Goal: Task Accomplishment & Management: Manage account settings

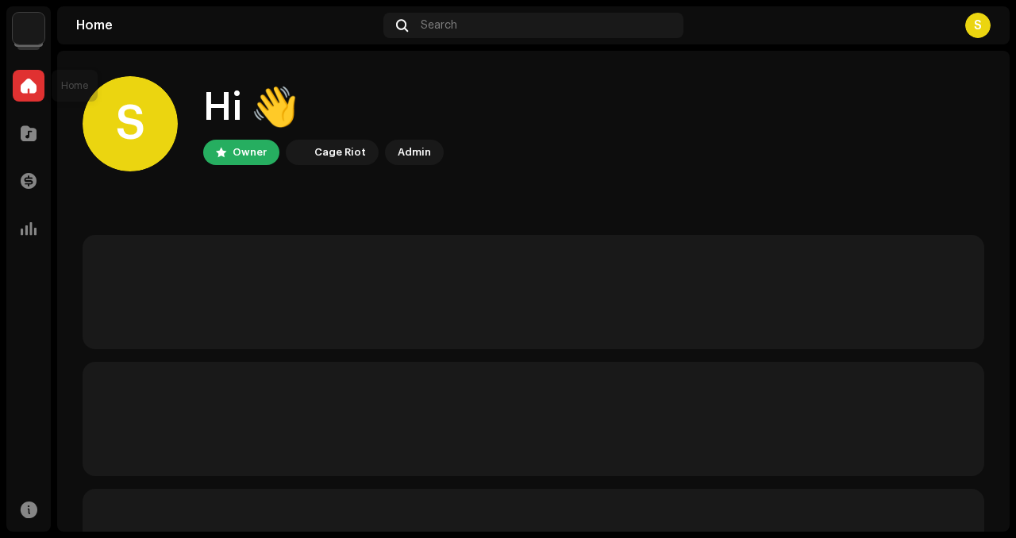
click at [19, 81] on div at bounding box center [29, 86] width 32 height 32
click at [23, 19] on img at bounding box center [29, 29] width 32 height 32
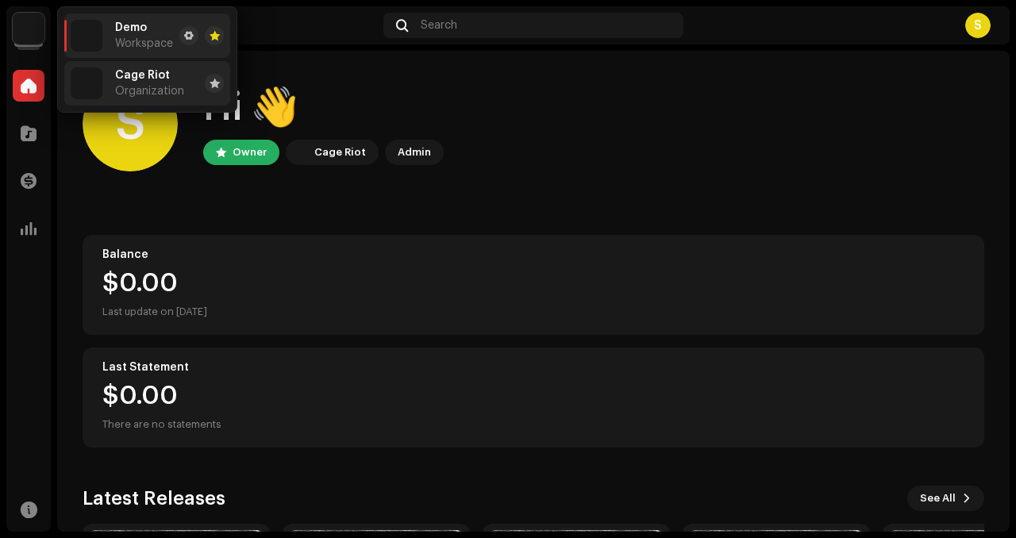
click at [95, 94] on img at bounding box center [87, 83] width 32 height 32
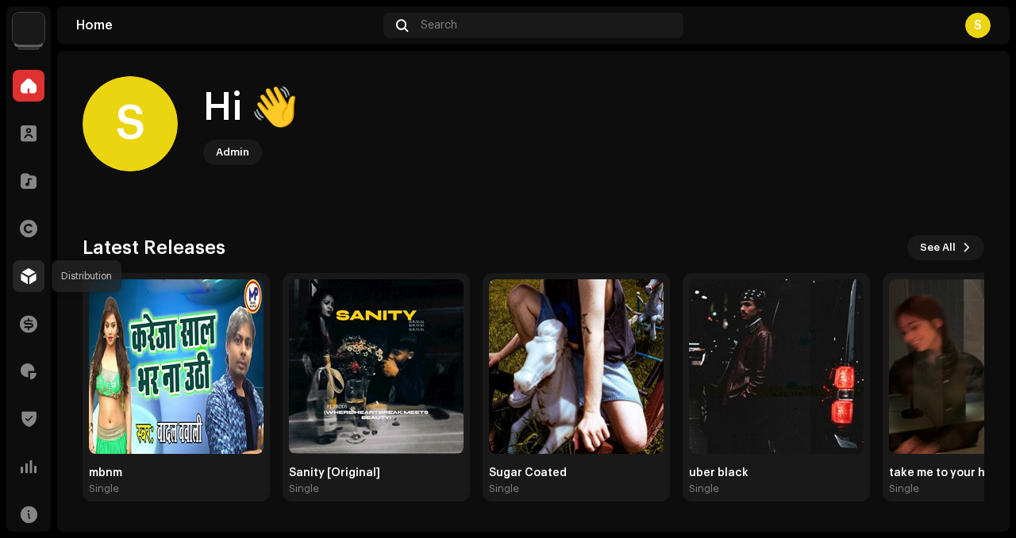
click at [29, 287] on div at bounding box center [29, 276] width 32 height 32
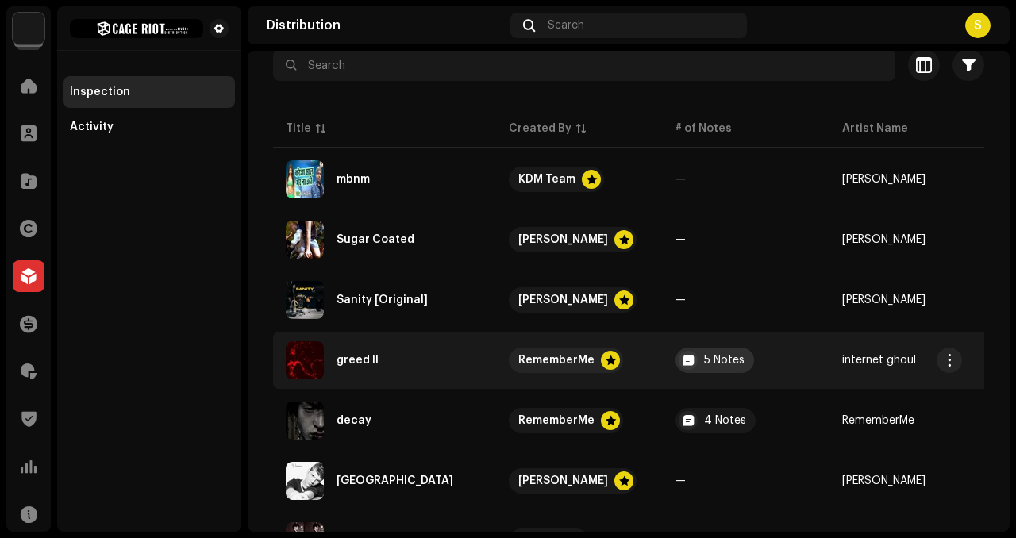
scroll to position [164, 0]
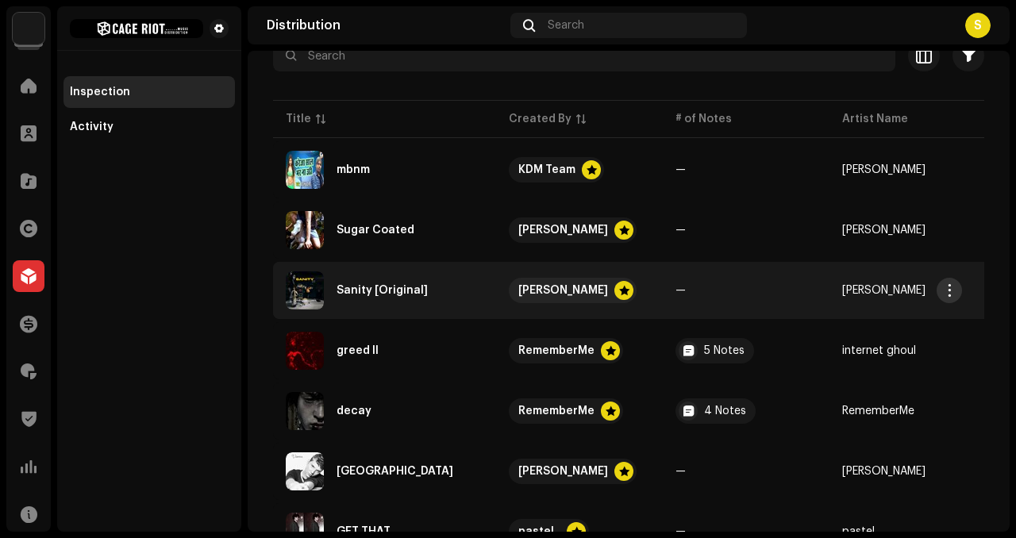
click at [944, 288] on span "button" at bounding box center [950, 290] width 12 height 13
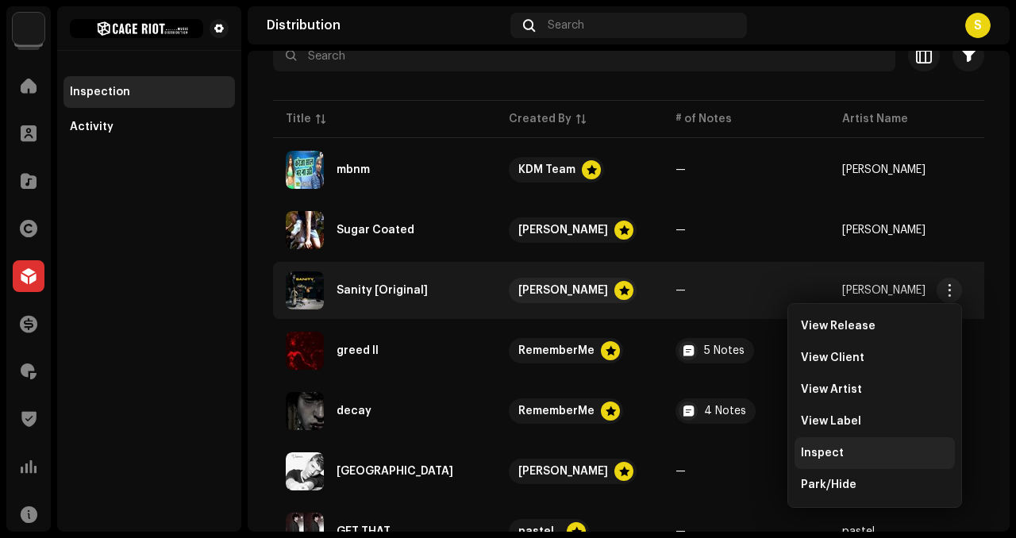
click at [801, 449] on span "Inspect" at bounding box center [822, 453] width 43 height 13
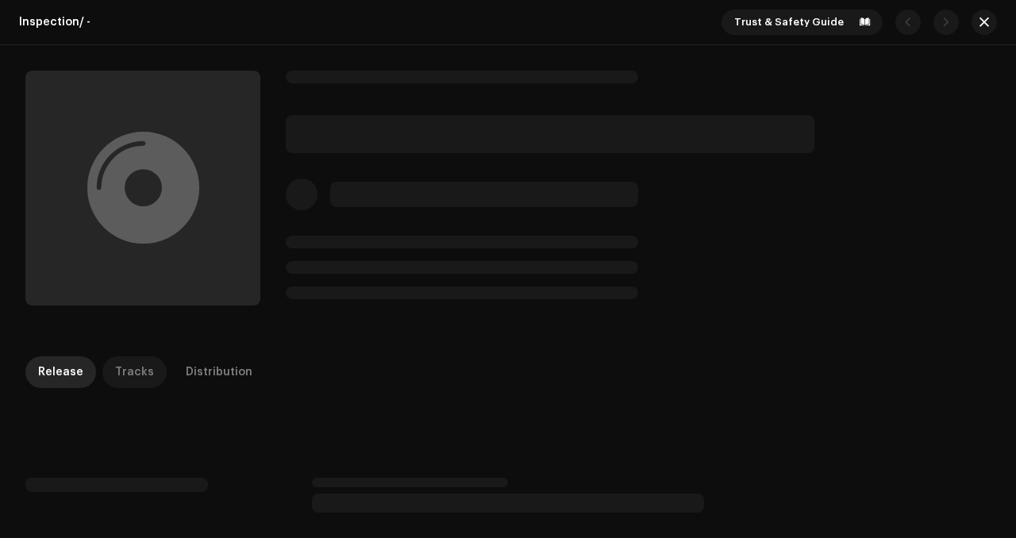
click at [118, 371] on div "Tracks" at bounding box center [134, 372] width 39 height 32
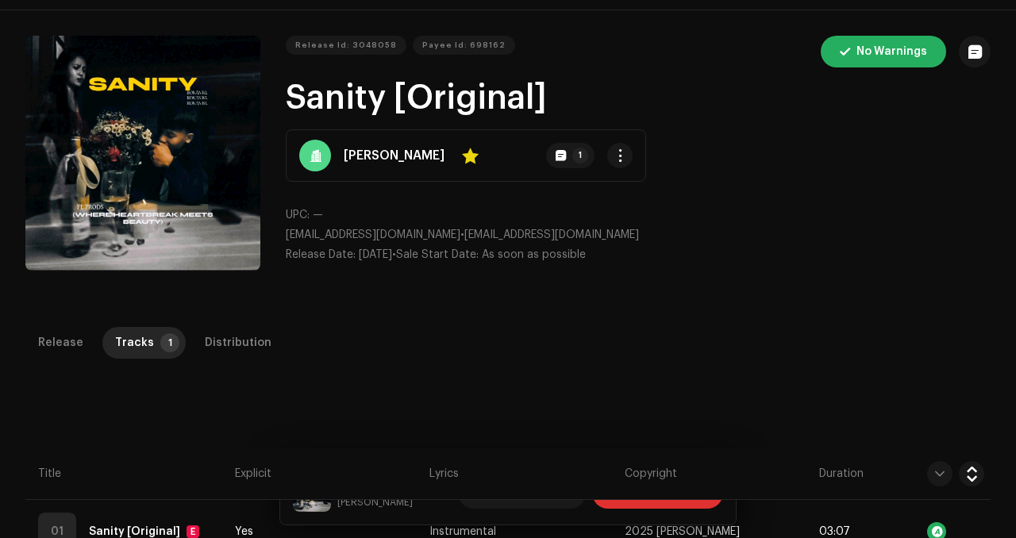
scroll to position [31, 0]
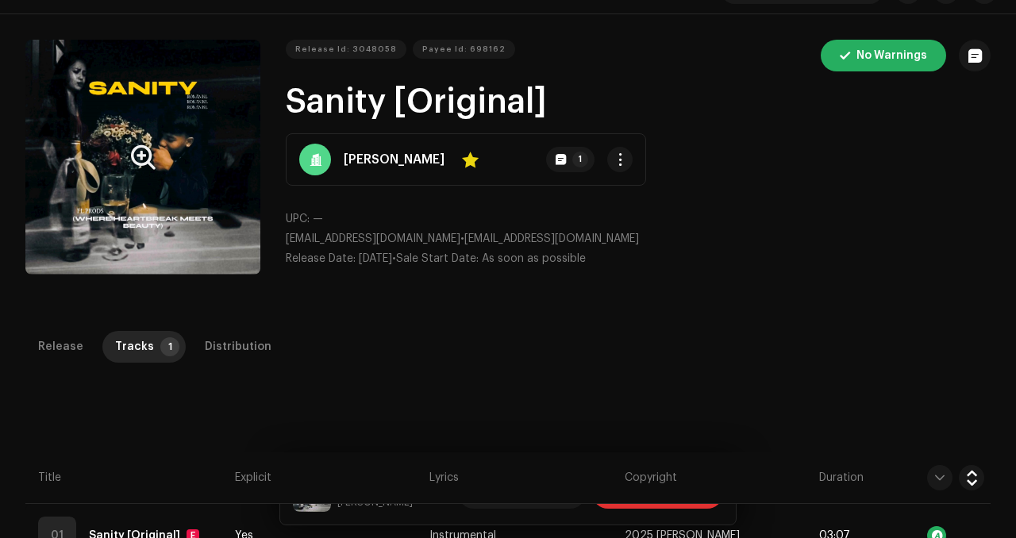
click at [140, 141] on button "Zoom Image" at bounding box center [142, 157] width 235 height 235
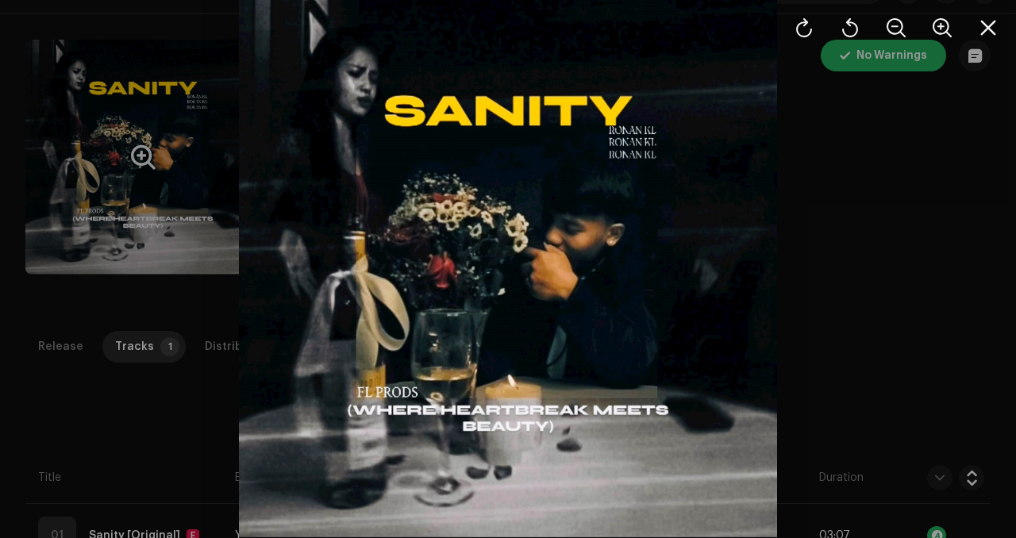
click at [140, 141] on div at bounding box center [508, 269] width 1016 height 538
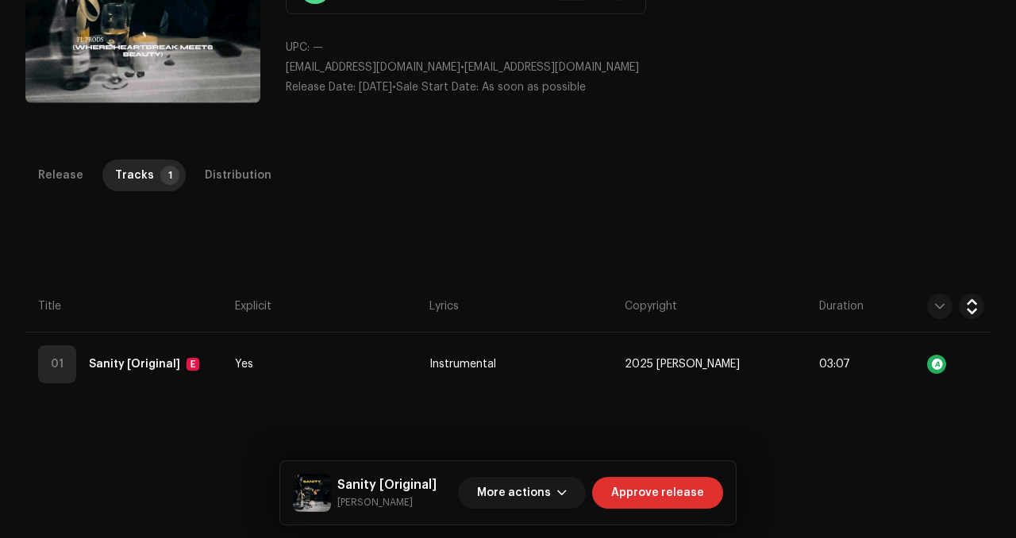
scroll to position [202, 0]
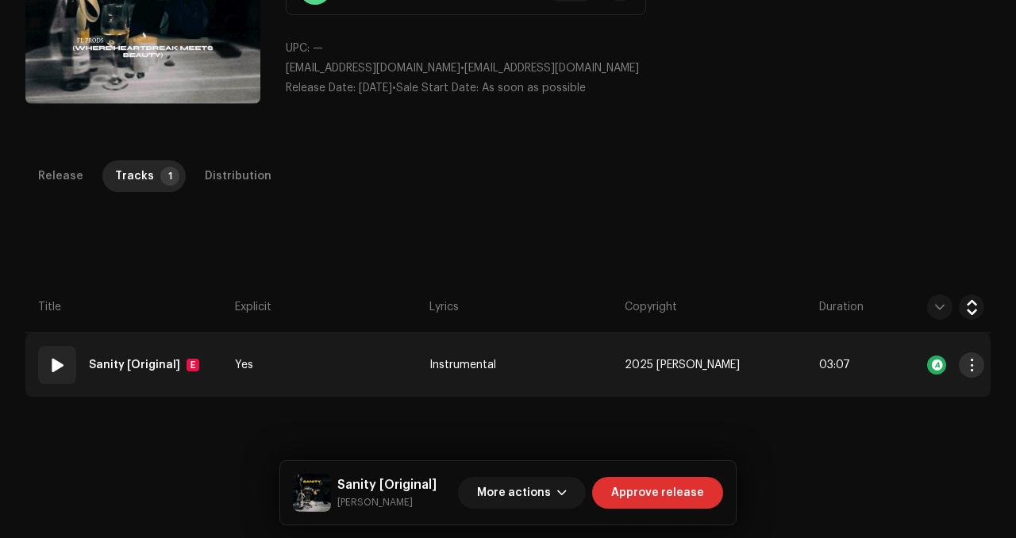
click at [966, 368] on span "button" at bounding box center [972, 365] width 12 height 13
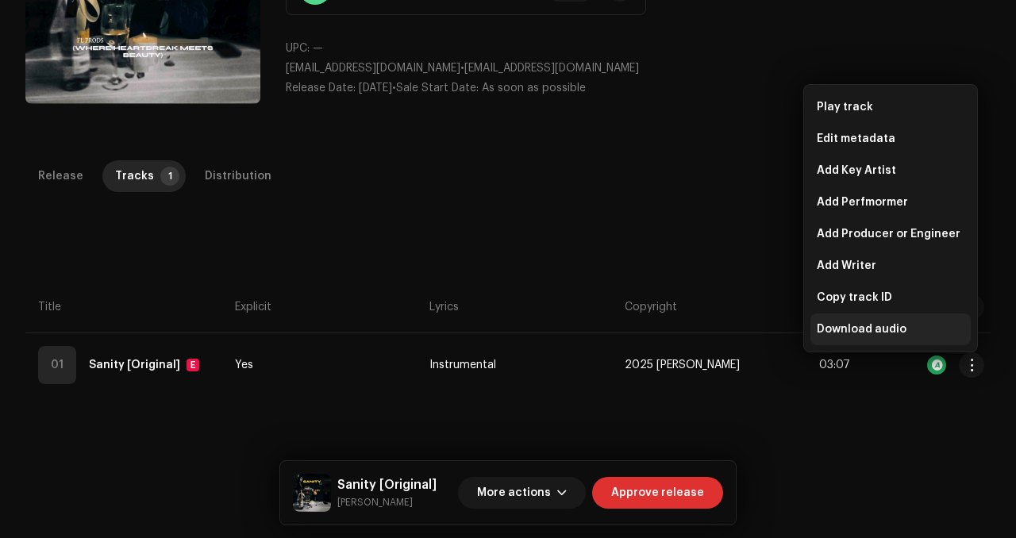
click at [848, 320] on div "Download audio" at bounding box center [891, 330] width 160 height 32
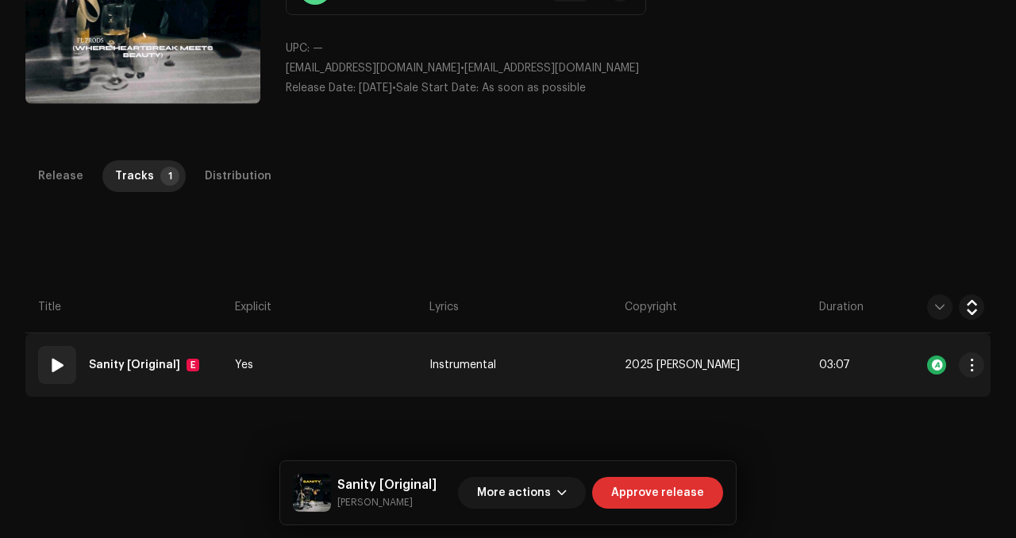
click at [54, 364] on span at bounding box center [57, 365] width 19 height 19
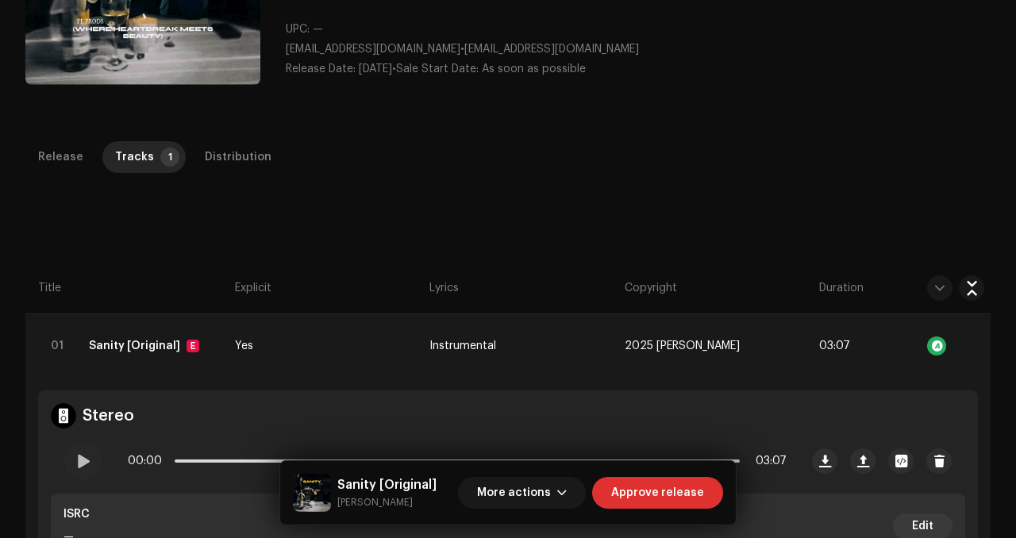
scroll to position [221, 0]
click at [91, 449] on div at bounding box center [83, 460] width 38 height 38
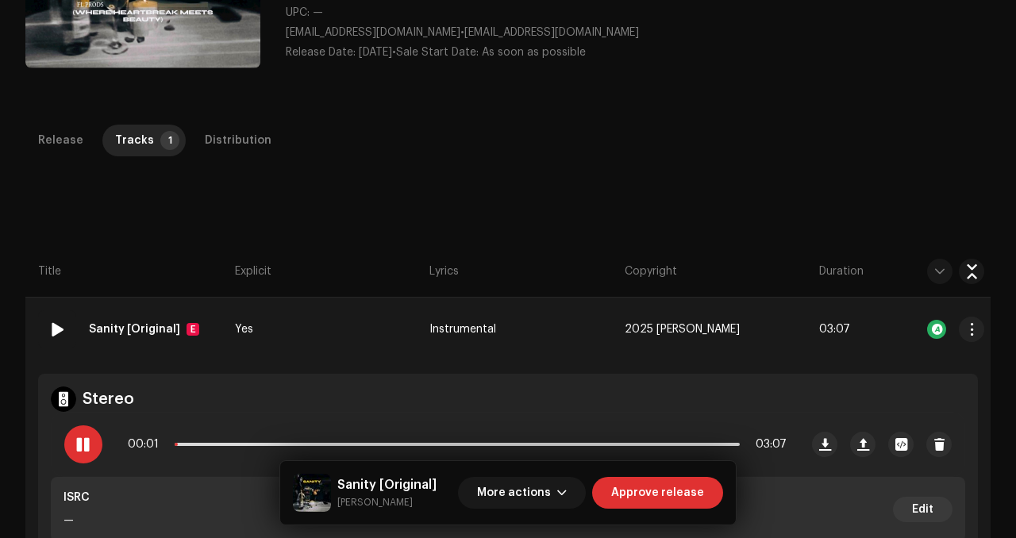
scroll to position [279, 0]
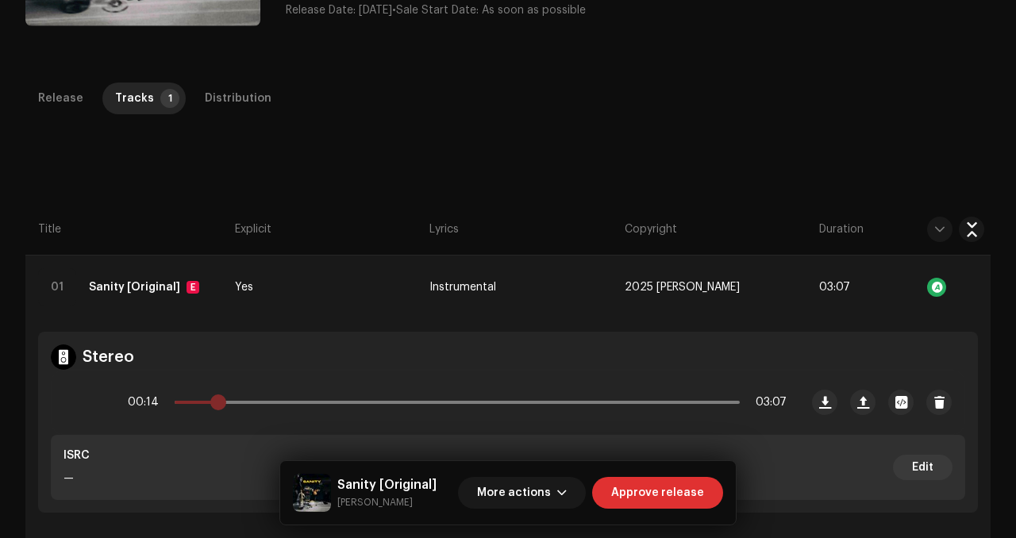
drag, startPoint x: 208, startPoint y: 399, endPoint x: 221, endPoint y: 402, distance: 14.1
click at [221, 402] on span at bounding box center [218, 403] width 16 height 16
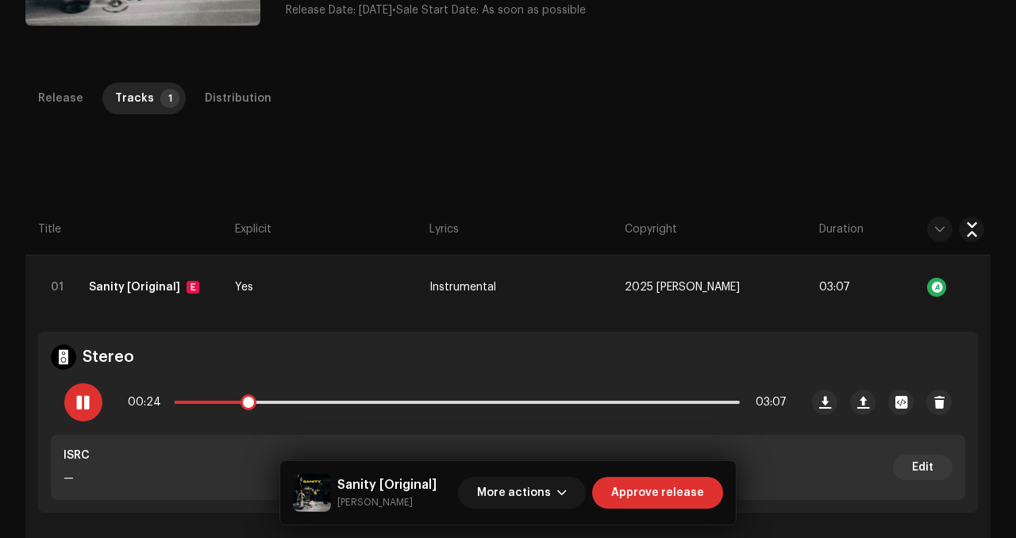
click at [279, 399] on div "00:24 03:07" at bounding box center [457, 403] width 659 height 32
drag, startPoint x: 246, startPoint y: 395, endPoint x: 296, endPoint y: 401, distance: 50.3
click at [296, 401] on span at bounding box center [300, 403] width 16 height 16
drag, startPoint x: 302, startPoint y: 400, endPoint x: 408, endPoint y: 401, distance: 105.6
click at [408, 401] on span at bounding box center [412, 403] width 16 height 16
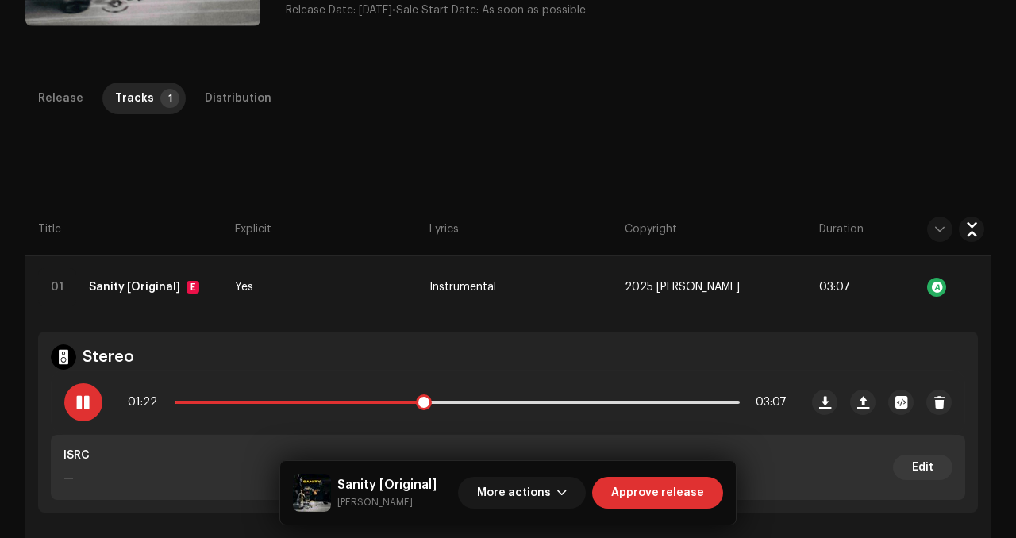
click at [92, 390] on div at bounding box center [83, 402] width 38 height 38
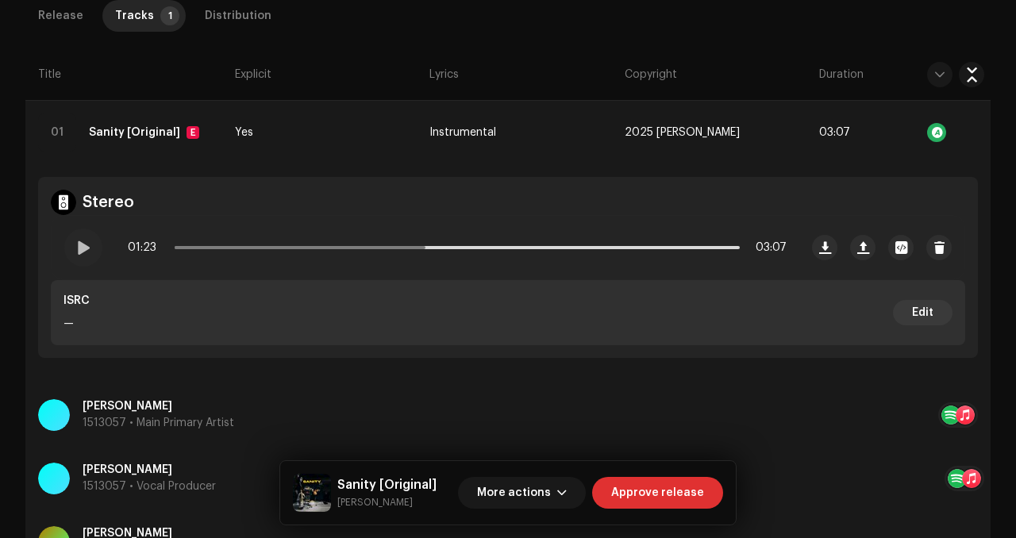
scroll to position [435, 0]
click at [922, 415] on div "[PERSON_NAME] 1513057 • Main Primary Artist" at bounding box center [488, 414] width 900 height 57
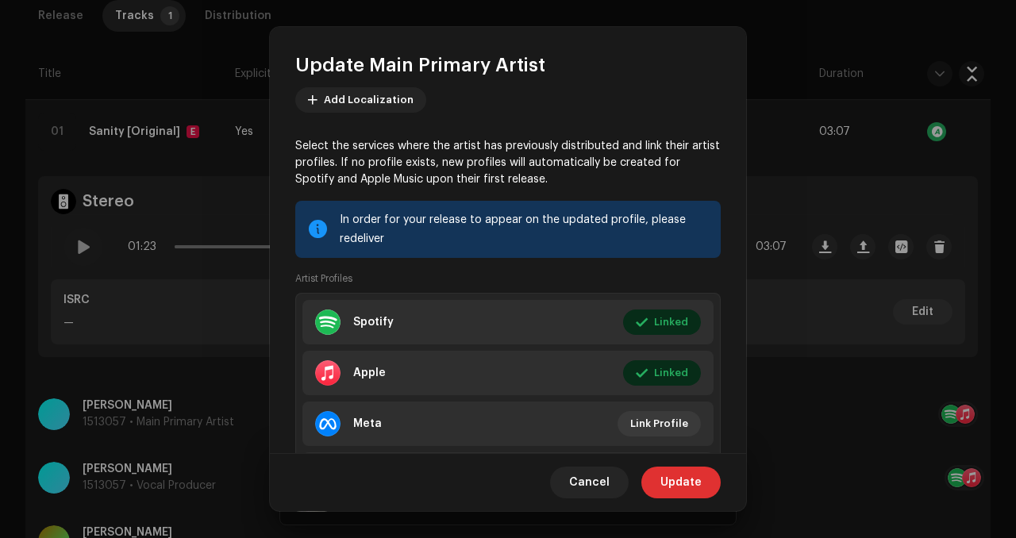
scroll to position [179, 0]
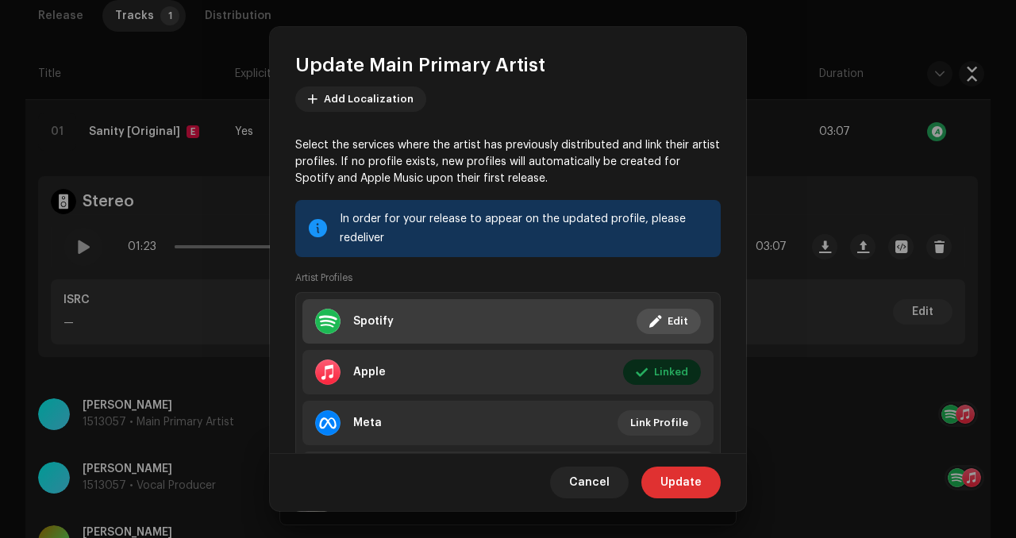
click at [406, 322] on li "Spotify Linked Edit" at bounding box center [507, 321] width 411 height 44
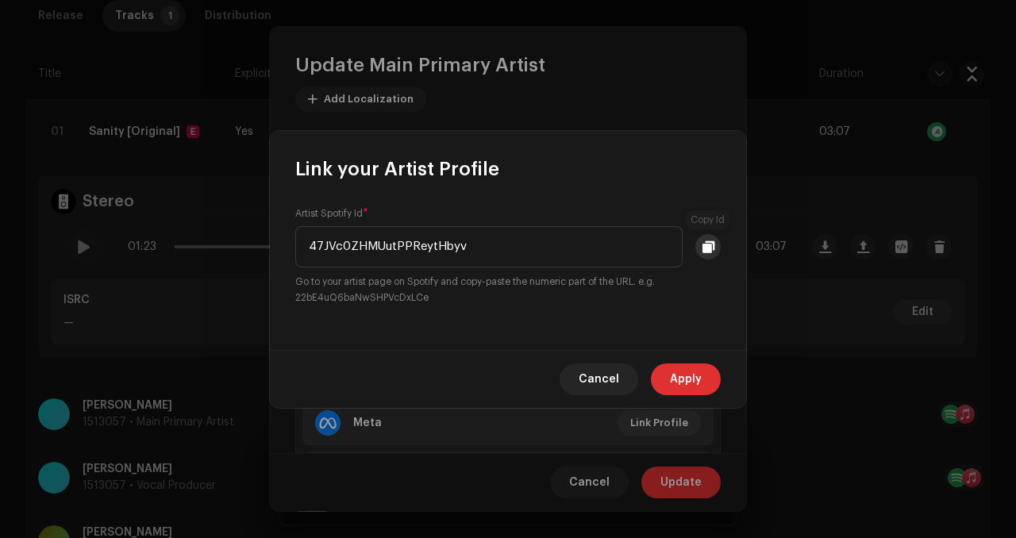
click at [704, 240] on button at bounding box center [707, 246] width 25 height 25
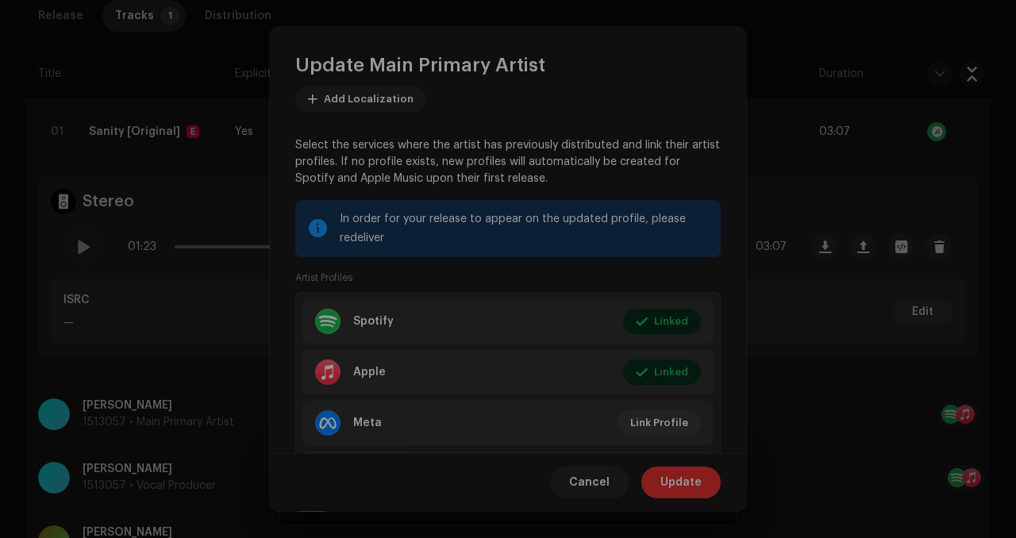
click at [614, 75] on div "Link your Artist Profile Artist Spotify Id * 47JVc0ZHMUutPPReytHbyv Go to your …" at bounding box center [508, 269] width 1016 height 538
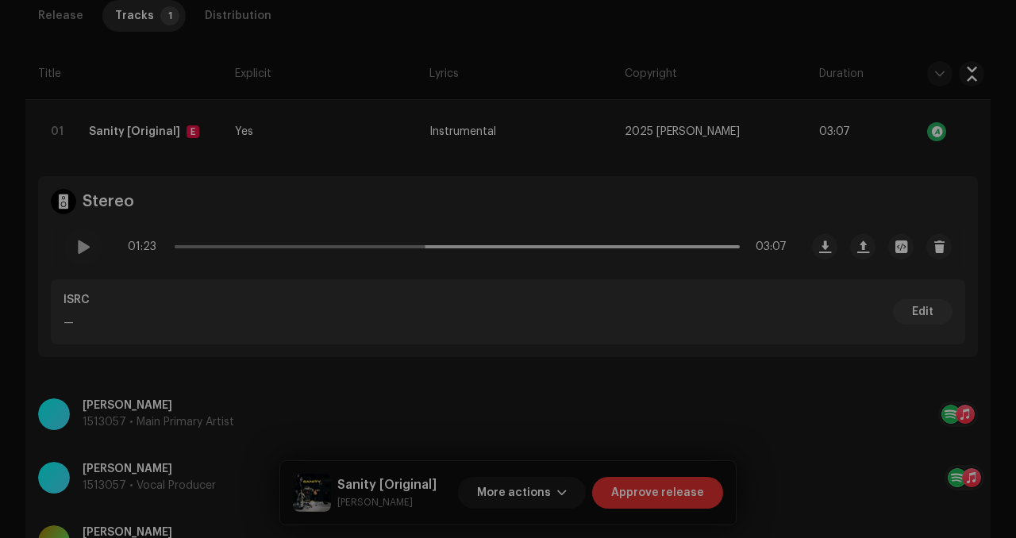
click at [961, 58] on div "Update Main Primary Artist Artist Name * [PERSON_NAME] 1513057 Language * Engli…" at bounding box center [508, 269] width 1016 height 538
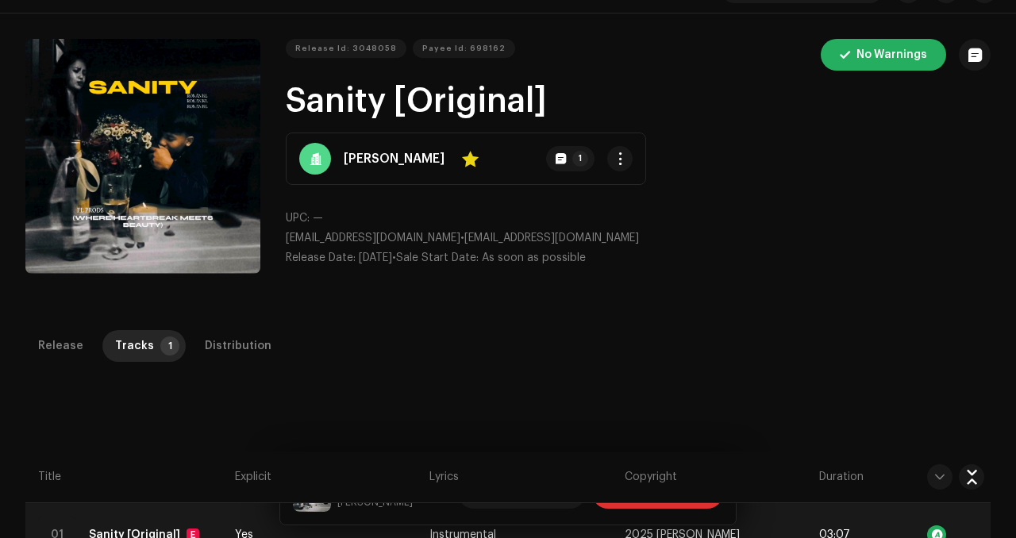
scroll to position [0, 0]
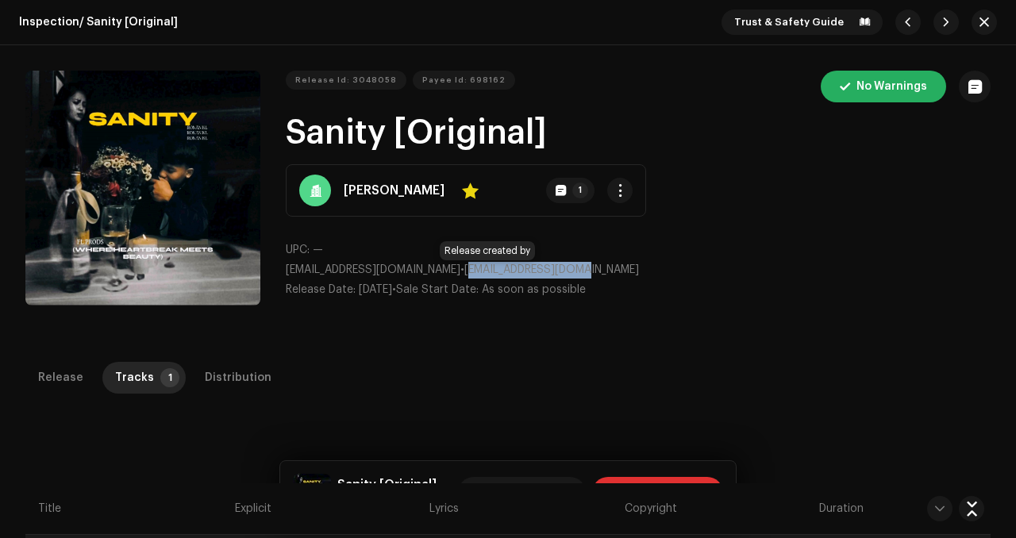
drag, startPoint x: 568, startPoint y: 269, endPoint x: 426, endPoint y: 268, distance: 142.1
click at [426, 268] on p "[EMAIL_ADDRESS][DOMAIN_NAME] • [EMAIL_ADDRESS][DOMAIN_NAME]" at bounding box center [638, 270] width 705 height 17
copy span "[EMAIL_ADDRESS][DOMAIN_NAME]"
click at [591, 253] on p "UPC: —" at bounding box center [638, 250] width 705 height 17
drag, startPoint x: 584, startPoint y: 269, endPoint x: 422, endPoint y: 275, distance: 162.9
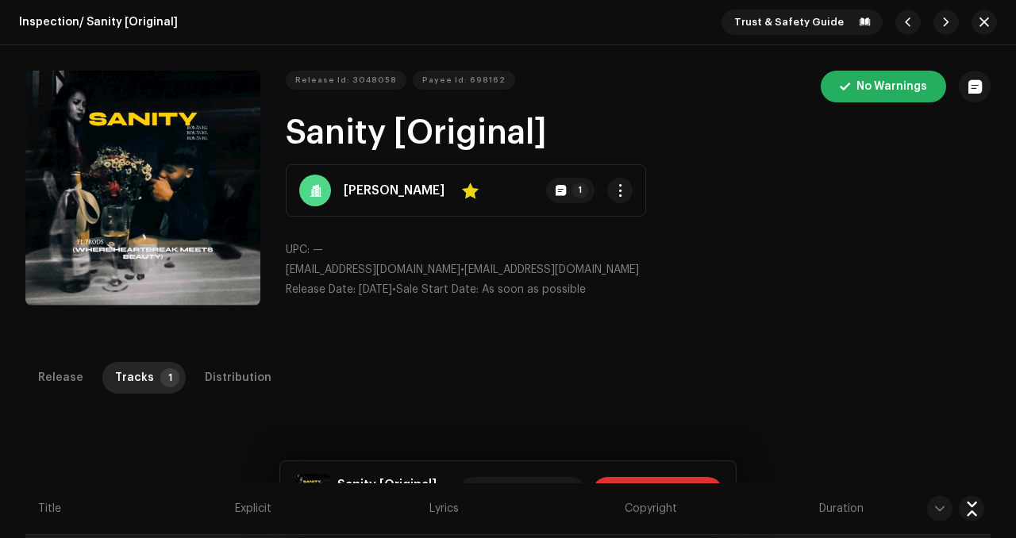
click at [422, 275] on p "[EMAIL_ADDRESS][DOMAIN_NAME] • [EMAIL_ADDRESS][DOMAIN_NAME]" at bounding box center [638, 270] width 705 height 17
copy p "[EMAIL_ADDRESS][DOMAIN_NAME]"
click at [533, 214] on div "[PERSON_NAME] Yes 1" at bounding box center [466, 190] width 360 height 52
click at [546, 194] on button "1" at bounding box center [570, 190] width 48 height 25
click at [843, 312] on div "Payee notes [DATE] IG [URL][DOMAIN_NAME] Cancel Add note" at bounding box center [508, 269] width 1016 height 538
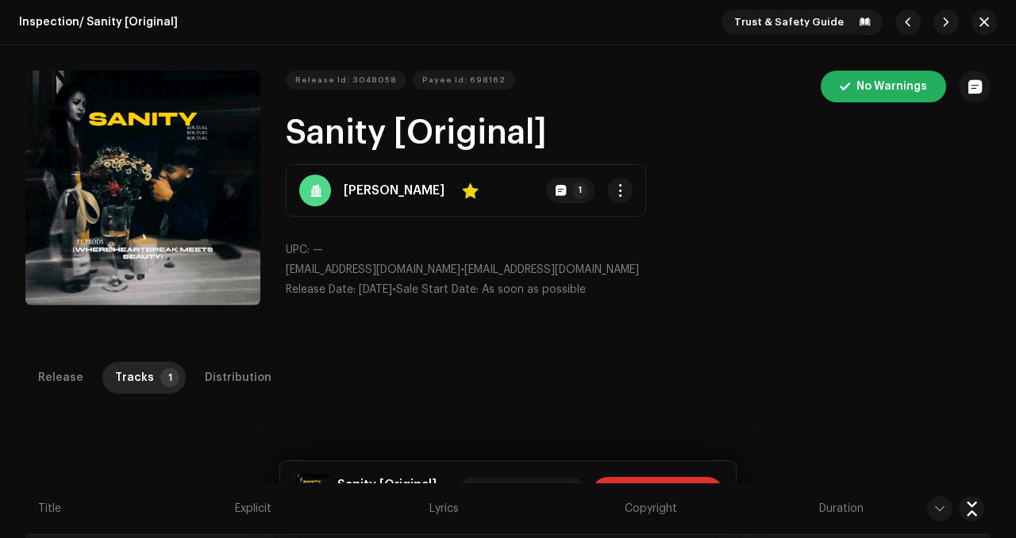
click at [981, 21] on span "button" at bounding box center [985, 22] width 10 height 13
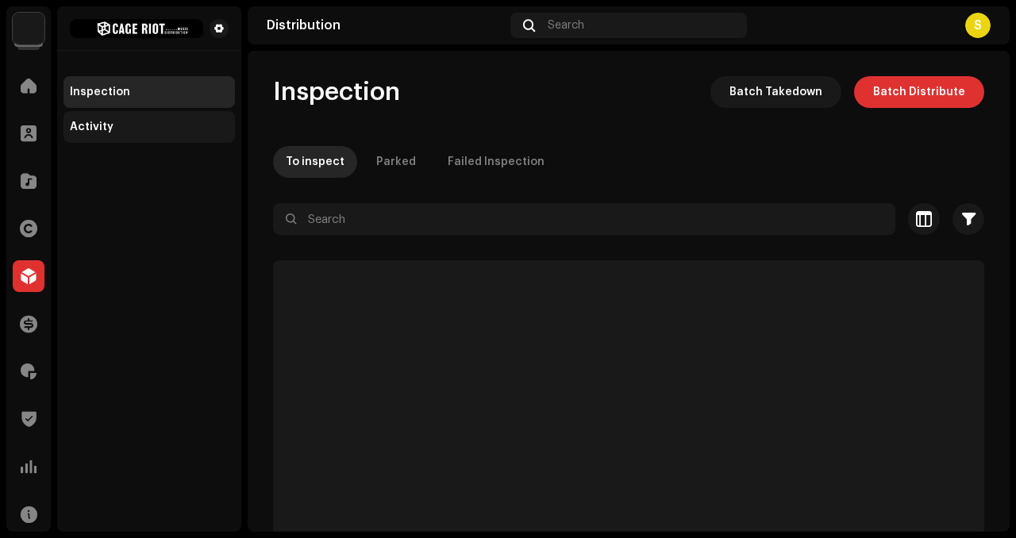
click at [166, 138] on div "Activity" at bounding box center [149, 127] width 171 height 32
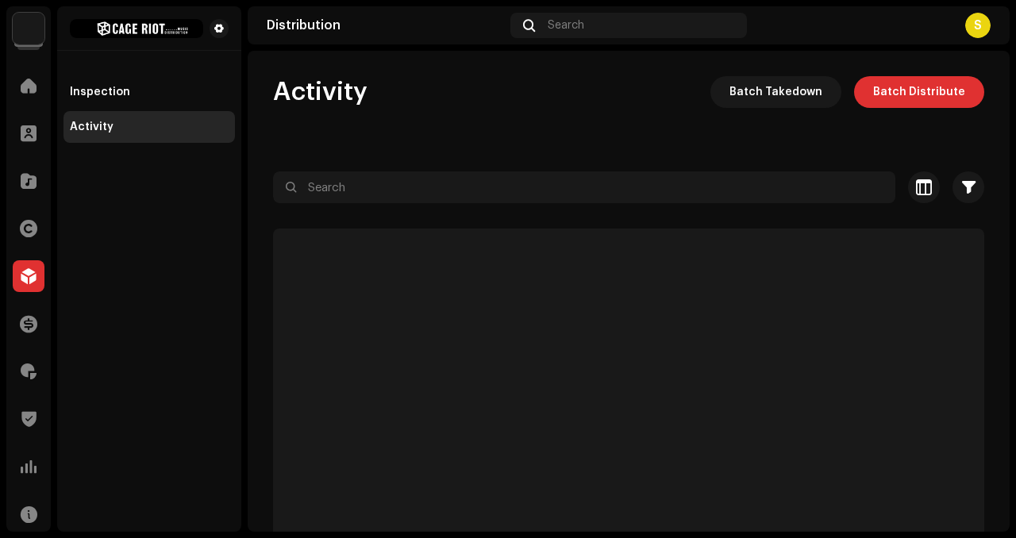
click at [426, 229] on p-skeleton at bounding box center [628, 395] width 711 height 333
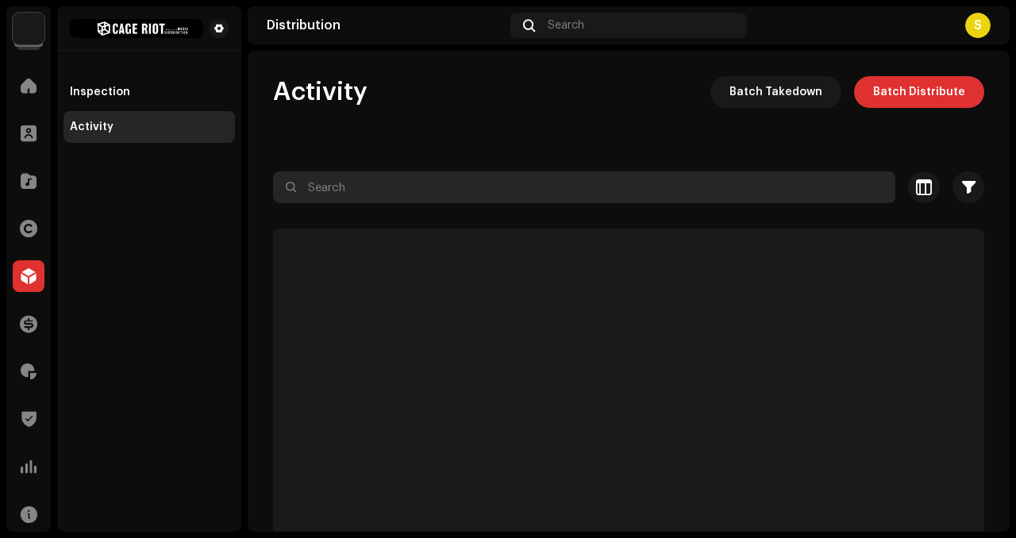
click at [427, 196] on input "text" at bounding box center [584, 187] width 622 height 32
paste input "[EMAIL_ADDRESS][DOMAIN_NAME]"
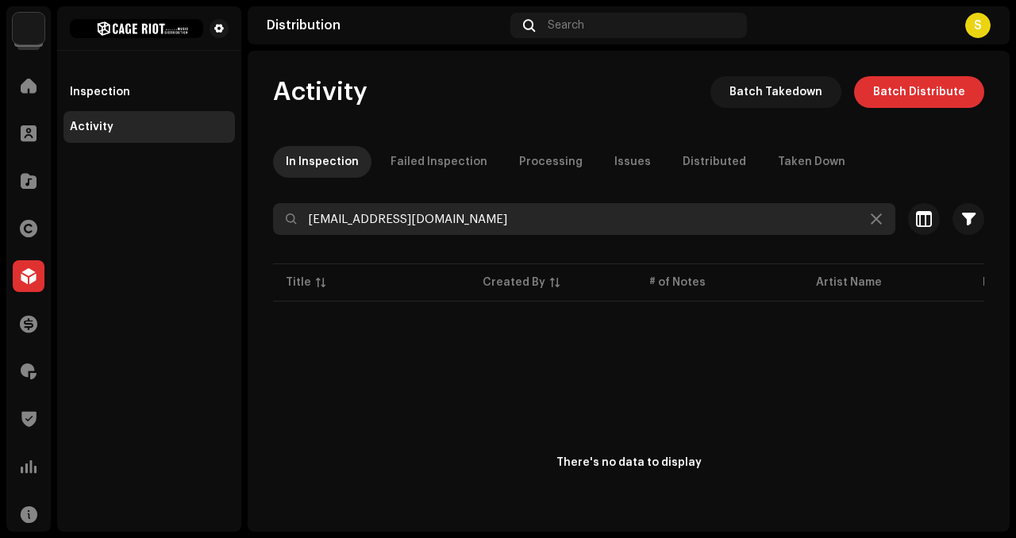
click at [304, 225] on input "[EMAIL_ADDRESS][DOMAIN_NAME]" at bounding box center [584, 219] width 622 height 32
type input "[EMAIL_ADDRESS][DOMAIN_NAME]"
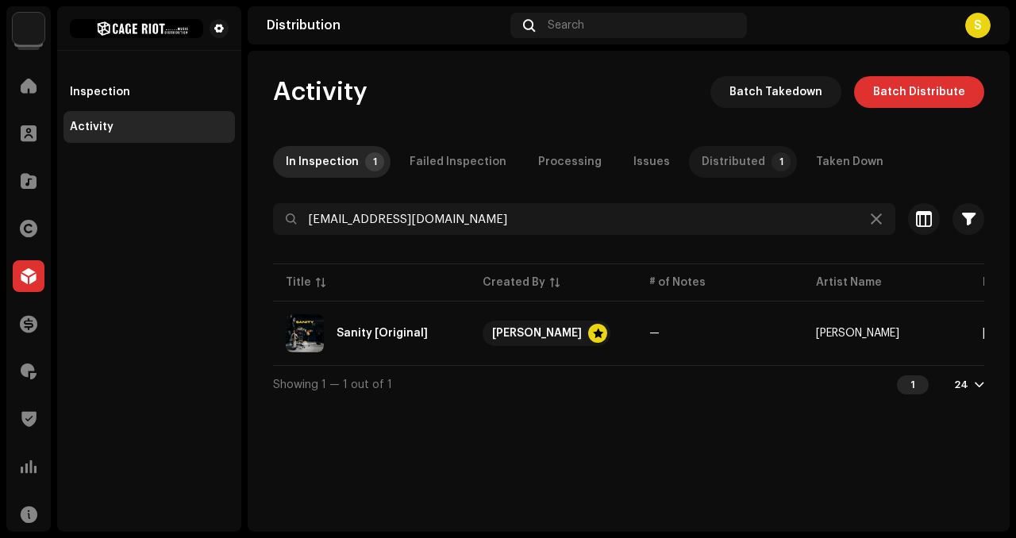
click at [772, 164] on p-badge "1" at bounding box center [781, 161] width 19 height 19
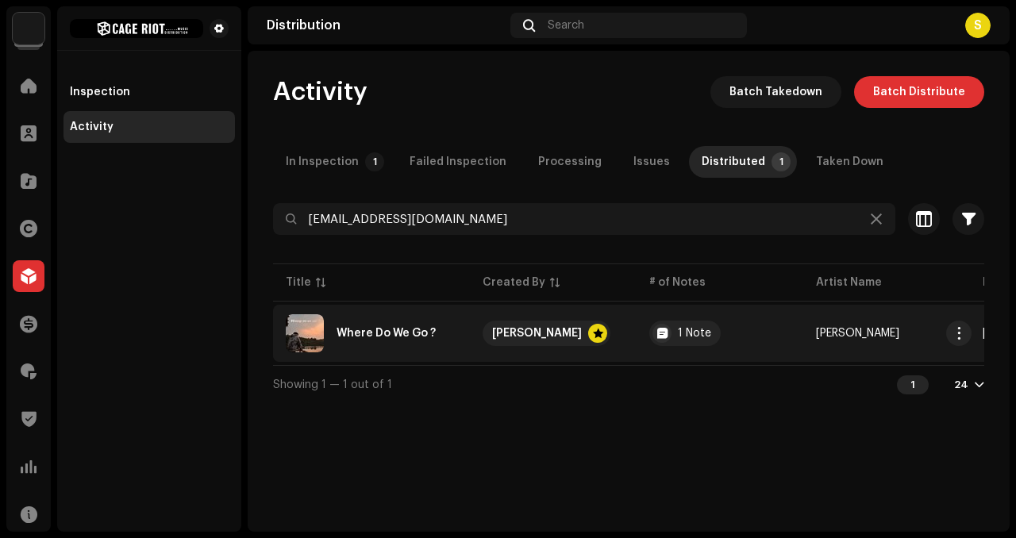
click at [419, 329] on div "Where Do We Go ?" at bounding box center [386, 333] width 99 height 11
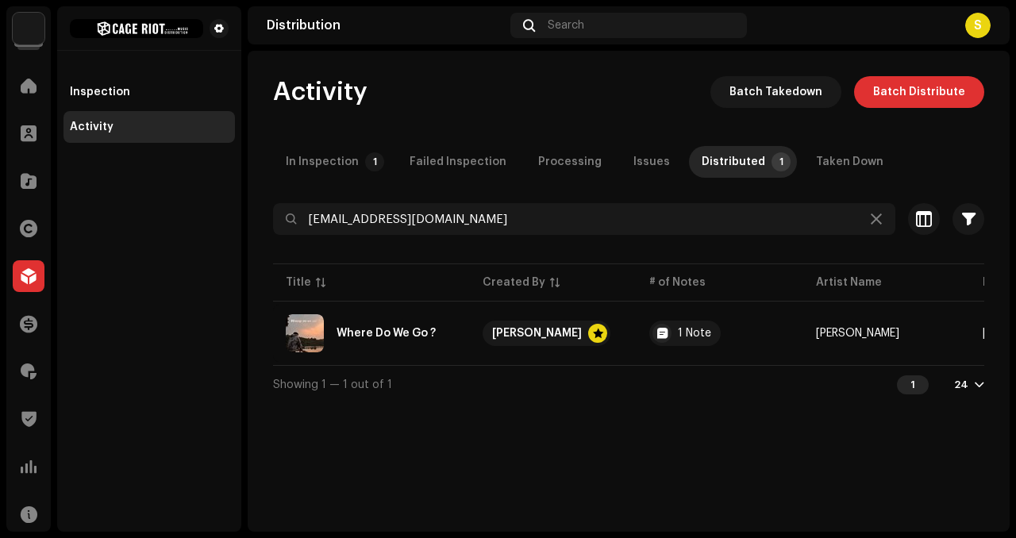
click at [823, 510] on div "Where Do We Go ? [PERSON_NAME] Service Last Enqueued Last Delivered Status Amaz…" at bounding box center [508, 269] width 1016 height 538
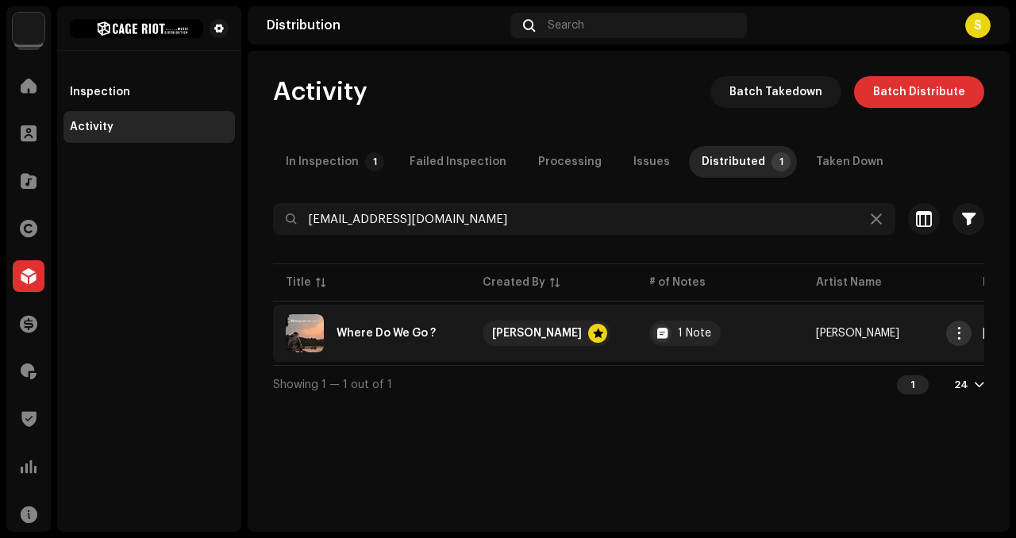
click at [956, 329] on span "button" at bounding box center [959, 333] width 12 height 13
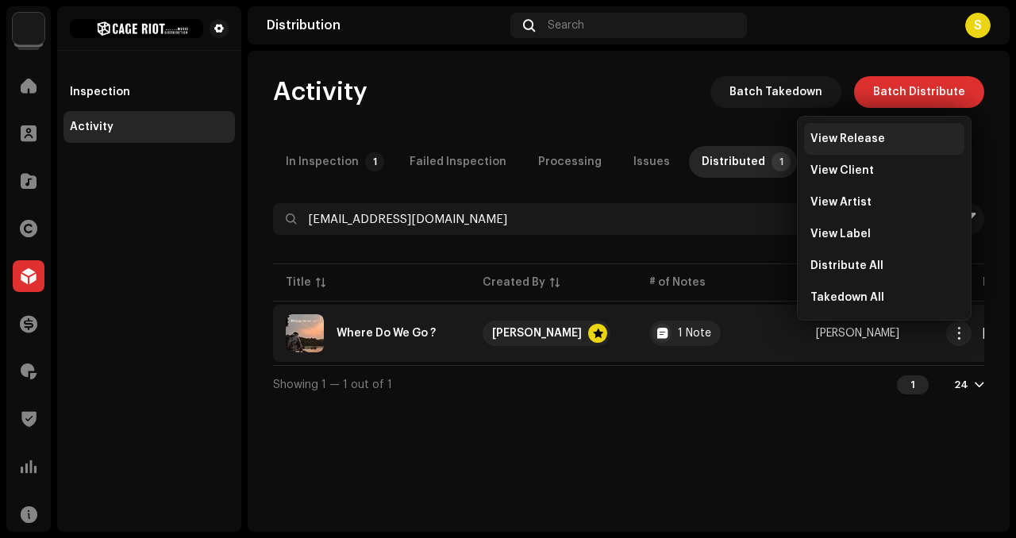
click at [876, 133] on span "View Release" at bounding box center [848, 139] width 75 height 13
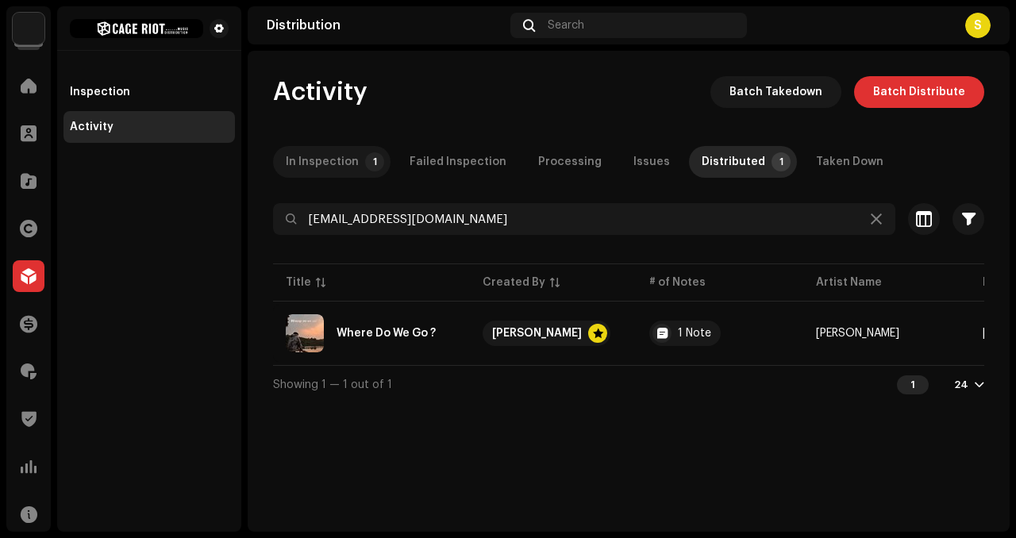
drag, startPoint x: 310, startPoint y: 151, endPoint x: 319, endPoint y: 146, distance: 10.7
click at [310, 150] on div "In Inspection" at bounding box center [322, 162] width 73 height 32
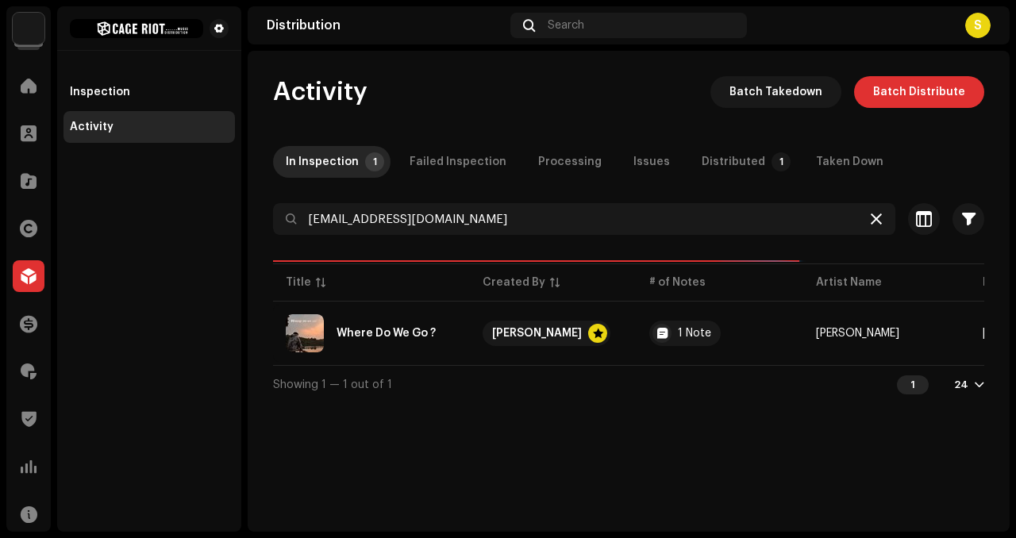
click at [874, 215] on icon at bounding box center [876, 219] width 11 height 13
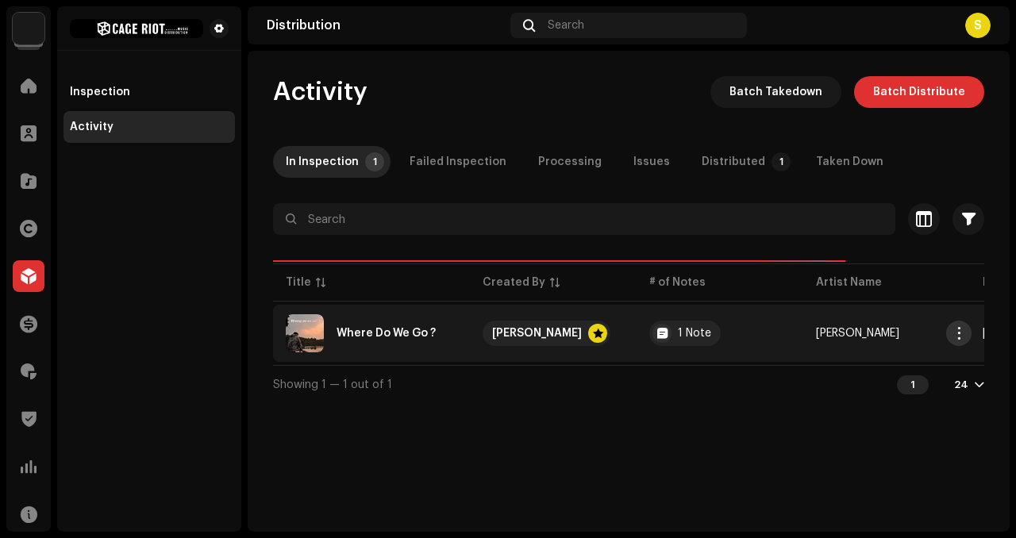
click at [953, 341] on button "button" at bounding box center [958, 333] width 25 height 25
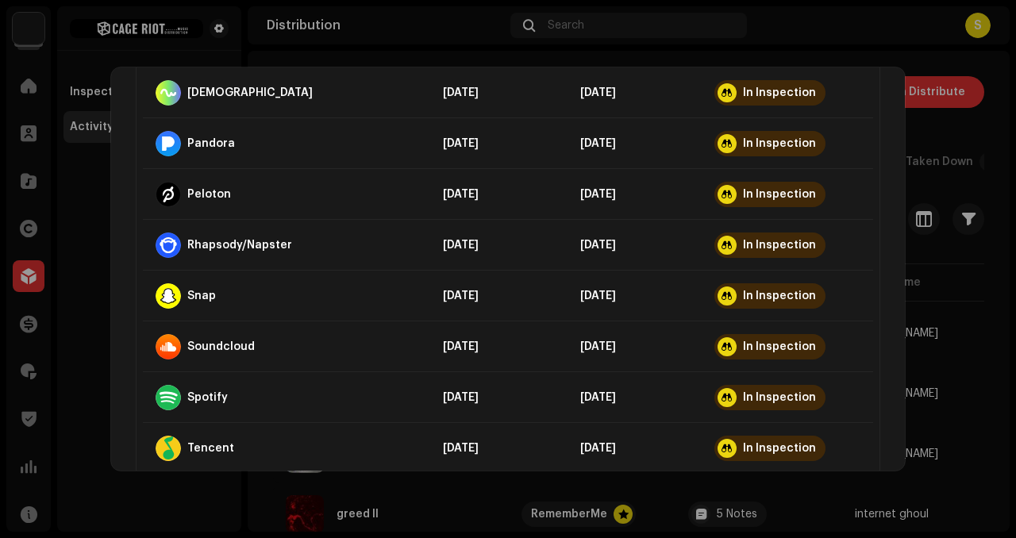
scroll to position [1527, 0]
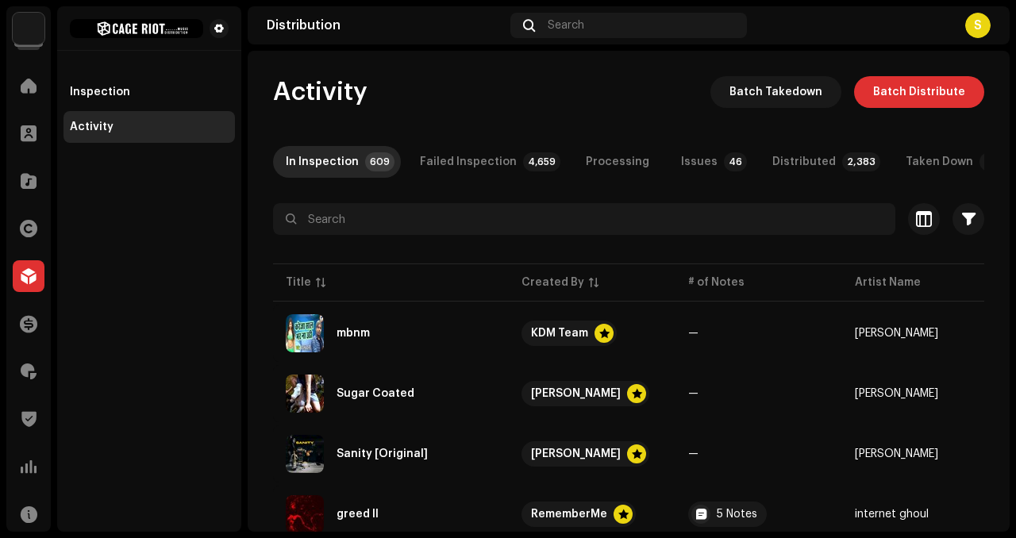
click at [984, 472] on div "greed II internet ghoul Service Last Enqueued Last Delivered Status Amazon HD A…" at bounding box center [508, 269] width 1016 height 538
click at [159, 98] on div "Inspection" at bounding box center [149, 92] width 159 height 13
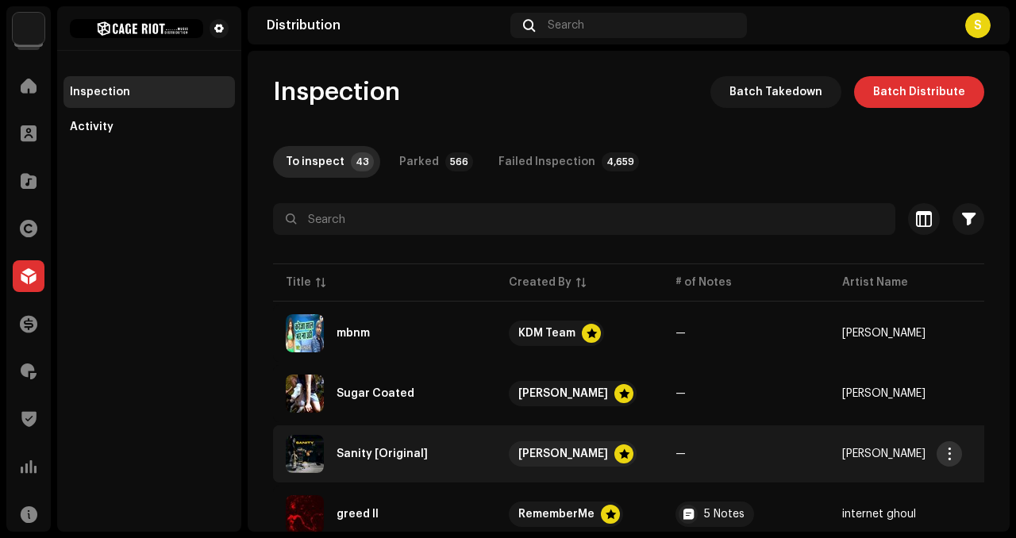
click at [951, 456] on span "button" at bounding box center [950, 454] width 12 height 13
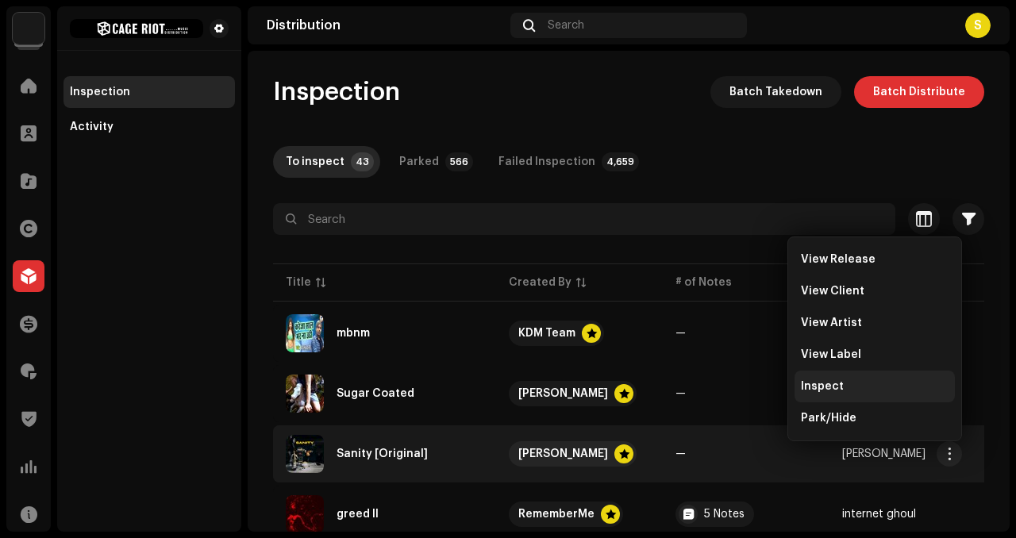
click at [837, 374] on div "Inspect" at bounding box center [875, 387] width 160 height 32
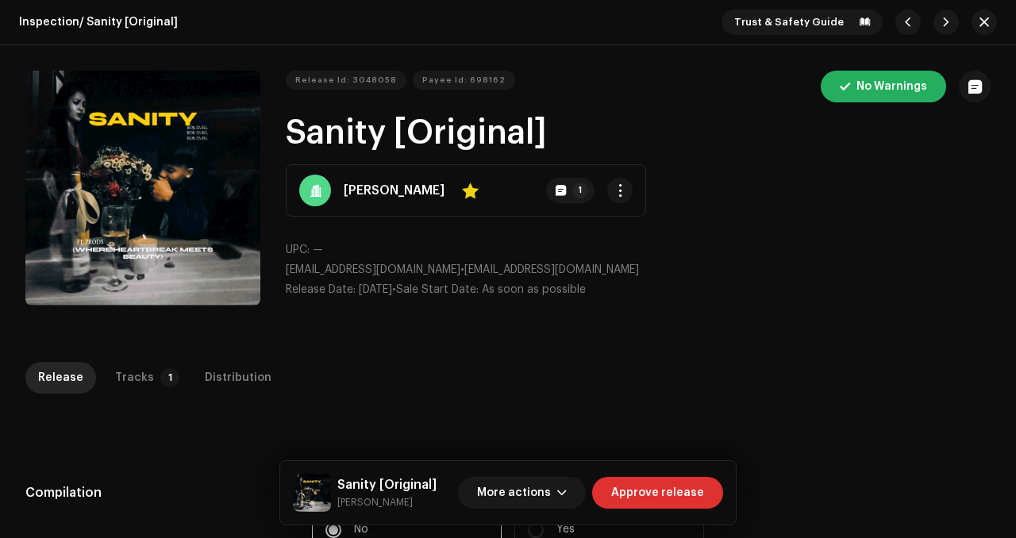
scroll to position [58, 0]
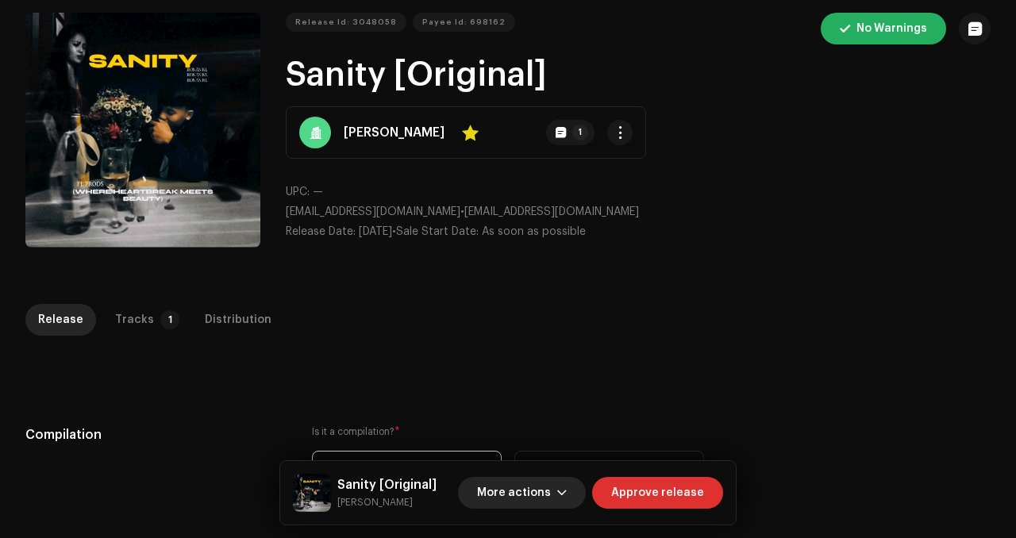
click at [510, 505] on span "More actions" at bounding box center [514, 493] width 74 height 32
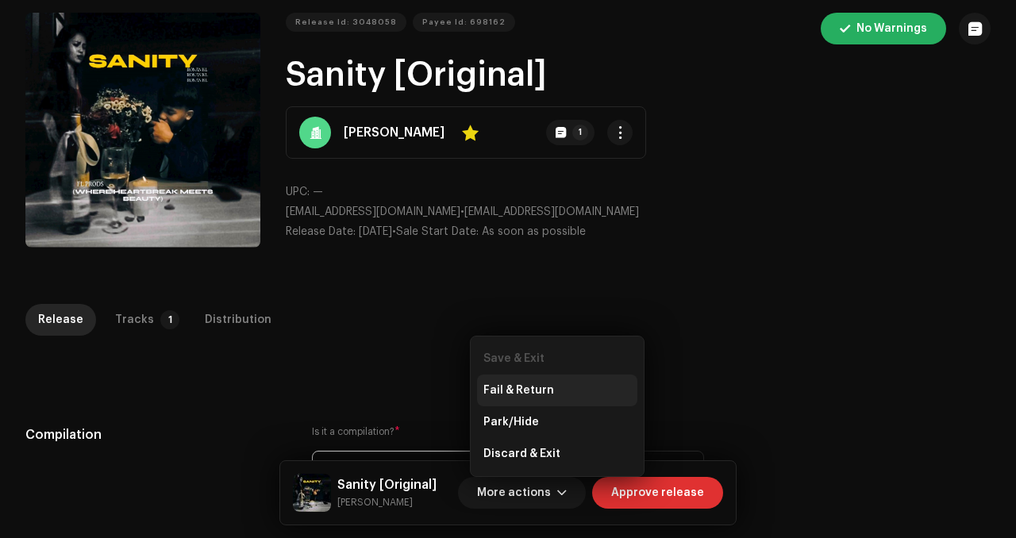
click at [535, 390] on span "Fail & Return" at bounding box center [518, 390] width 71 height 13
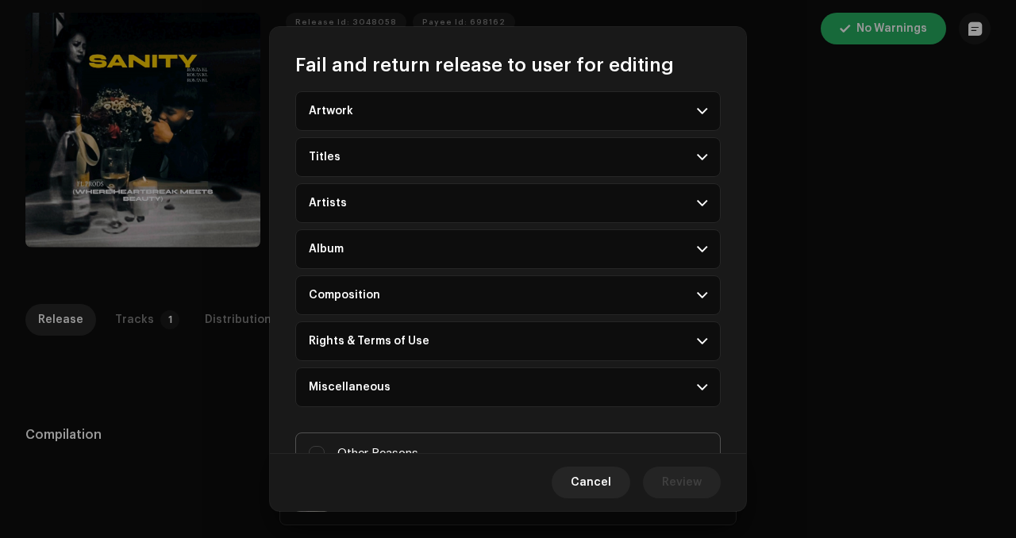
scroll to position [110, 0]
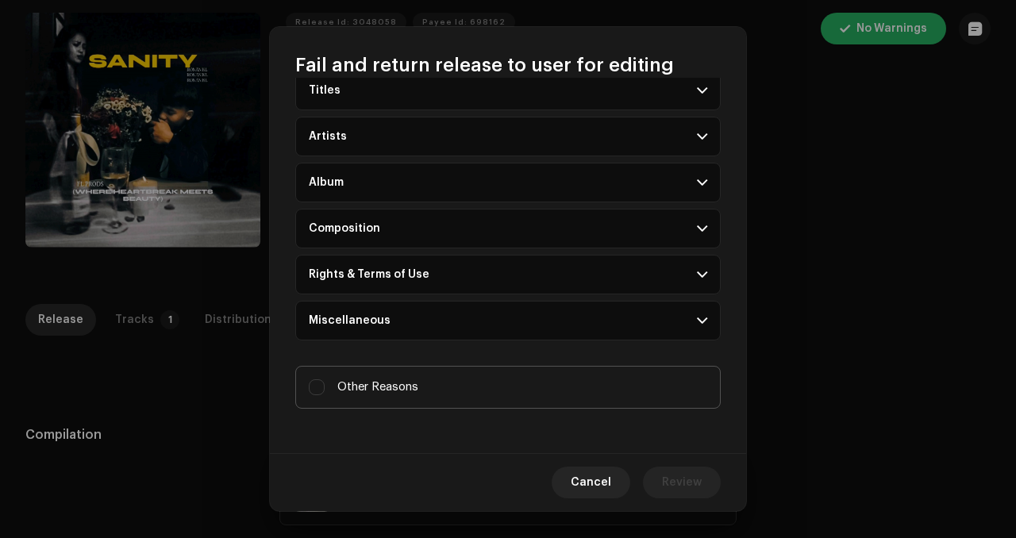
click at [532, 389] on label "Other Reasons" at bounding box center [507, 387] width 425 height 43
click at [325, 389] on input "Other Reasons" at bounding box center [317, 387] width 16 height 16
checkbox input "true"
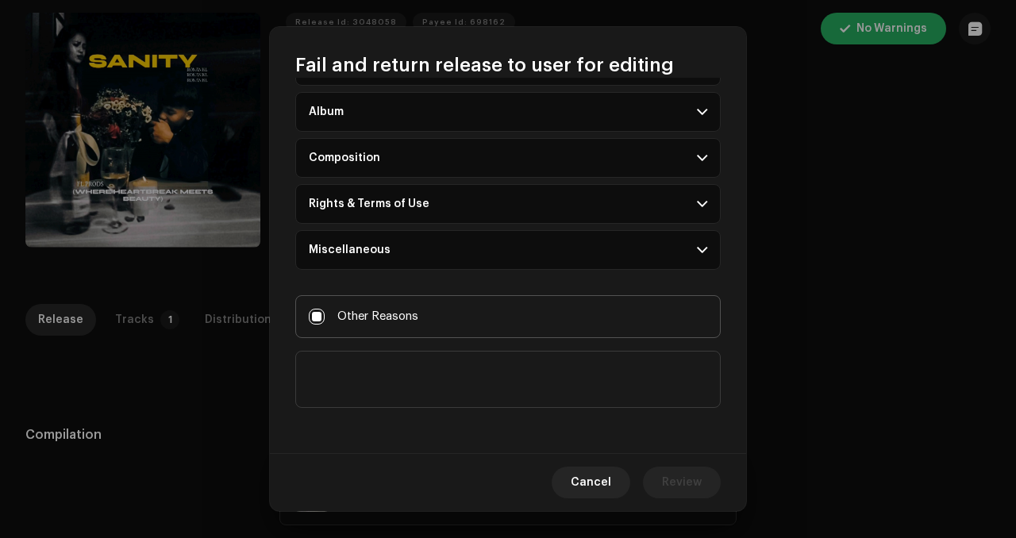
scroll to position [183, 0]
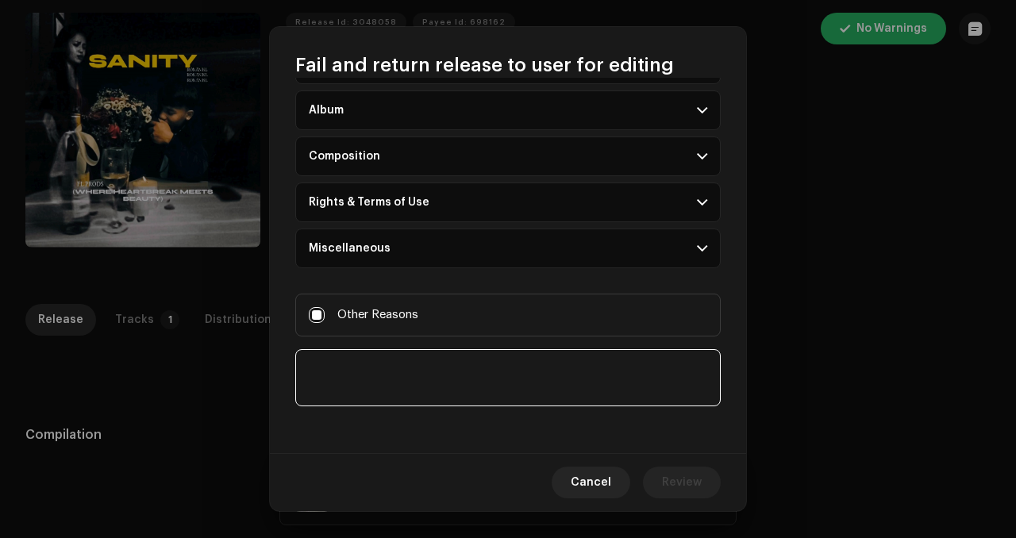
click at [528, 377] on textarea at bounding box center [507, 377] width 425 height 57
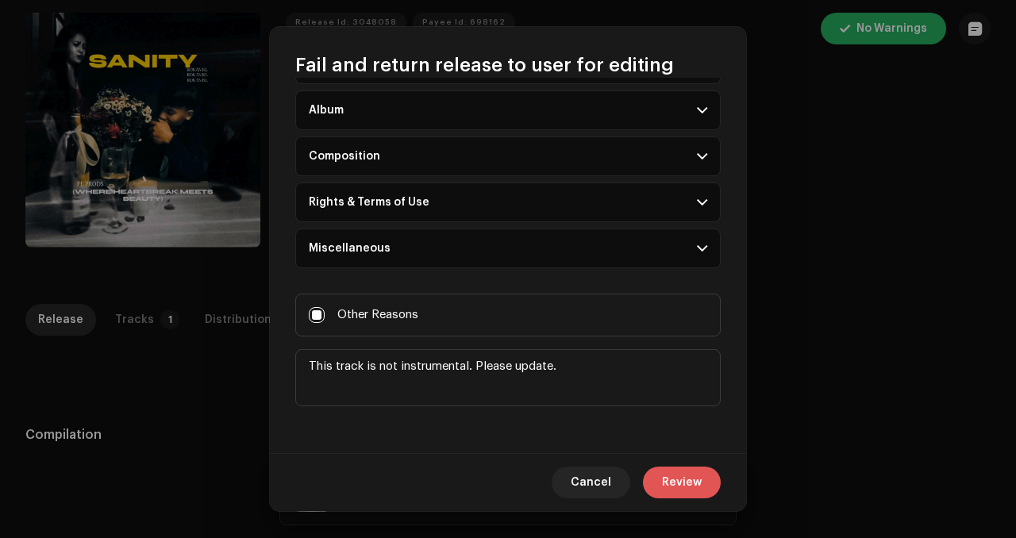
type textarea "This track is not instrumental. Please update."
click at [678, 488] on span "Review" at bounding box center [682, 483] width 40 height 32
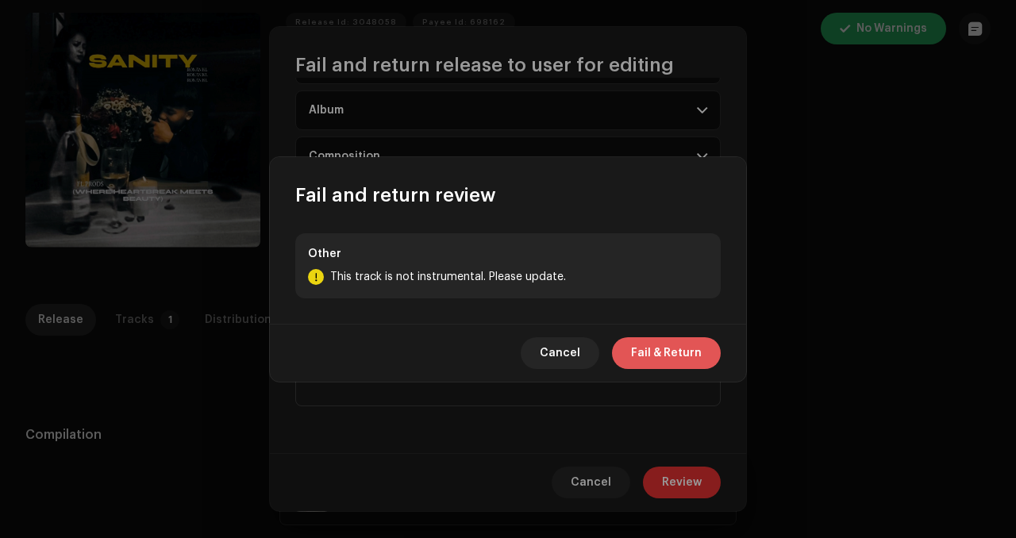
click at [674, 345] on span "Fail & Return" at bounding box center [666, 353] width 71 height 32
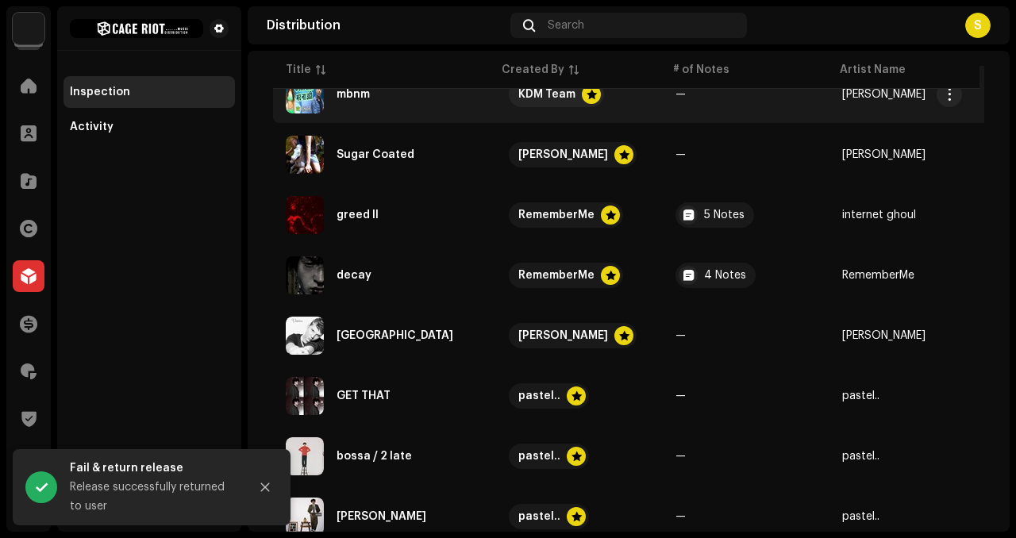
scroll to position [164, 0]
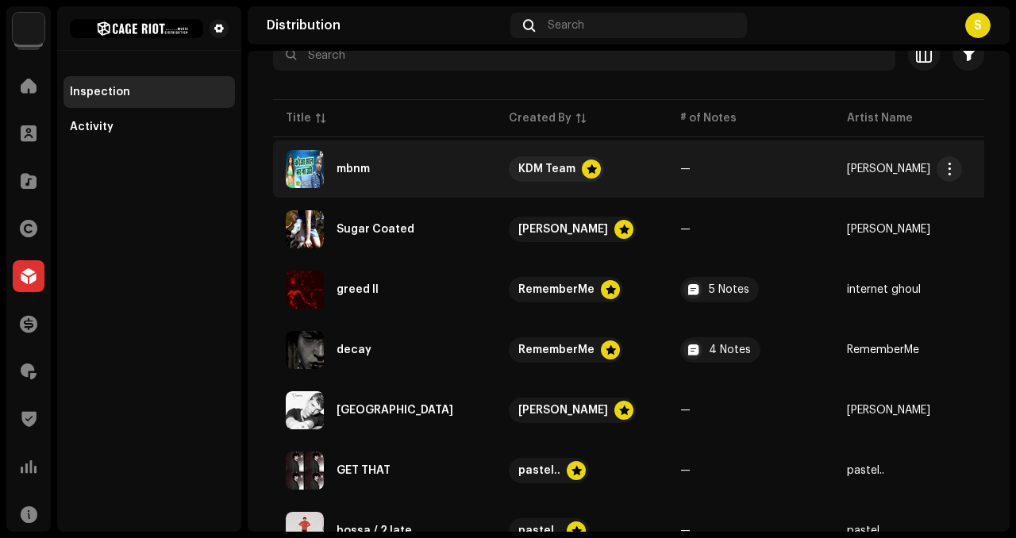
click at [967, 174] on re-a-table-link "[PERSON_NAME]" at bounding box center [917, 169] width 141 height 11
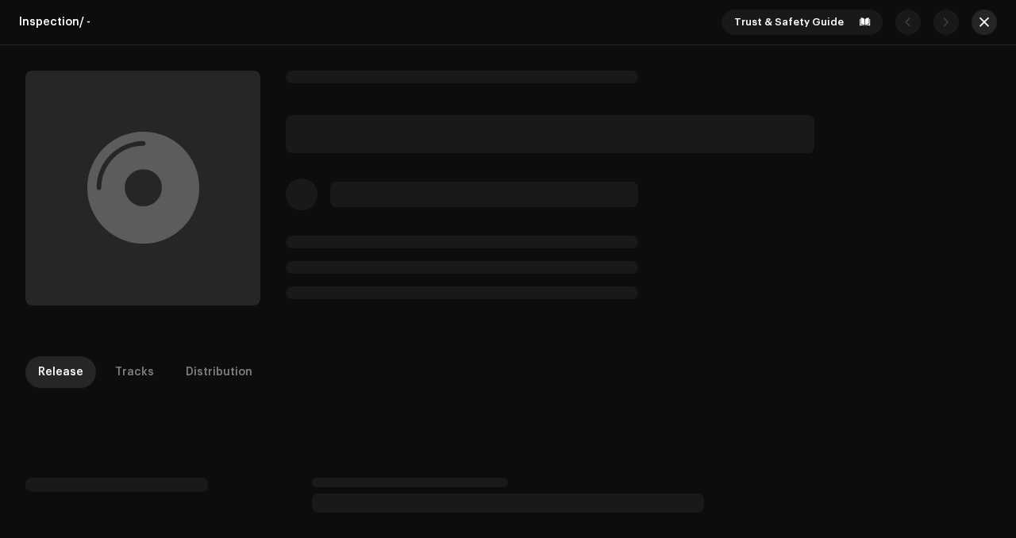
click at [984, 22] on button "button" at bounding box center [984, 22] width 25 height 25
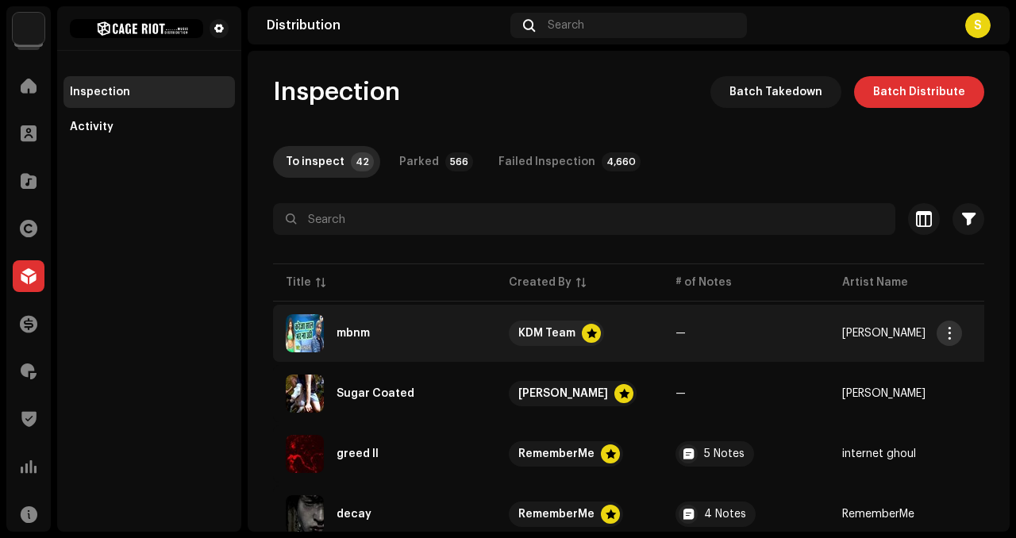
click at [938, 336] on button "button" at bounding box center [949, 333] width 25 height 25
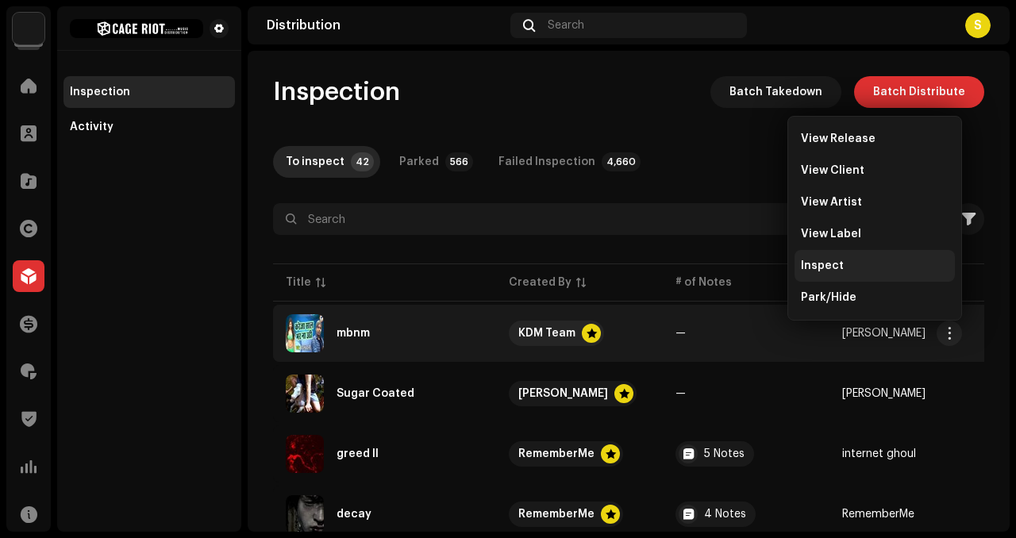
click at [864, 264] on div "Inspect" at bounding box center [875, 266] width 148 height 13
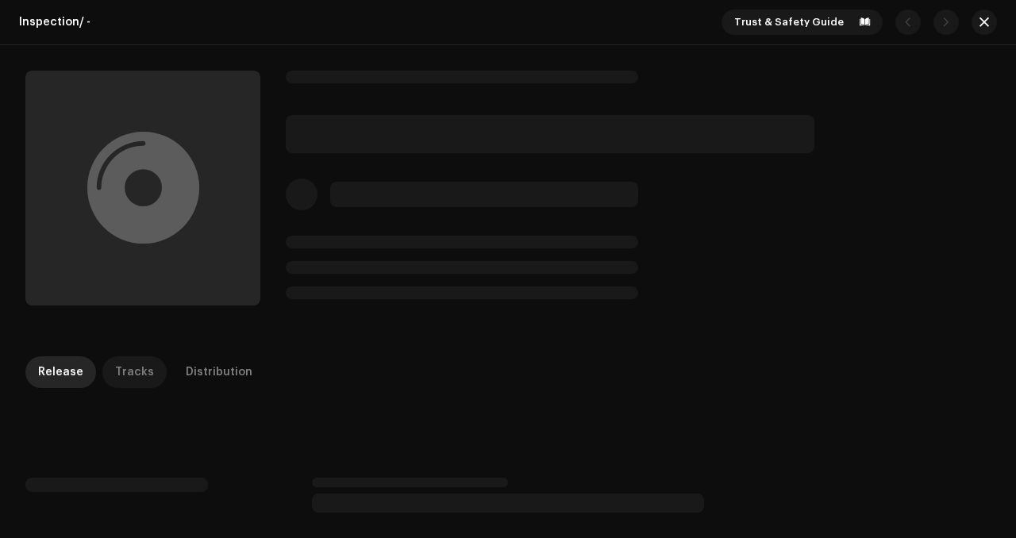
click at [133, 378] on div "Tracks" at bounding box center [134, 372] width 39 height 32
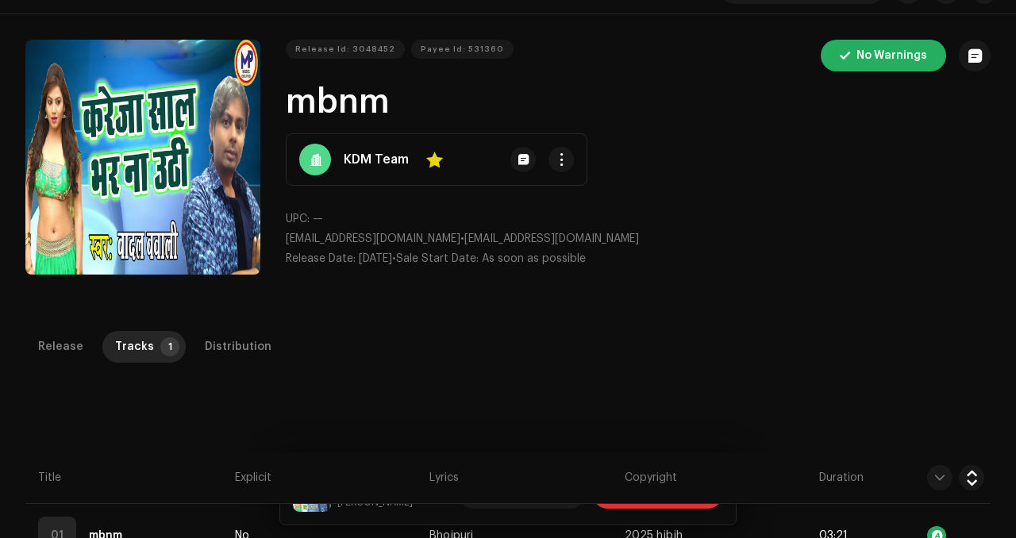
scroll to position [280, 0]
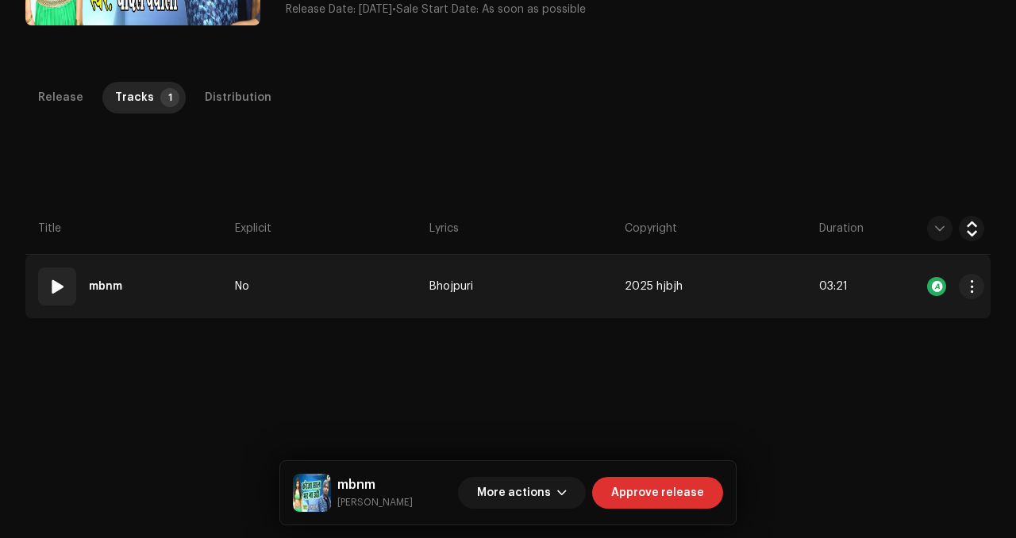
click at [45, 286] on div "01" at bounding box center [57, 287] width 38 height 38
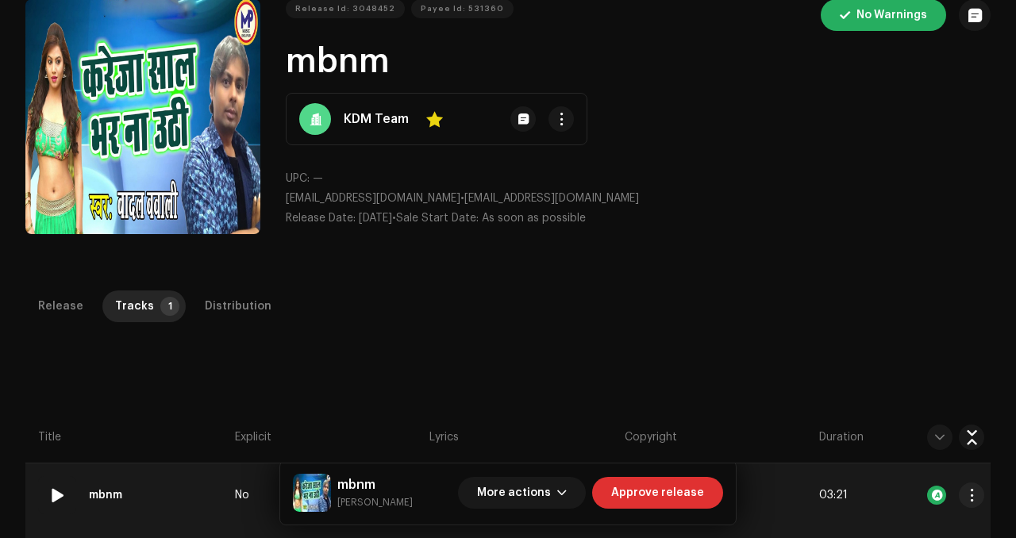
scroll to position [0, 0]
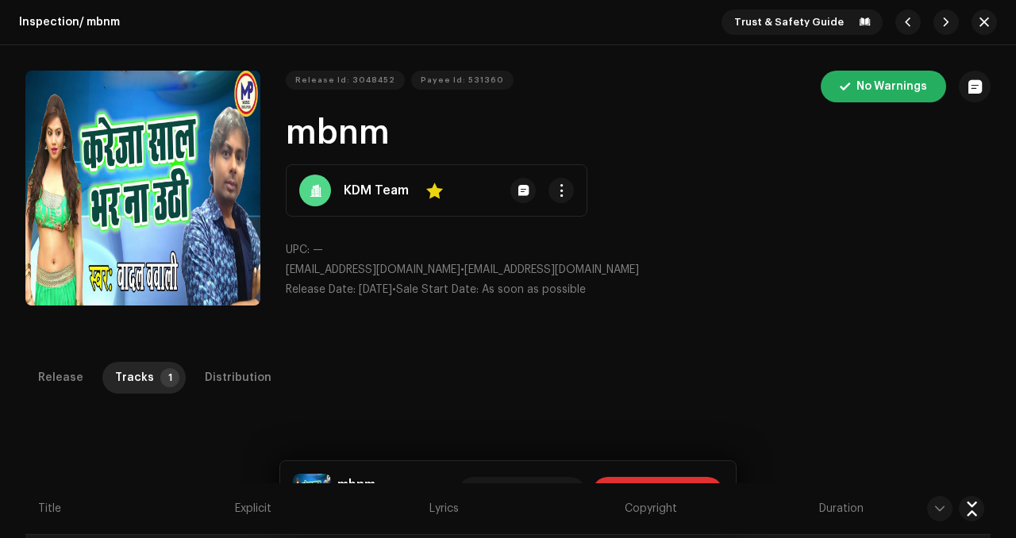
drag, startPoint x: 587, startPoint y: 271, endPoint x: 432, endPoint y: 273, distance: 155.6
click at [432, 273] on p "[EMAIL_ADDRESS][DOMAIN_NAME] • [EMAIL_ADDRESS][DOMAIN_NAME]" at bounding box center [638, 270] width 705 height 17
copy p "[EMAIL_ADDRESS][DOMAIN_NAME]"
drag, startPoint x: 418, startPoint y: 189, endPoint x: 342, endPoint y: 191, distance: 76.2
click at [342, 191] on div "KDM Team Yes" at bounding box center [437, 190] width 302 height 52
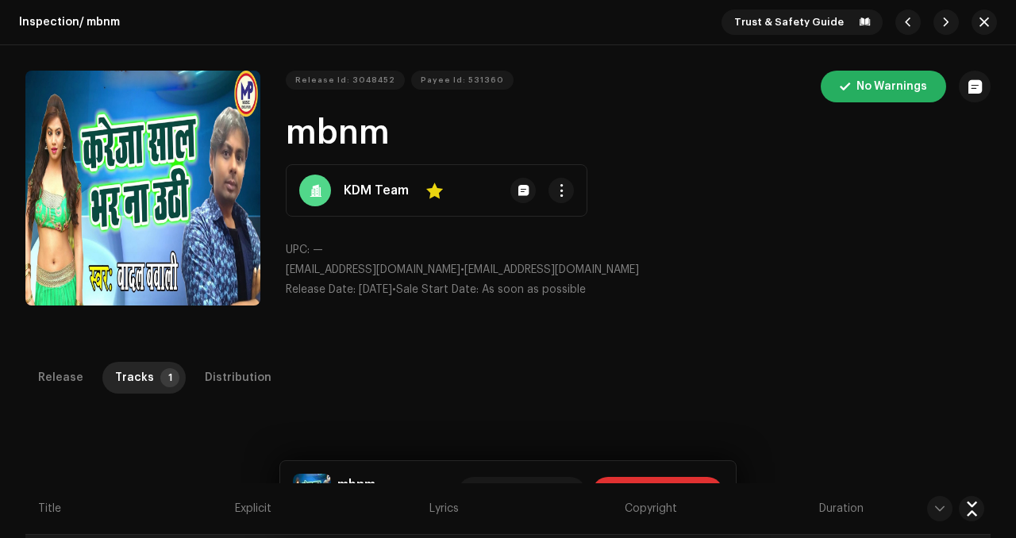
click at [412, 188] on div "KDM Team Yes" at bounding box center [437, 190] width 302 height 52
drag, startPoint x: 414, startPoint y: 193, endPoint x: 345, endPoint y: 186, distance: 69.4
click at [345, 186] on div "KDM Team Yes" at bounding box center [437, 190] width 302 height 52
copy div "KDM Team Yes"
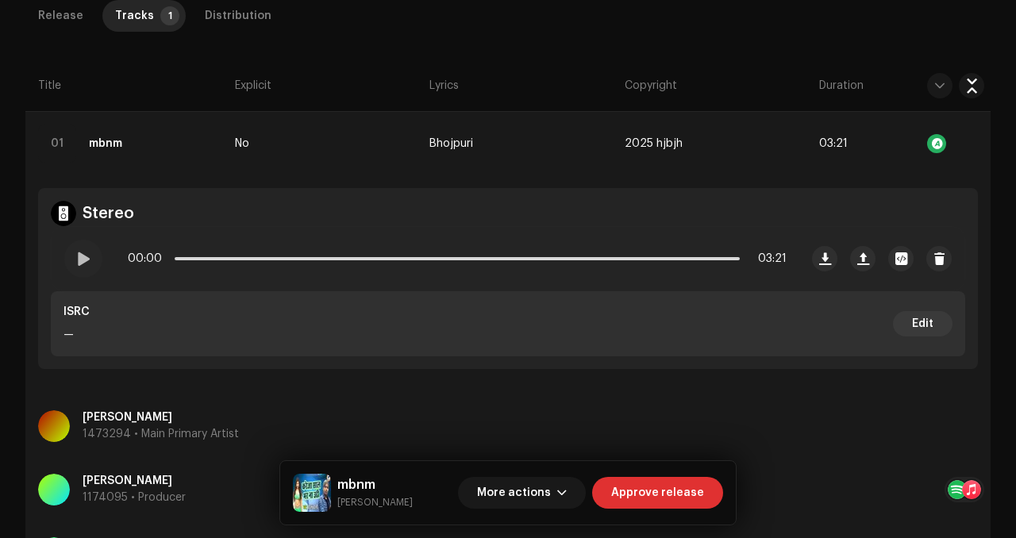
scroll to position [470, 0]
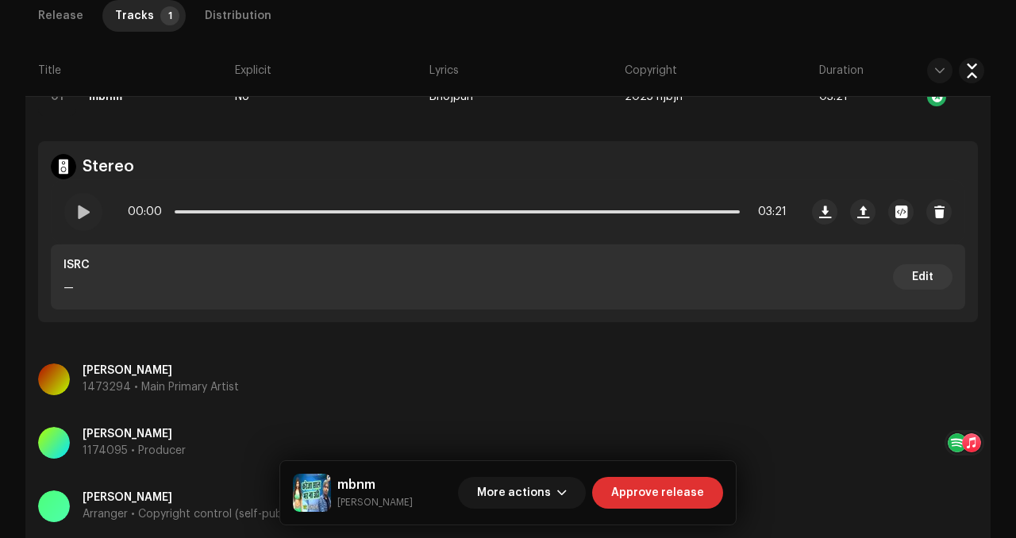
drag, startPoint x: 203, startPoint y: 373, endPoint x: 79, endPoint y: 373, distance: 123.8
click at [79, 373] on div "[PERSON_NAME] 1473294 • Main Primary Artist" at bounding box center [508, 379] width 940 height 57
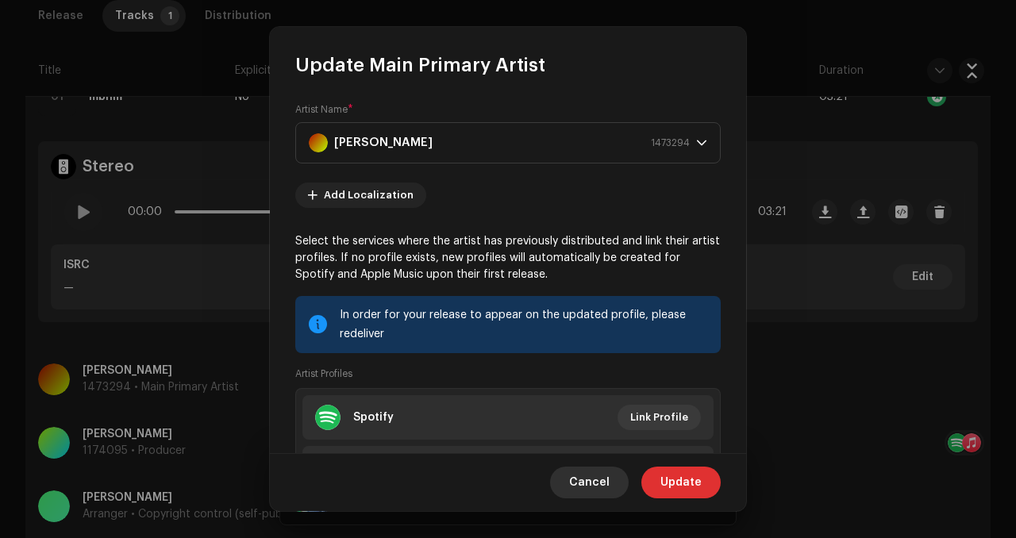
click at [600, 471] on span "Cancel" at bounding box center [589, 483] width 40 height 32
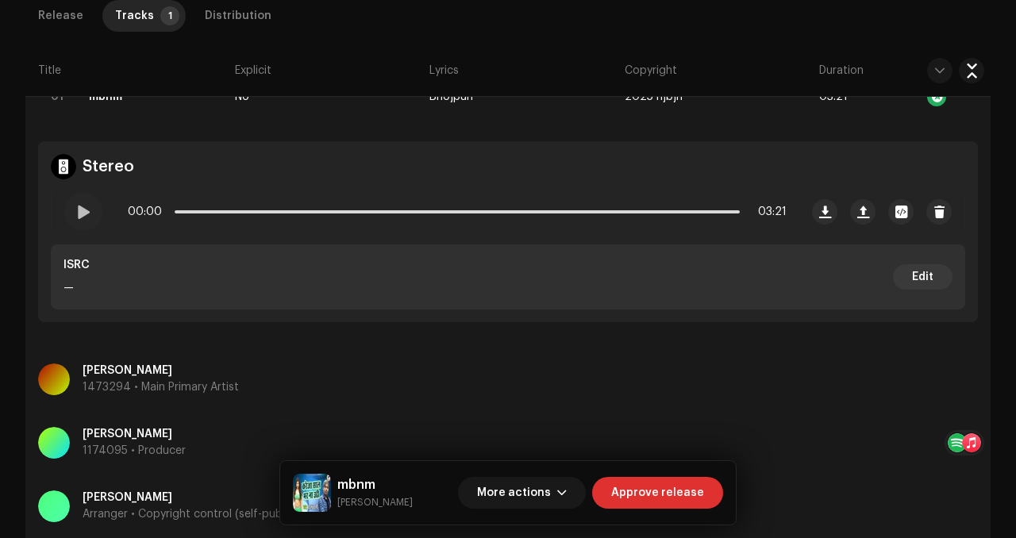
copy p "[PERSON_NAME]"
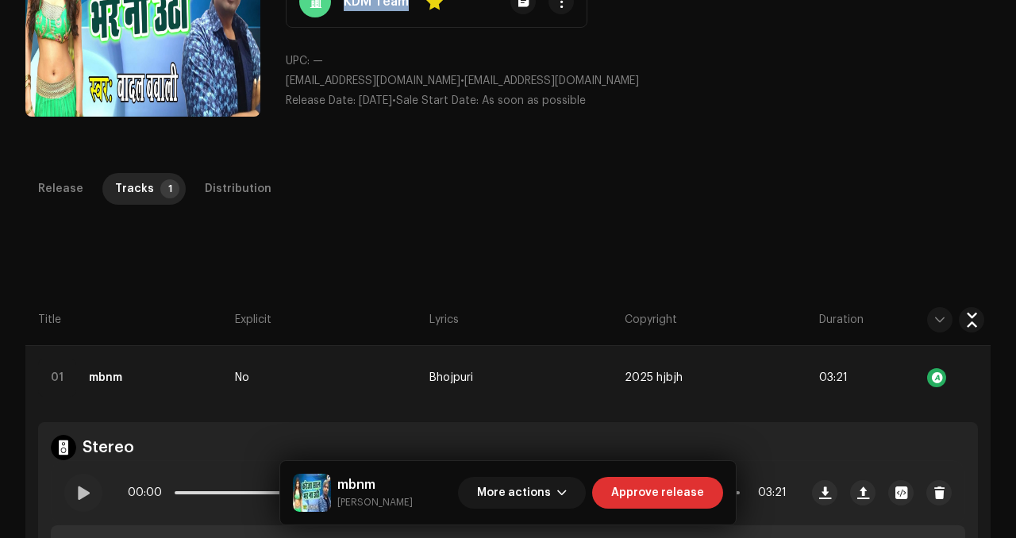
scroll to position [585, 0]
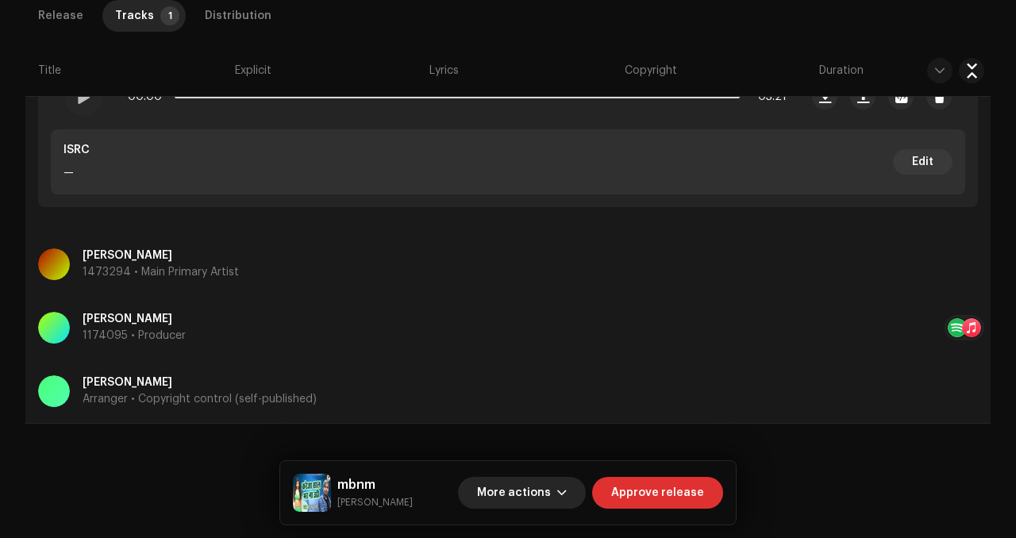
click at [551, 491] on span "More actions" at bounding box center [514, 493] width 74 height 32
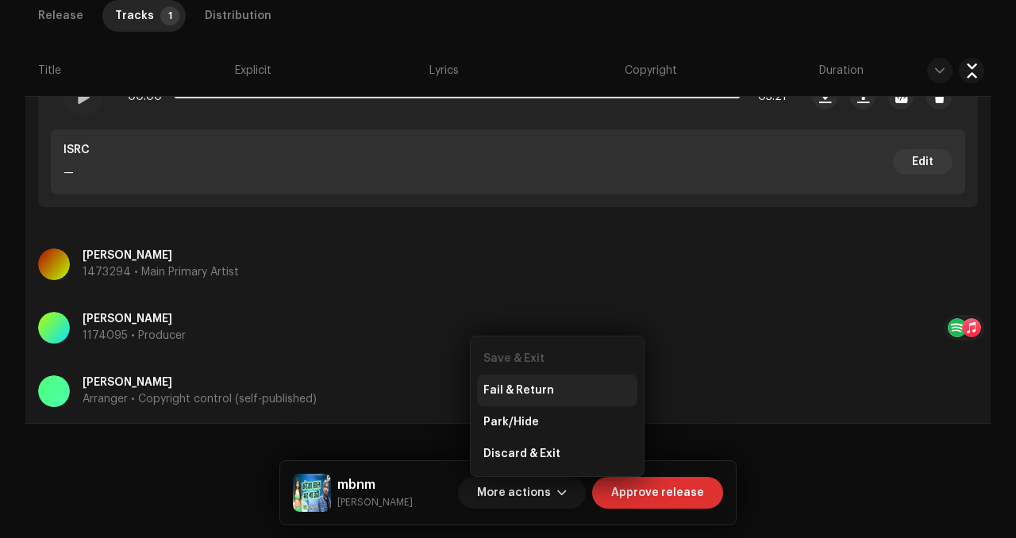
click at [534, 395] on span "Fail & Return" at bounding box center [518, 390] width 71 height 13
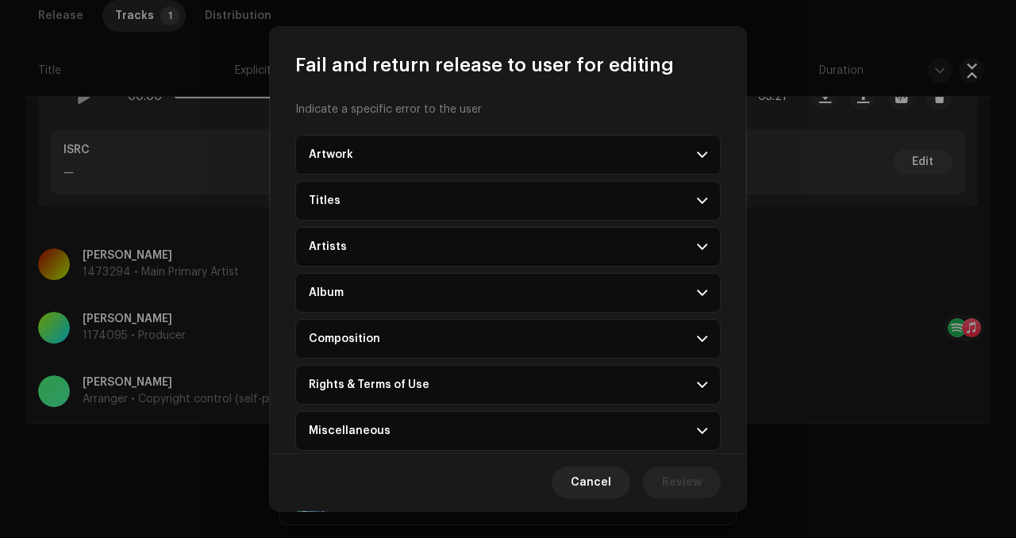
click at [536, 160] on p-accordion-header "Artwork" at bounding box center [507, 155] width 425 height 40
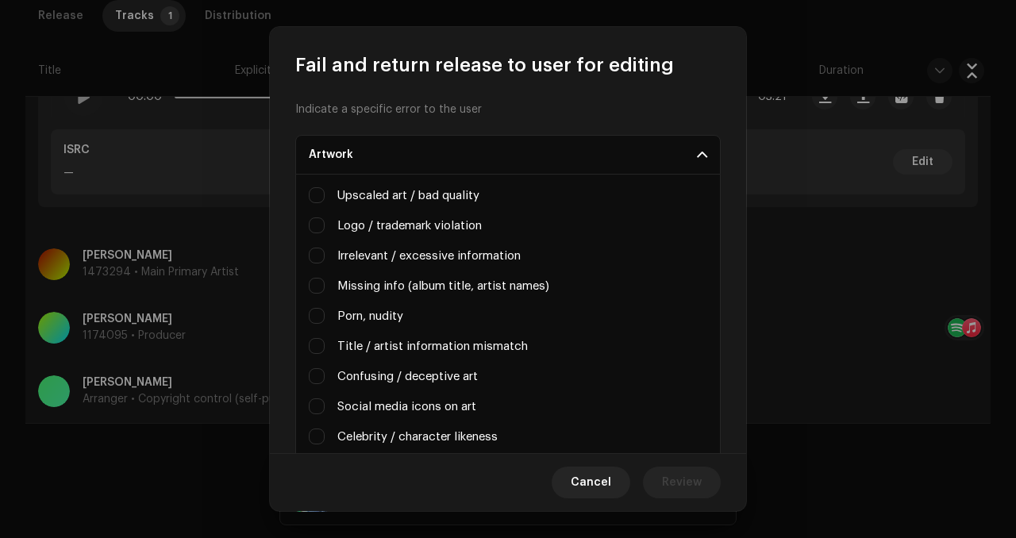
click at [479, 192] on label "Upscaled art / bad quality" at bounding box center [408, 195] width 142 height 17
click at [325, 192] on input "Upscaled art / bad quality" at bounding box center [317, 195] width 16 height 16
checkbox input "true"
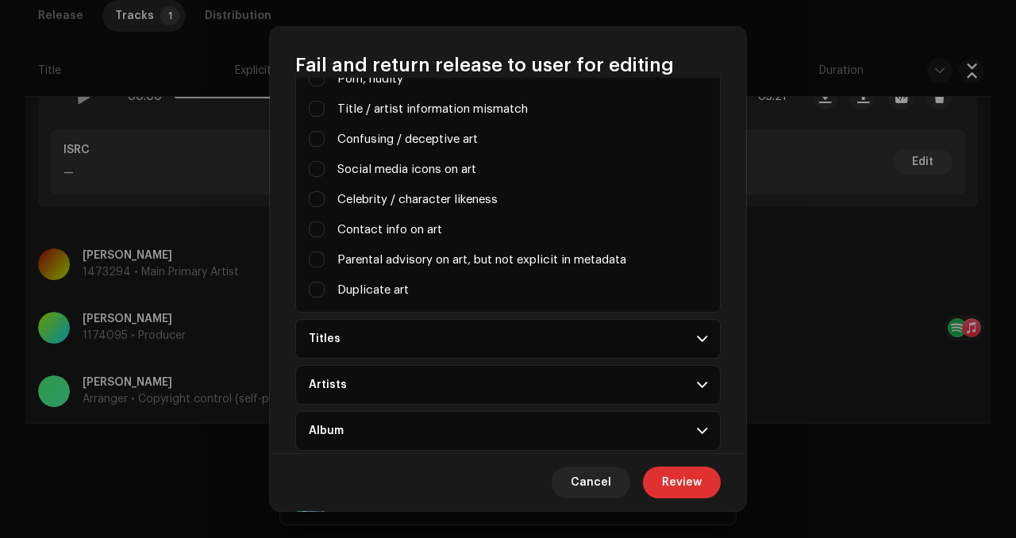
scroll to position [674, 0]
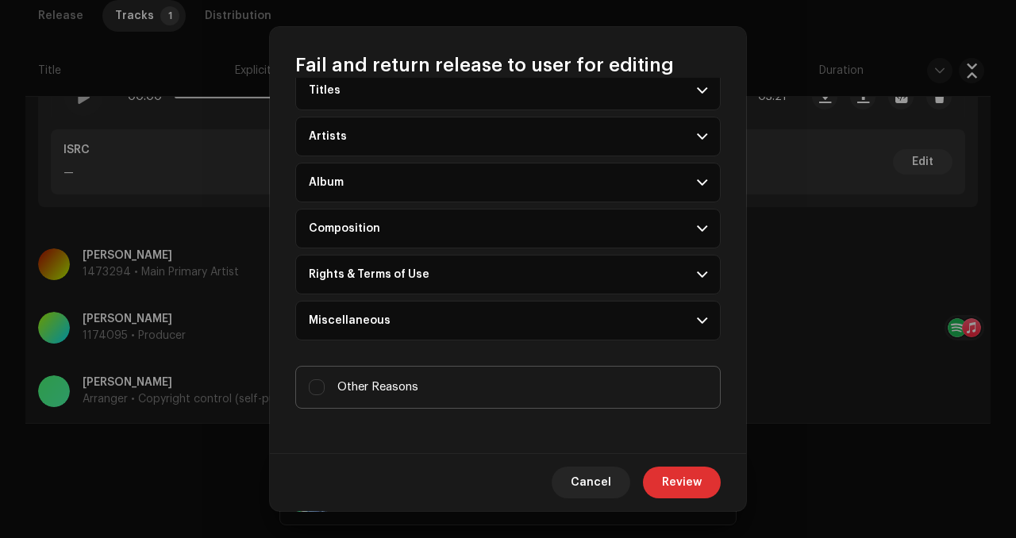
click at [406, 402] on label "Other Reasons" at bounding box center [507, 387] width 425 height 43
click at [325, 395] on input "Other Reasons" at bounding box center [317, 387] width 16 height 16
checkbox input "true"
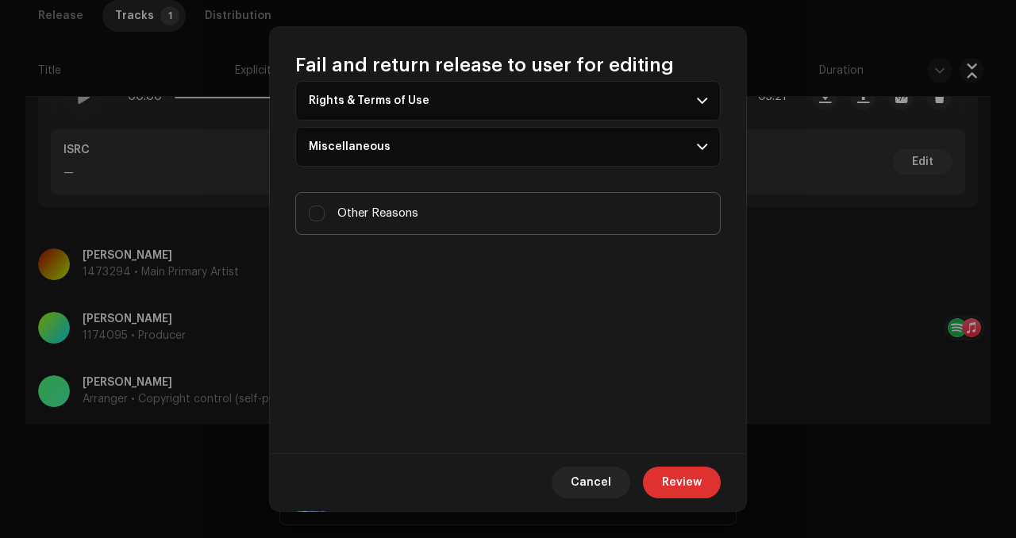
checkbox input "false"
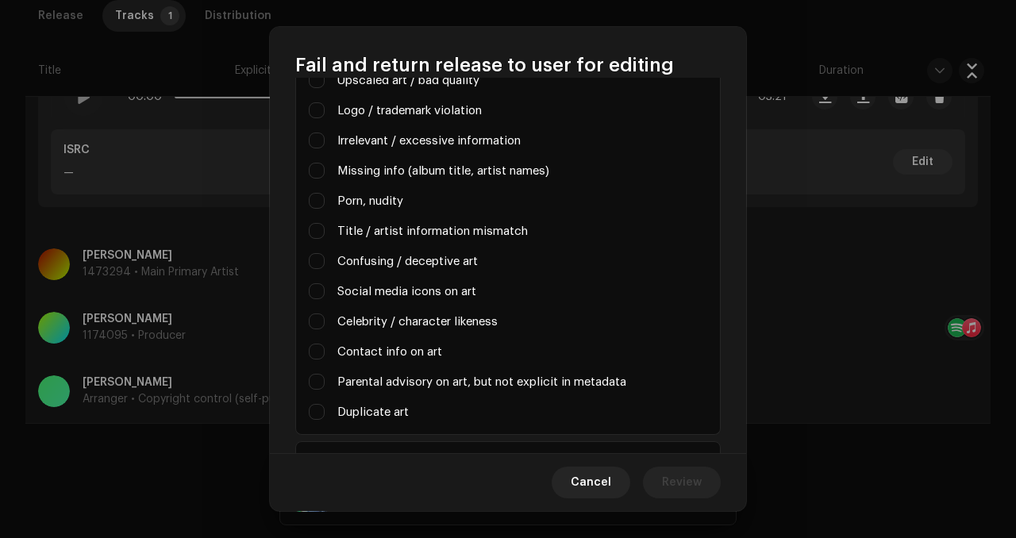
scroll to position [110, 0]
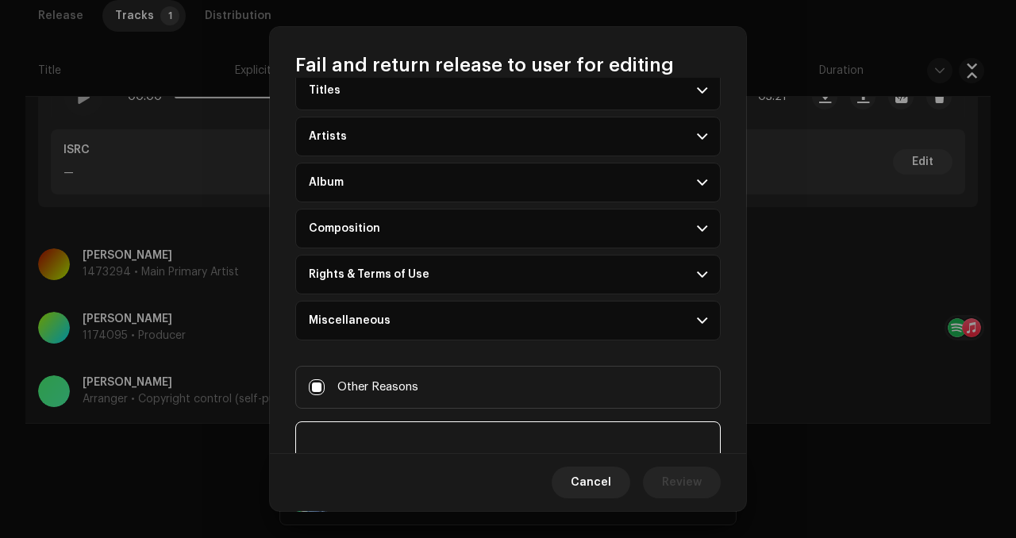
click at [406, 441] on textarea at bounding box center [507, 450] width 425 height 57
click at [425, 431] on textarea at bounding box center [507, 450] width 425 height 57
paste textarea "Thank you for submitting this release. You are releasing for a new artist and w…"
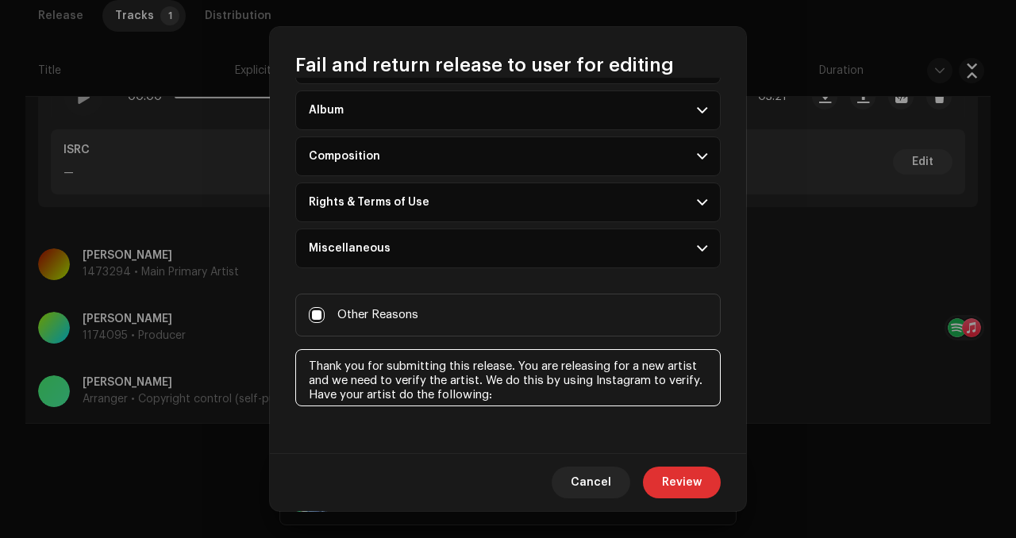
scroll to position [0, 0]
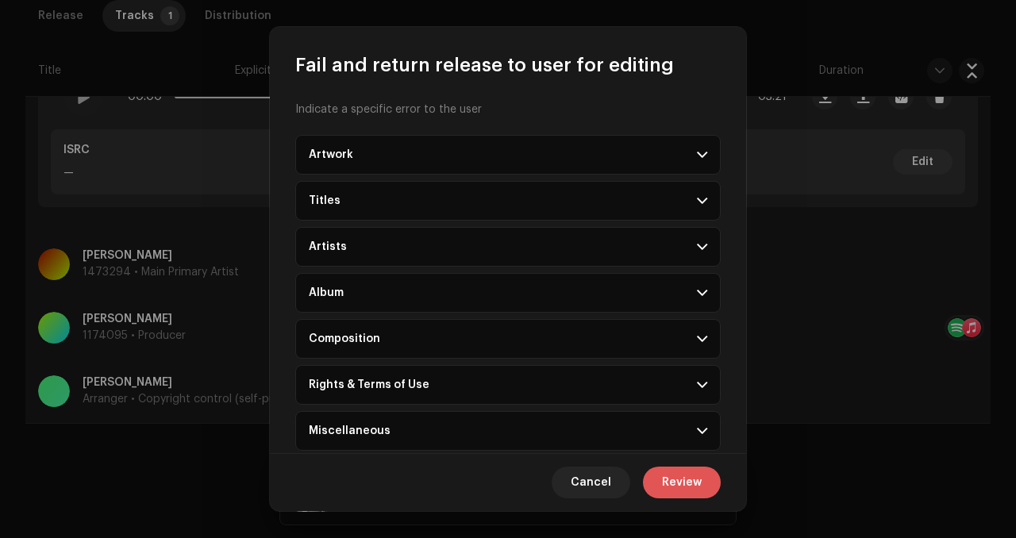
type textarea "Thank you for submitting this release. You are releasing for a new artist and w…"
click at [679, 472] on span "Review" at bounding box center [682, 483] width 40 height 32
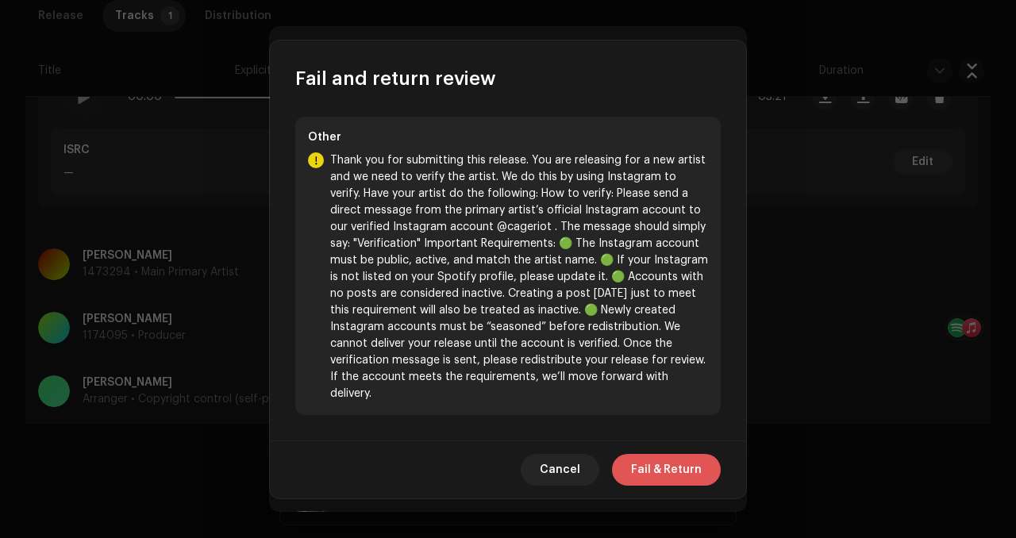
click at [663, 454] on span "Fail & Return" at bounding box center [666, 470] width 71 height 32
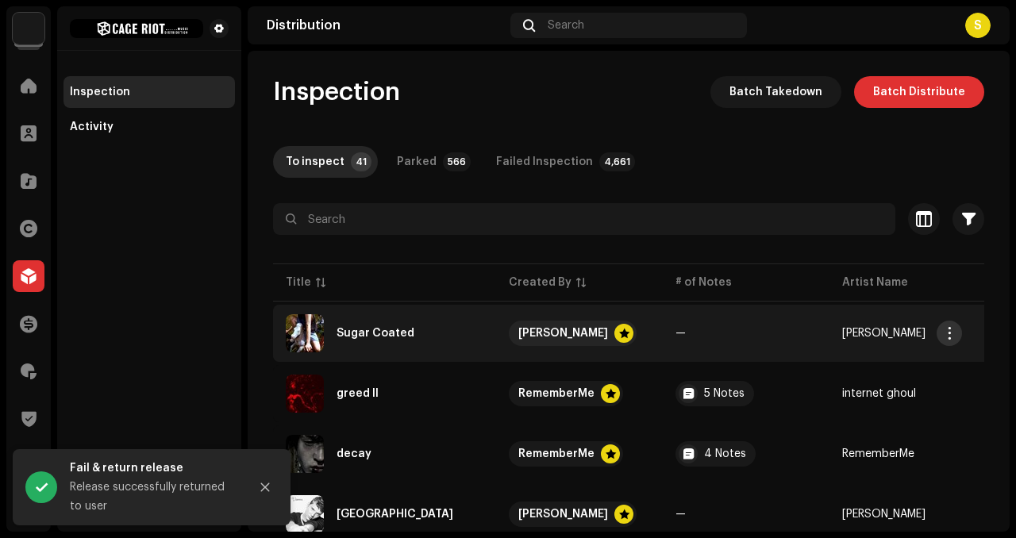
click at [937, 331] on button "button" at bounding box center [949, 333] width 25 height 25
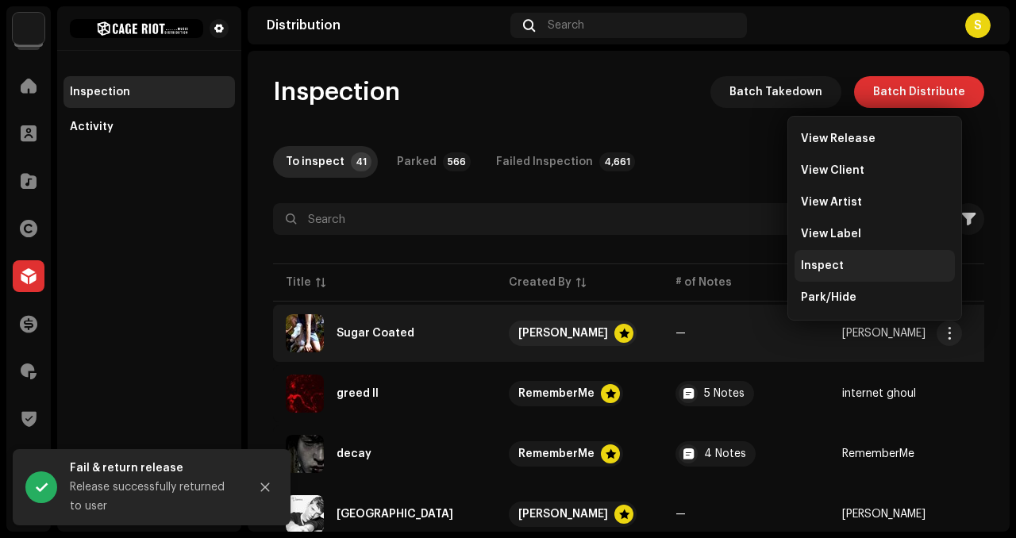
click at [815, 264] on span "Inspect" at bounding box center [822, 266] width 43 height 13
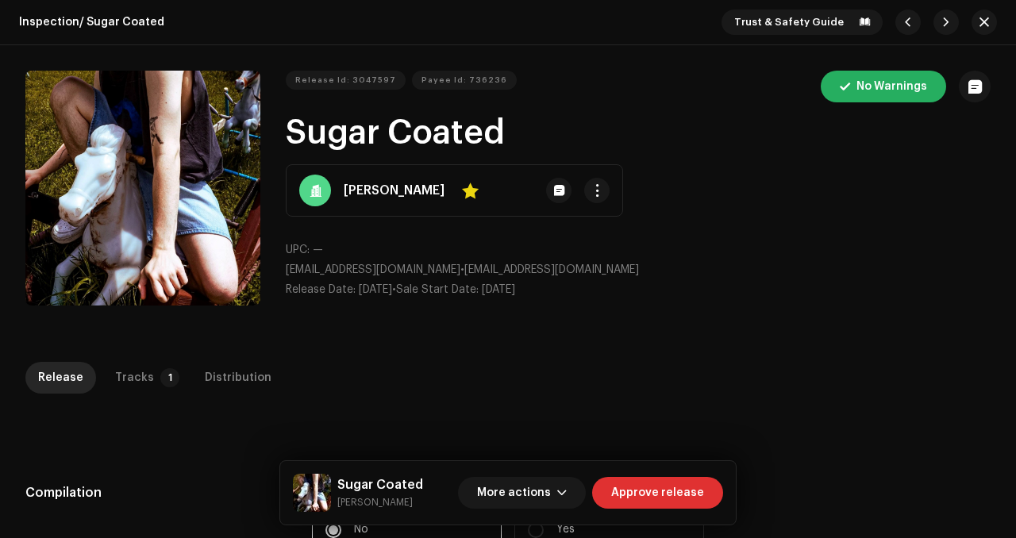
click at [141, 377] on div "Tracks" at bounding box center [134, 378] width 39 height 32
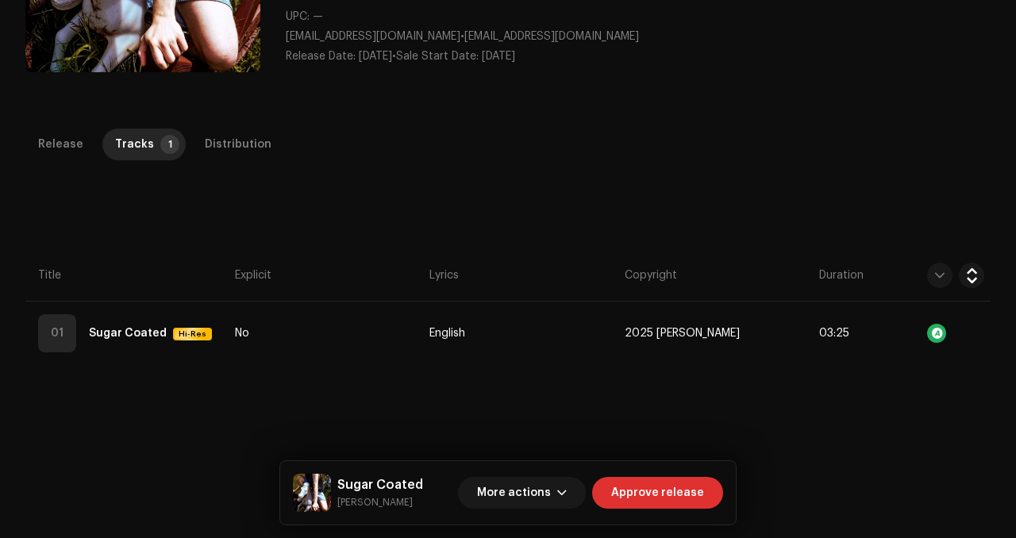
scroll to position [262, 0]
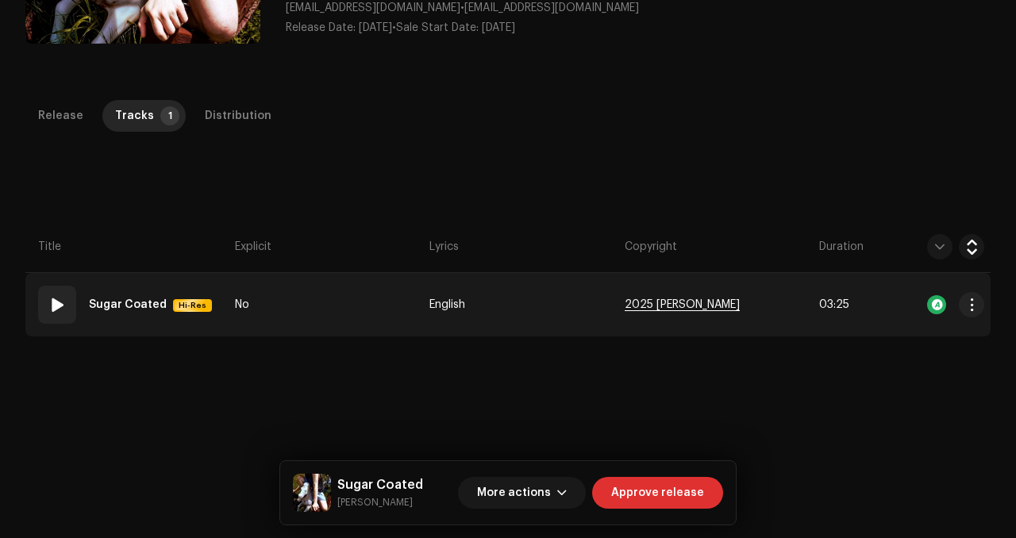
click at [712, 299] on span "2025 [PERSON_NAME]" at bounding box center [682, 305] width 115 height 12
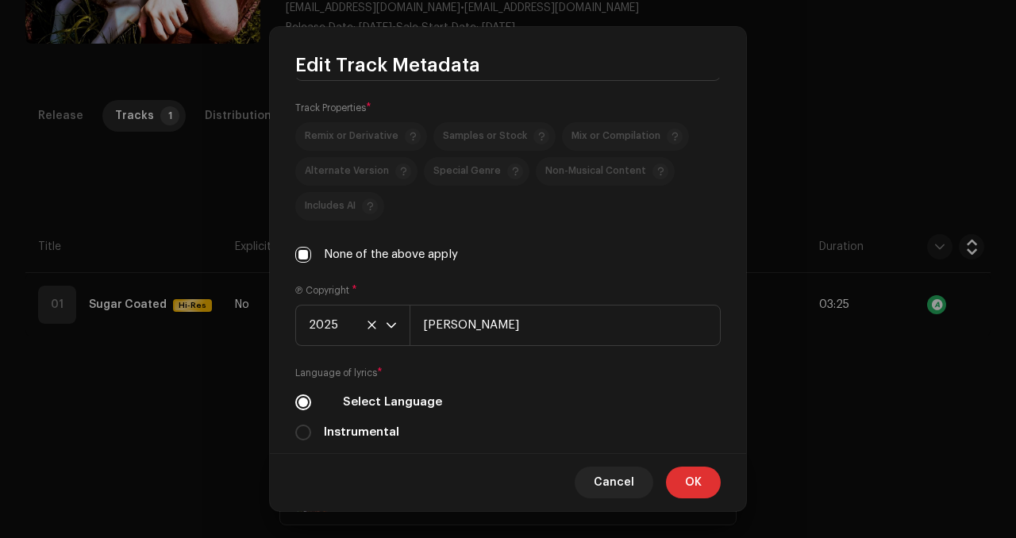
scroll to position [574, 0]
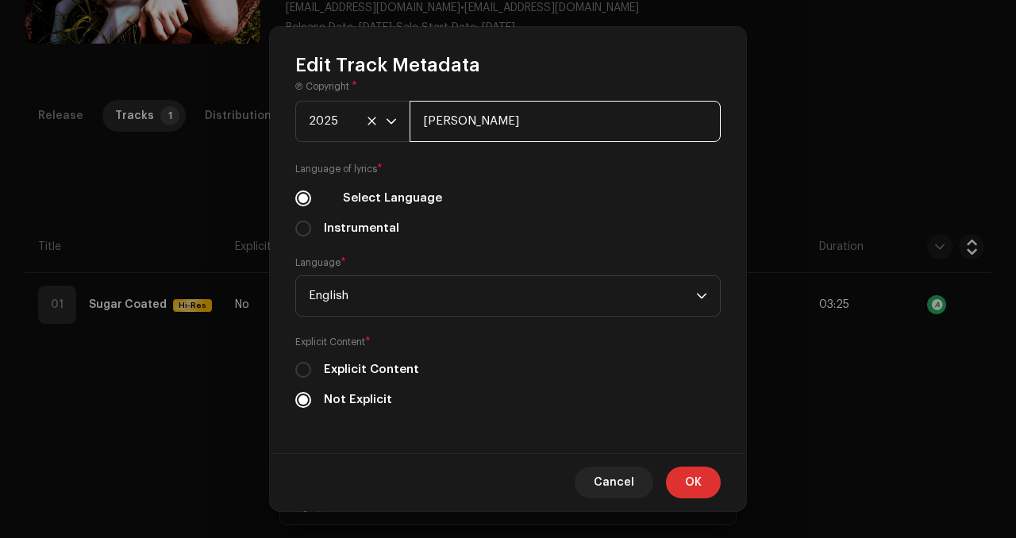
click at [535, 117] on input "[PERSON_NAME]" at bounding box center [565, 121] width 311 height 41
type input "[PERSON_NAME], Distributed by Cage Riot"
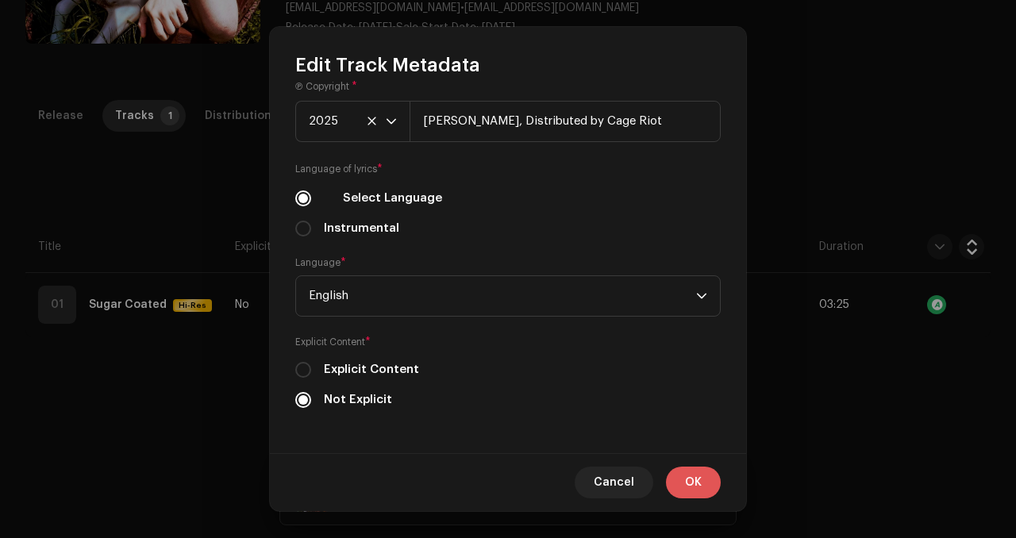
click at [701, 481] on span "OK" at bounding box center [693, 483] width 17 height 32
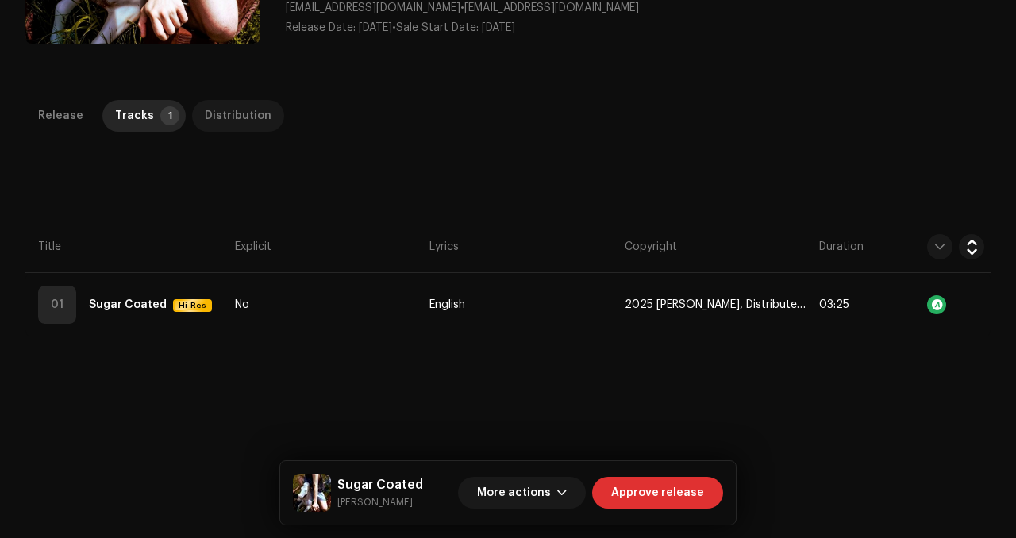
click at [205, 108] on div "Distribution" at bounding box center [238, 116] width 67 height 32
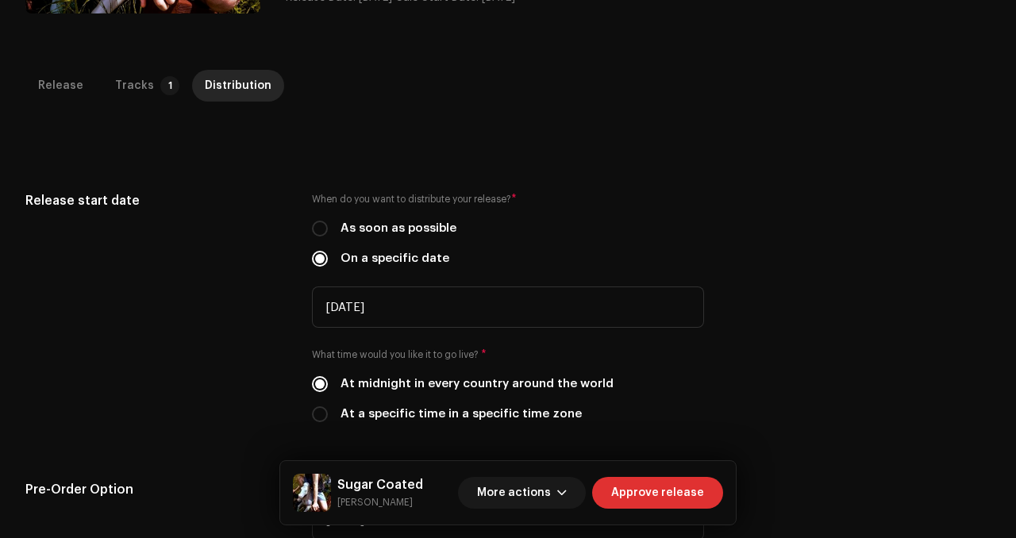
scroll to position [0, 0]
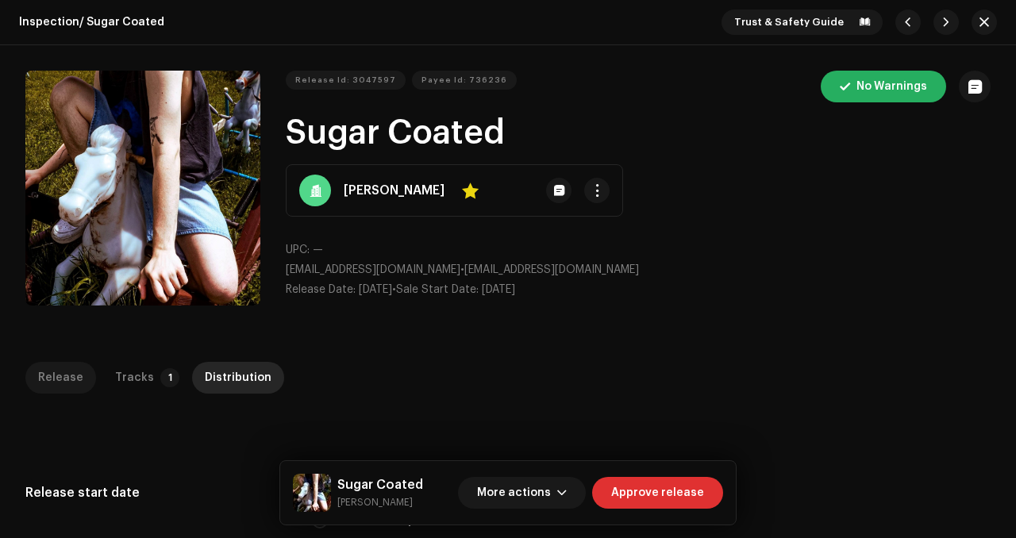
click at [25, 378] on p-tab "Release" at bounding box center [60, 378] width 71 height 32
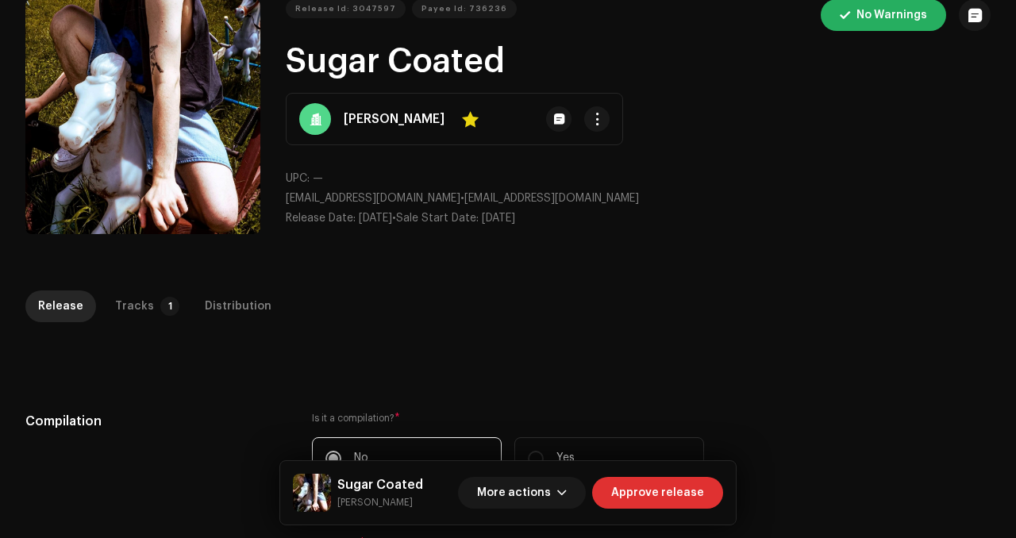
scroll to position [73, 0]
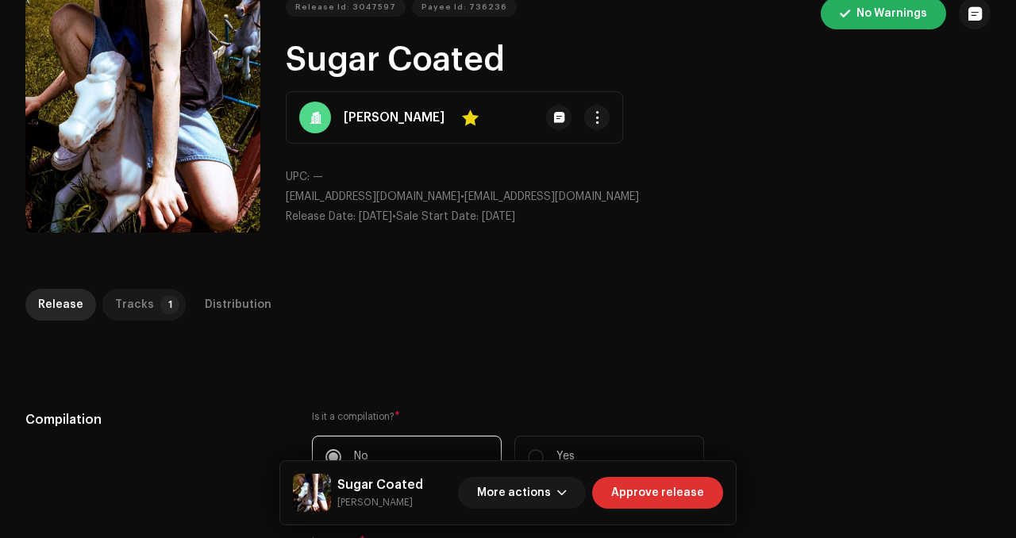
click at [174, 307] on p-tab "Tracks 1" at bounding box center [143, 305] width 83 height 32
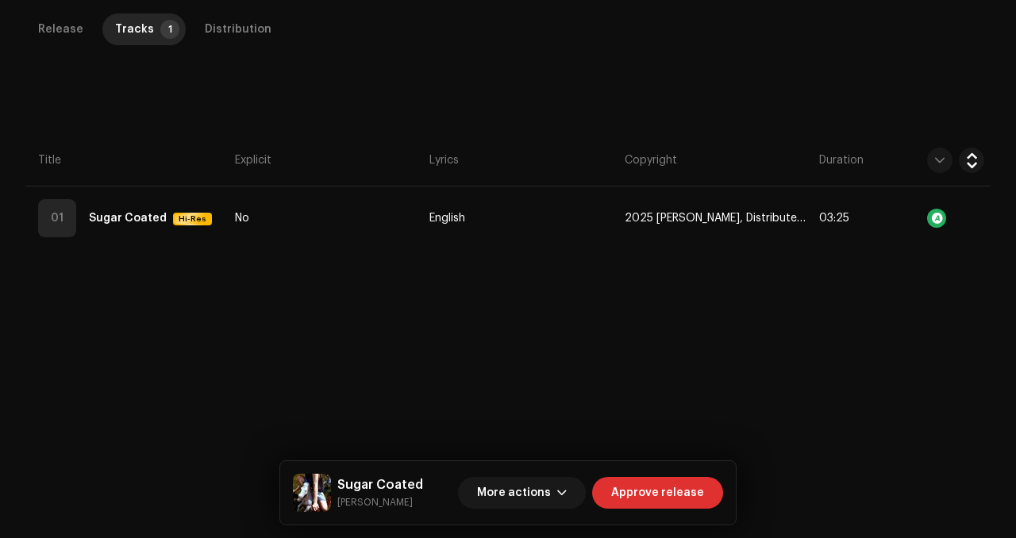
scroll to position [362, 0]
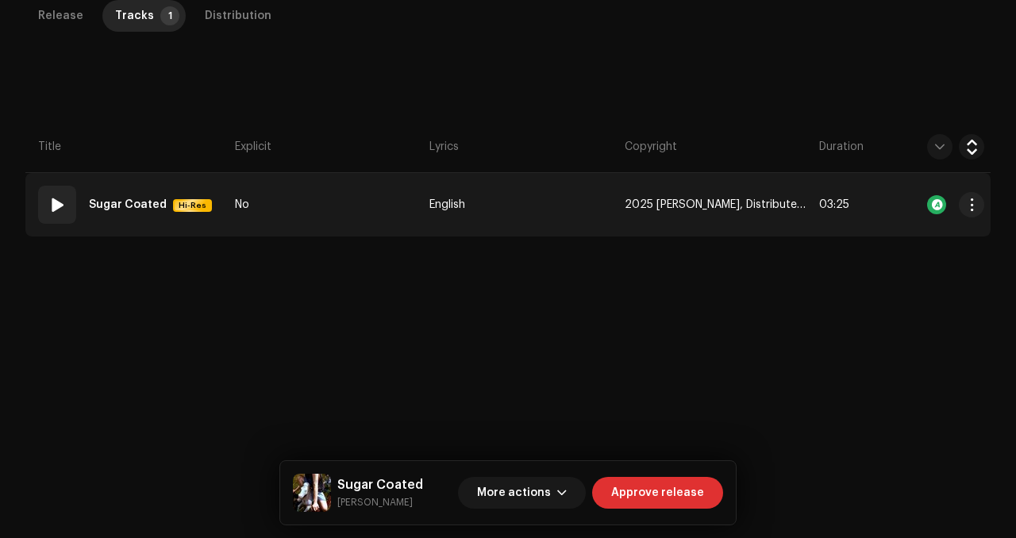
click at [411, 229] on td "No" at bounding box center [326, 205] width 194 height 64
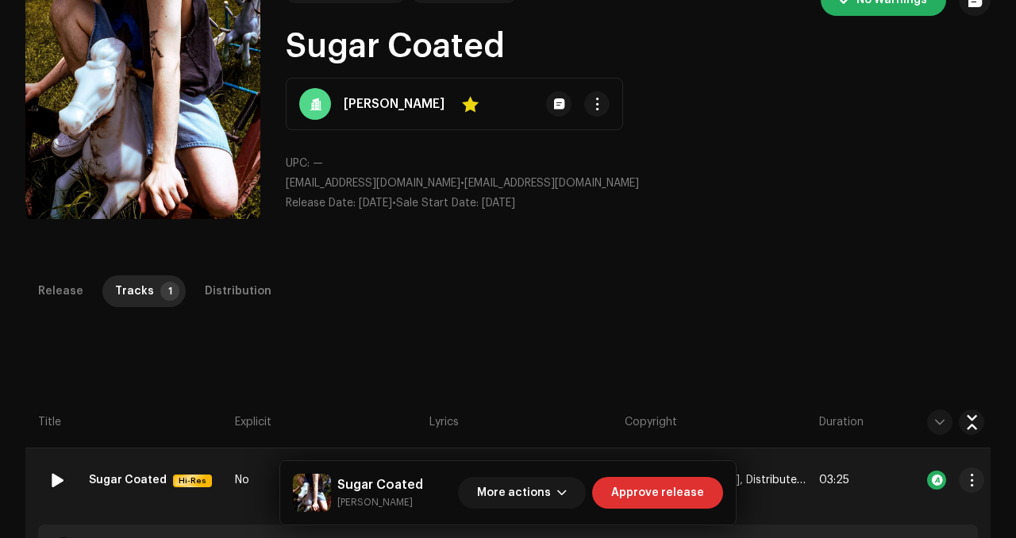
scroll to position [0, 0]
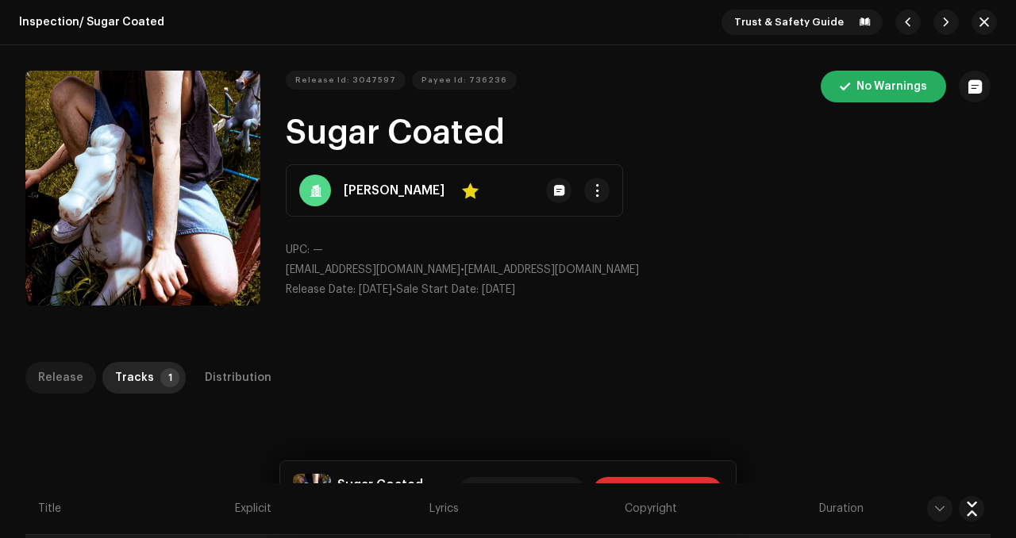
click at [67, 372] on div "Release" at bounding box center [60, 378] width 45 height 32
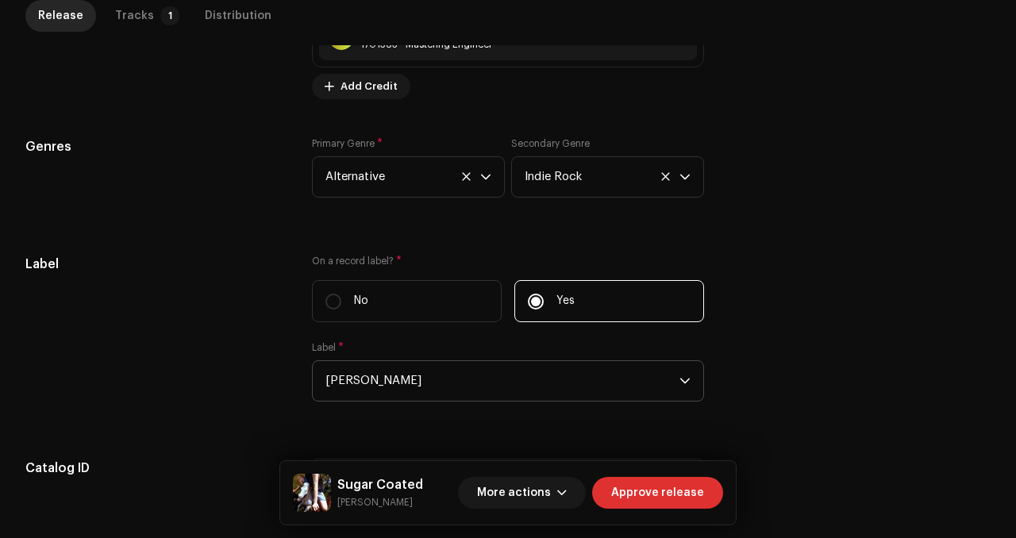
scroll to position [1904, 0]
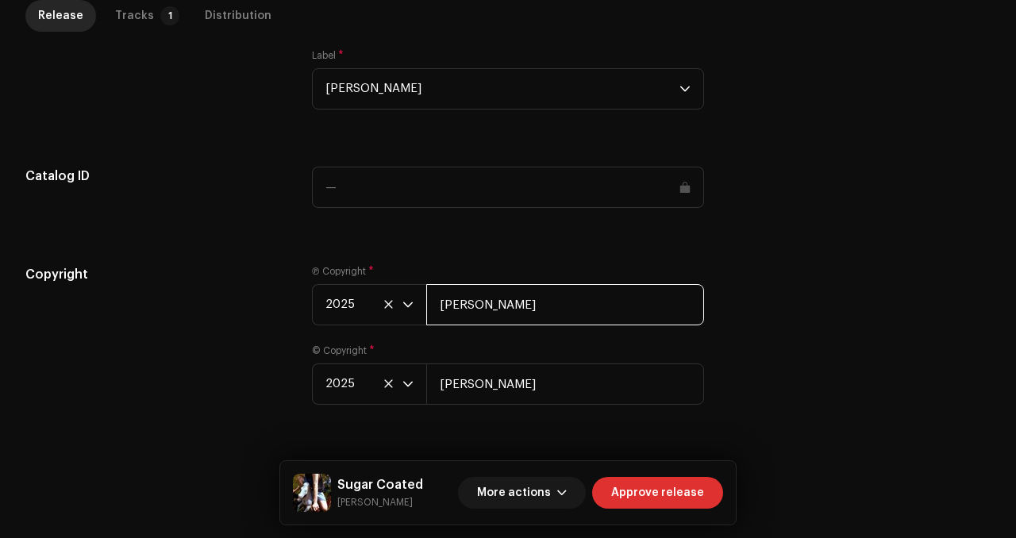
click at [602, 298] on input "[PERSON_NAME]" at bounding box center [565, 304] width 278 height 41
type input "[PERSON_NAME], Distributed by Cage Riot"
click at [468, 49] on div "Label * [PERSON_NAME]" at bounding box center [508, 79] width 392 height 60
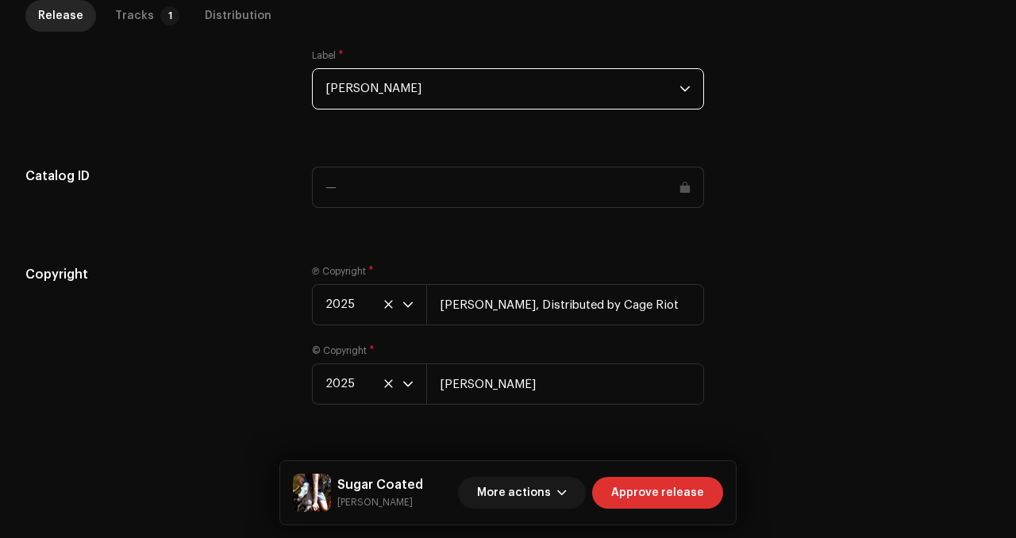
click at [456, 98] on span "[PERSON_NAME]" at bounding box center [502, 89] width 354 height 40
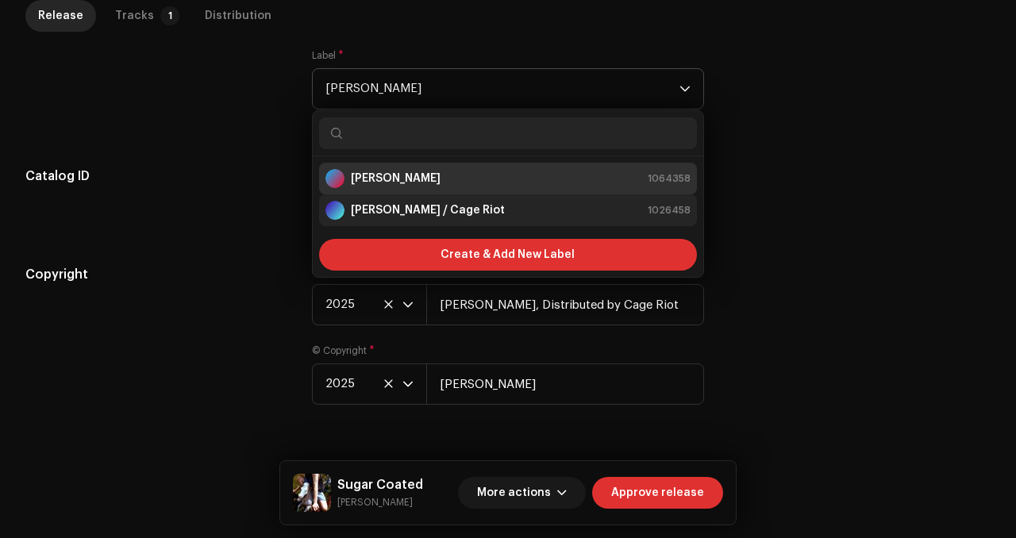
click at [429, 201] on div "[PERSON_NAME] / Cage Riot" at bounding box center [414, 210] width 179 height 19
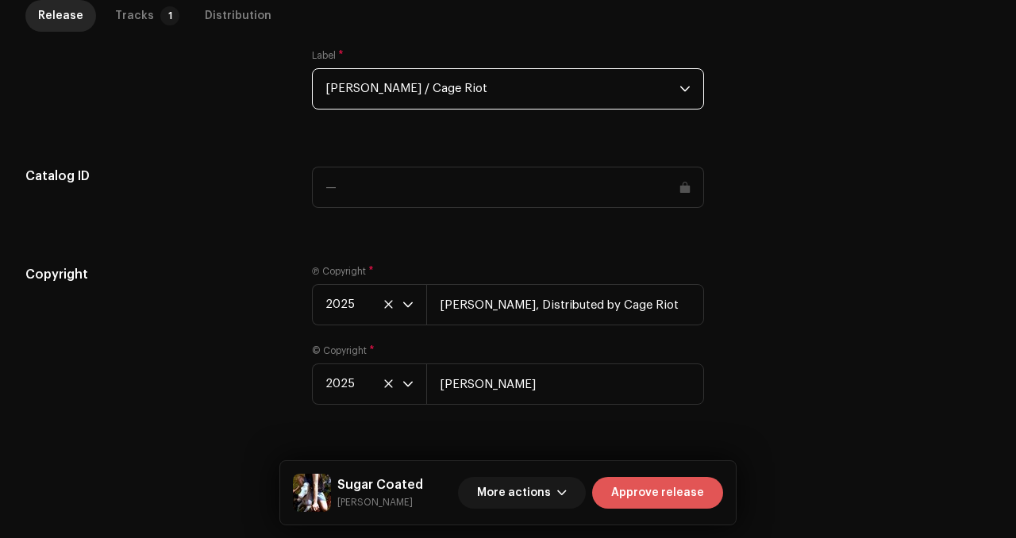
click at [677, 491] on span "Approve release" at bounding box center [657, 493] width 93 height 32
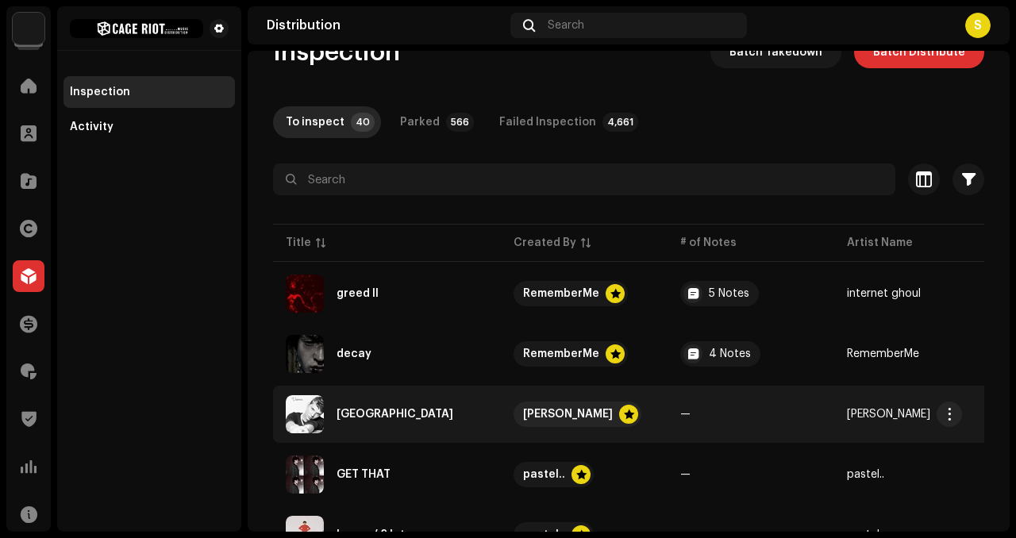
scroll to position [48, 0]
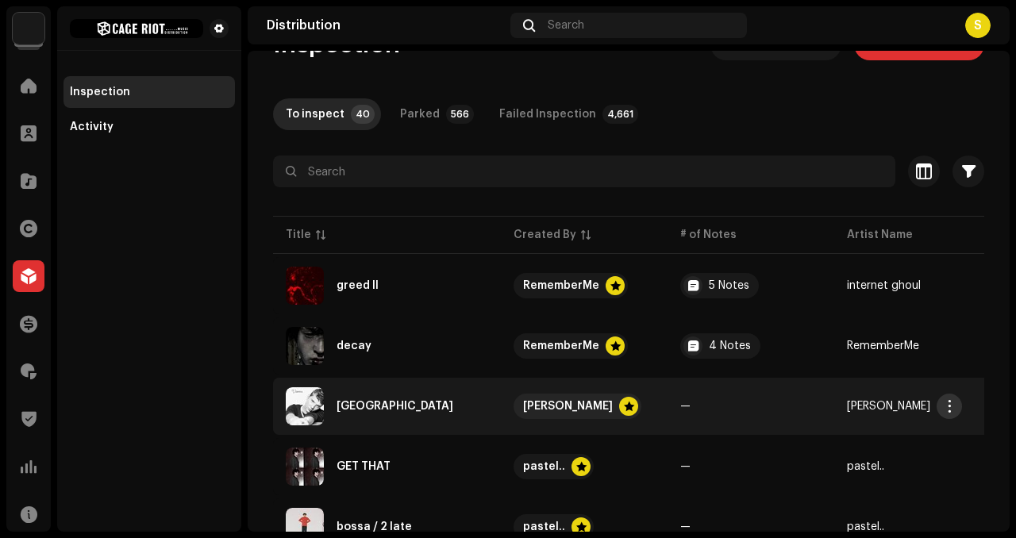
click at [955, 411] on span "button" at bounding box center [950, 406] width 12 height 13
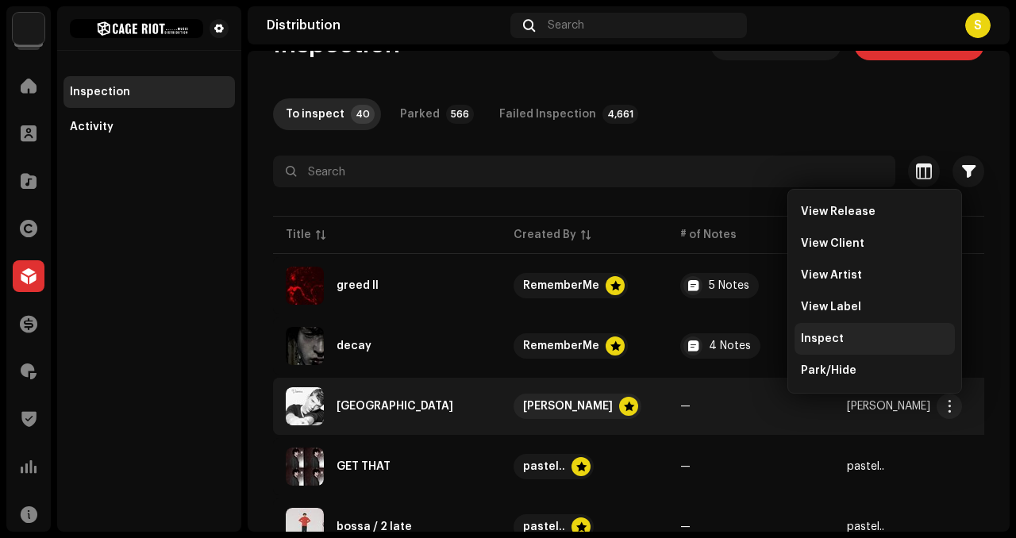
click at [864, 330] on div "Inspect" at bounding box center [875, 339] width 160 height 32
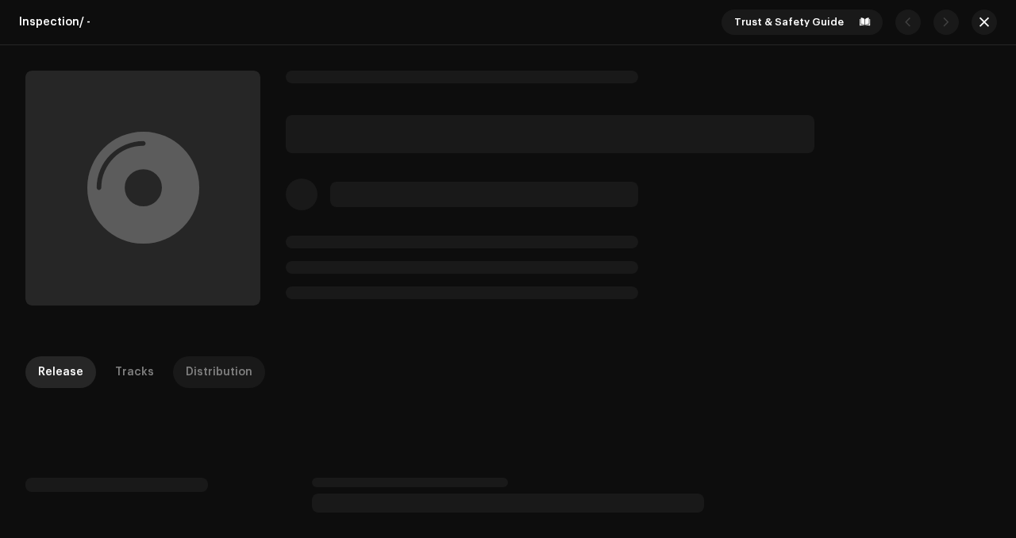
click at [234, 372] on div "Distribution" at bounding box center [219, 372] width 67 height 32
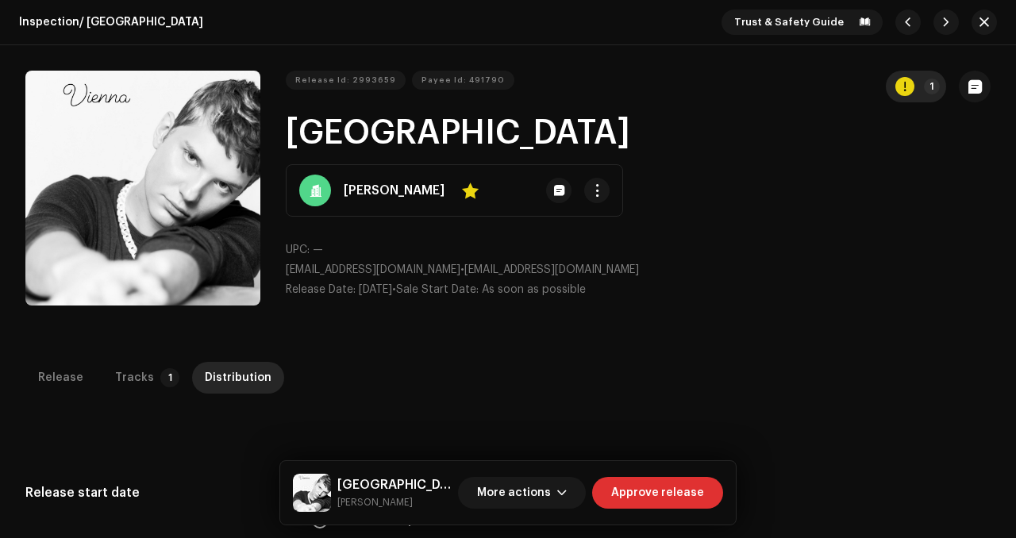
click at [904, 94] on re-a-icon-status-badge "button" at bounding box center [904, 86] width 19 height 19
click at [910, 246] on div "Errors & Warnings Error Warnings 1 Please review these warnings to see if you n…" at bounding box center [508, 269] width 1016 height 538
click at [968, 92] on span "button" at bounding box center [974, 86] width 13 height 13
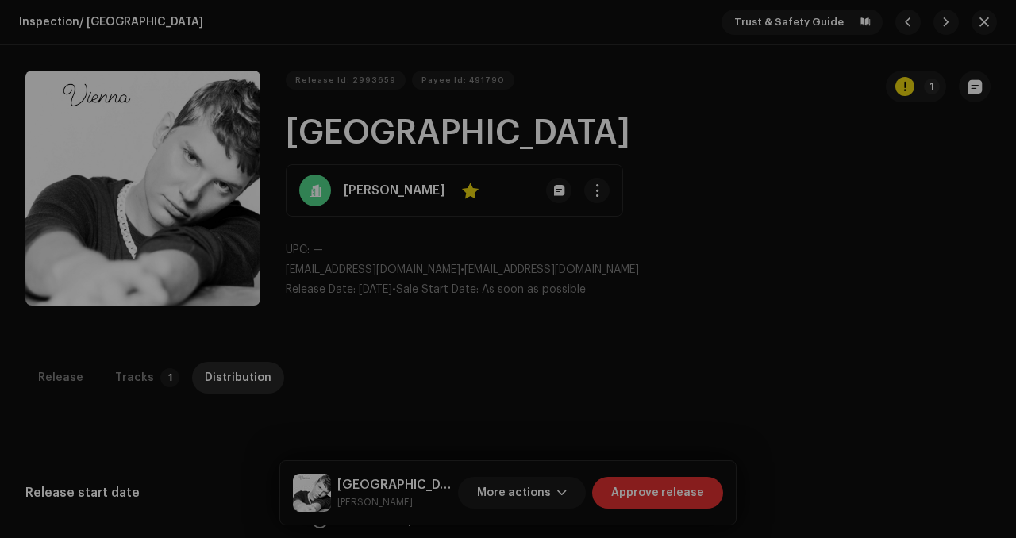
click at [801, 220] on div "Release notes Cancel Add note" at bounding box center [508, 269] width 1016 height 538
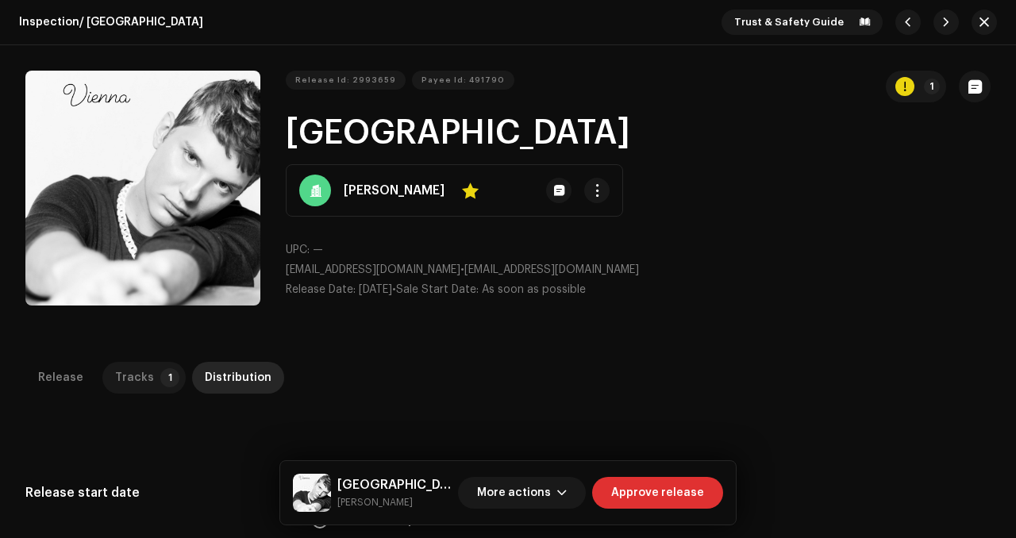
click at [121, 375] on div "Tracks" at bounding box center [134, 378] width 39 height 32
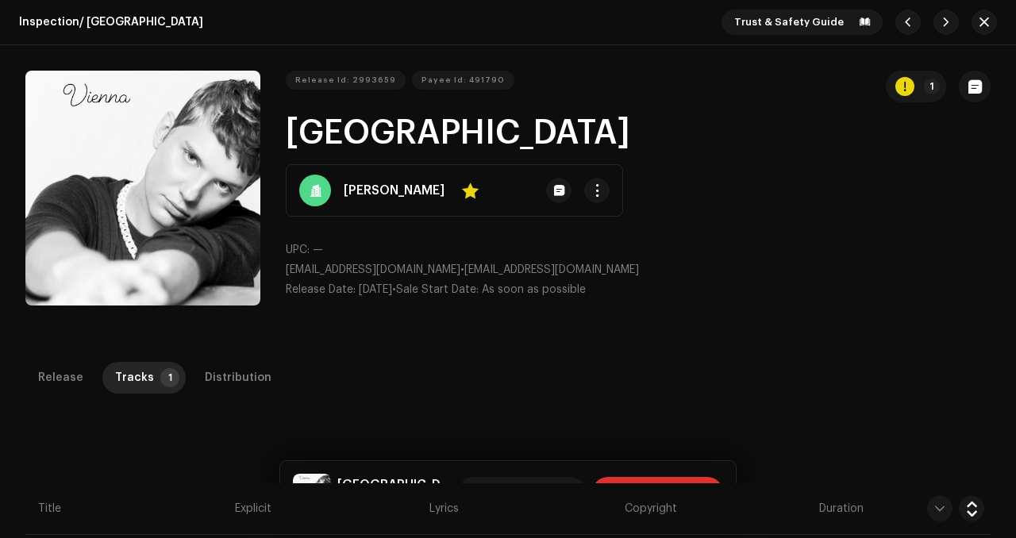
scroll to position [362, 0]
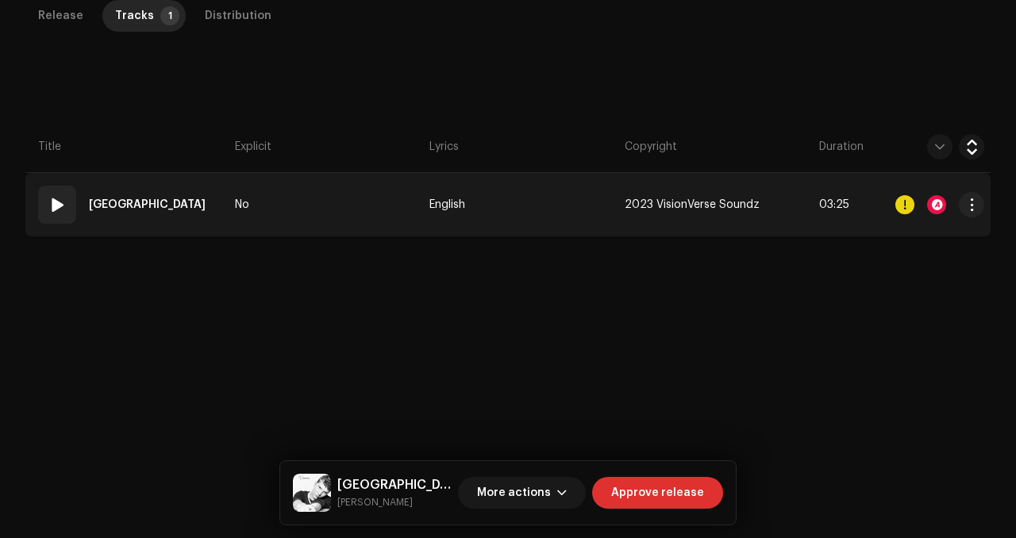
click at [941, 202] on div at bounding box center [939, 205] width 89 height 32
click at [930, 200] on div at bounding box center [936, 204] width 19 height 19
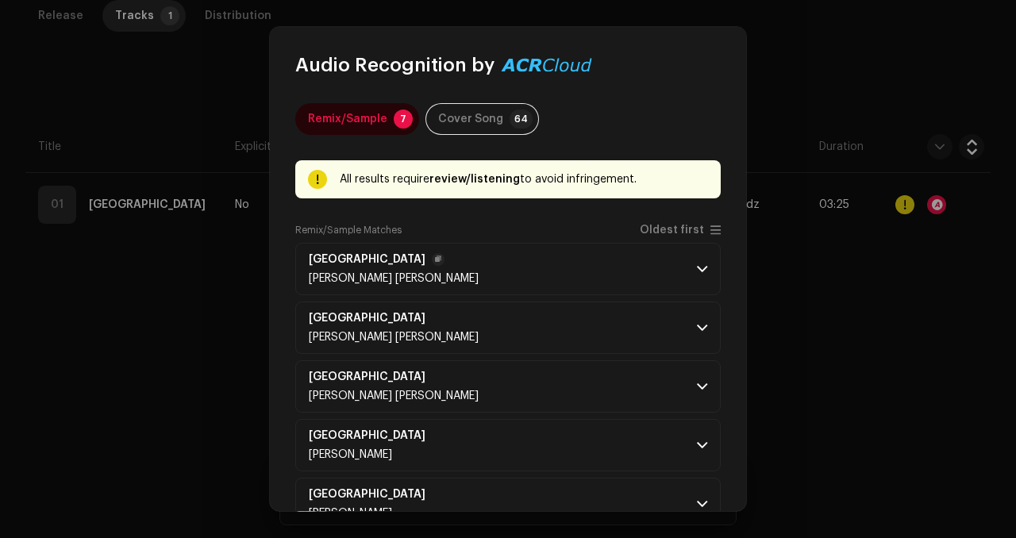
click at [639, 250] on p-accordion-header "Vienna [PERSON_NAME] [PERSON_NAME]" at bounding box center [507, 269] width 425 height 52
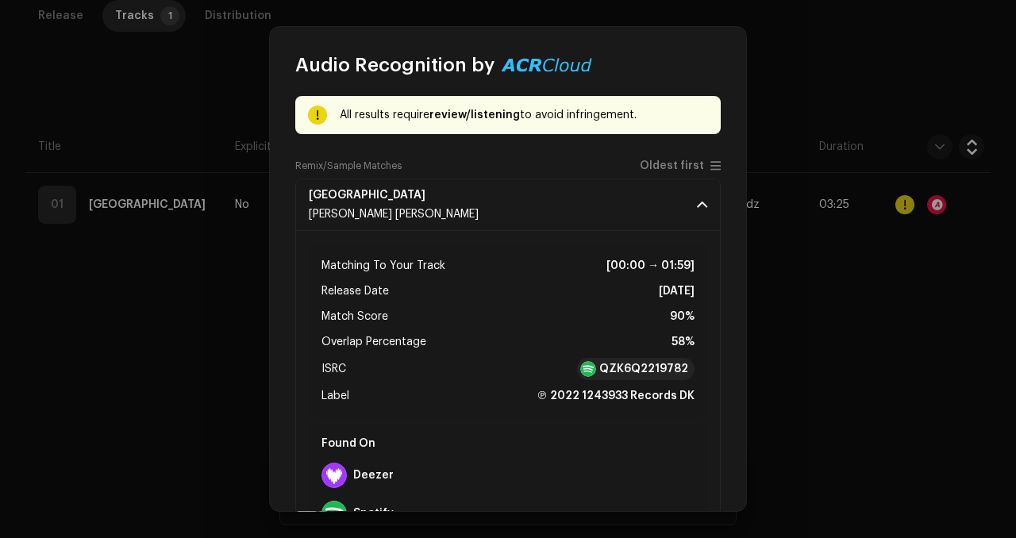
scroll to position [89, 0]
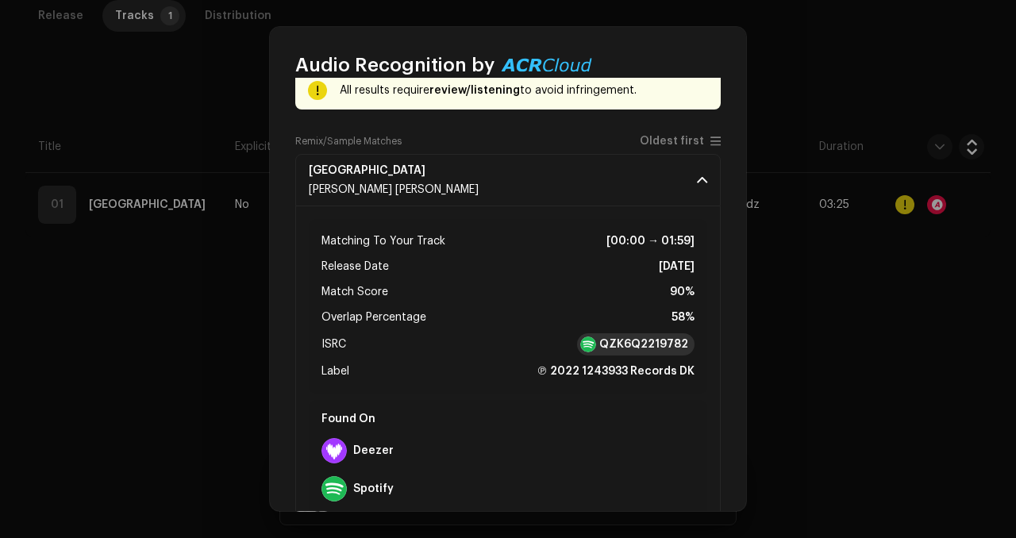
click at [650, 344] on strong "QZK6Q2219782" at bounding box center [643, 345] width 89 height 16
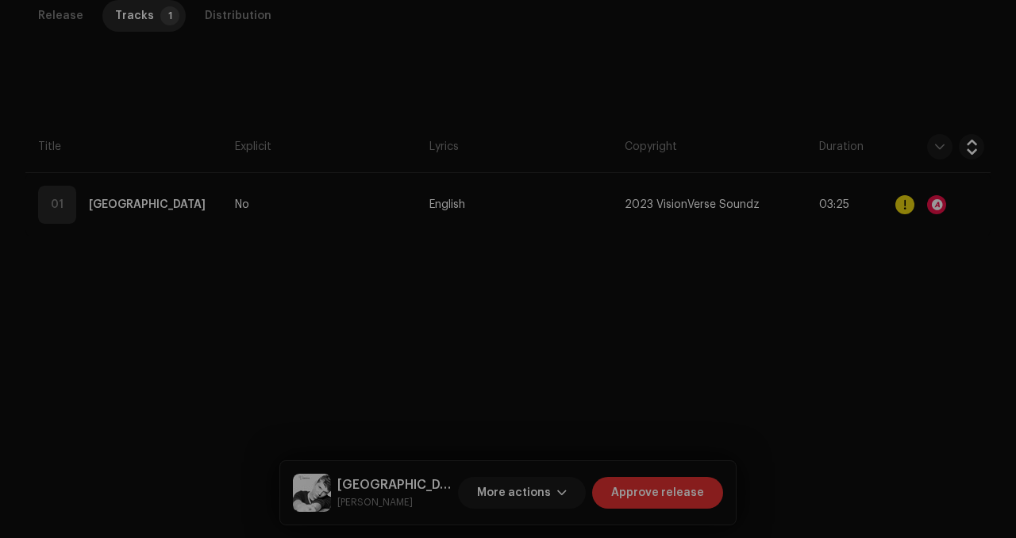
click at [224, 345] on div "Audio Recognition by Remix/Sample 7 Cover Song 64 All results require review/li…" at bounding box center [508, 269] width 1016 height 538
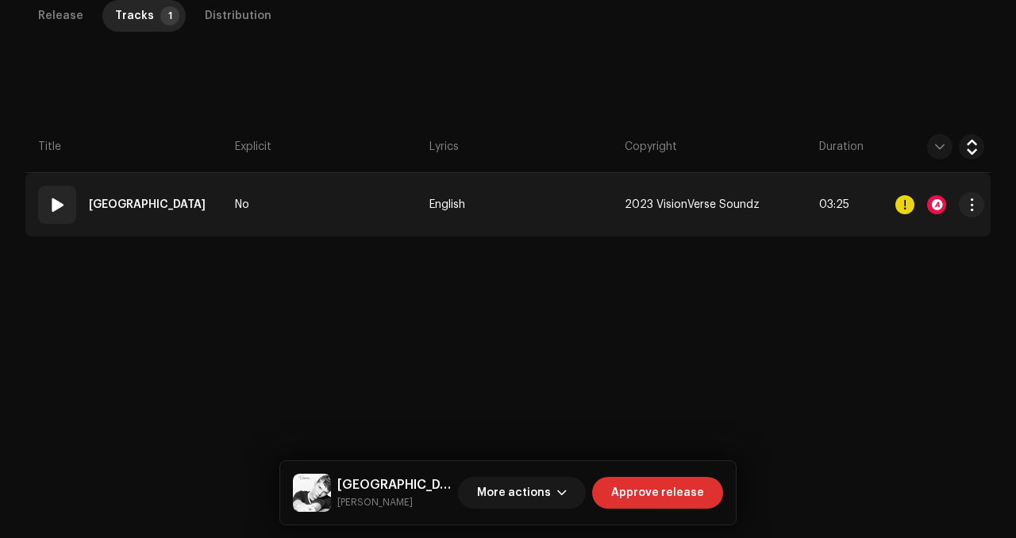
click at [58, 204] on span at bounding box center [57, 204] width 19 height 19
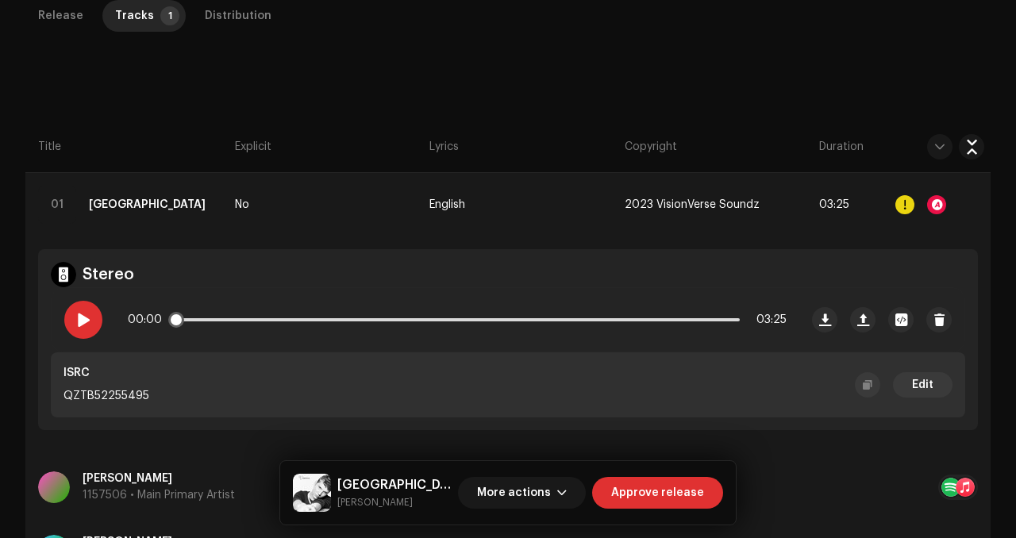
click at [85, 320] on span at bounding box center [82, 320] width 13 height 13
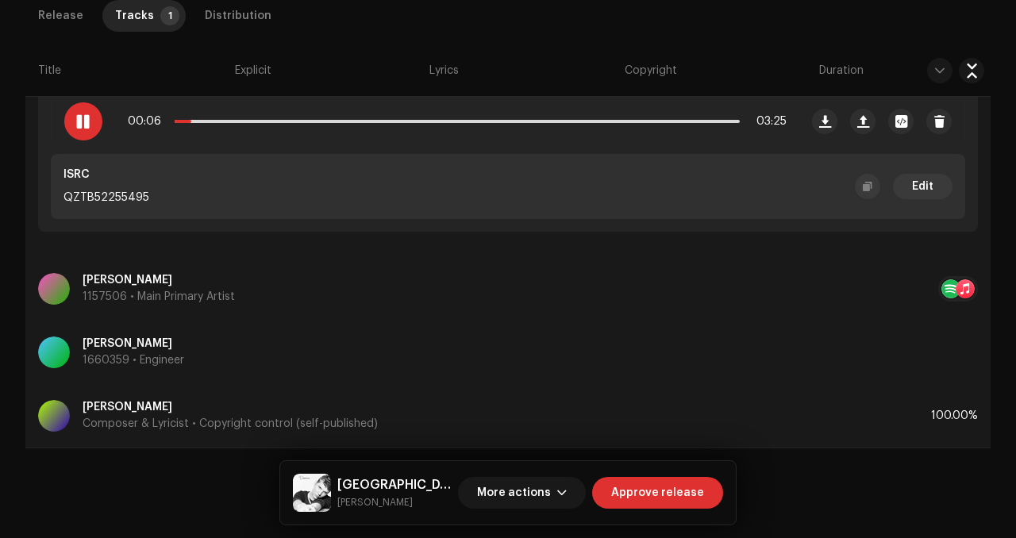
scroll to position [553, 0]
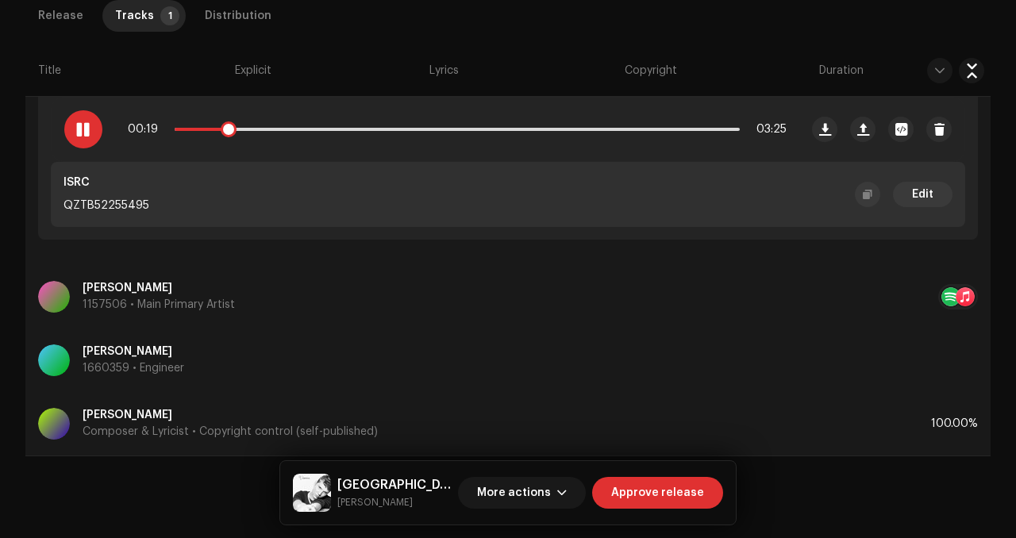
click at [79, 133] on span at bounding box center [82, 129] width 13 height 13
drag, startPoint x: 228, startPoint y: 133, endPoint x: 137, endPoint y: 128, distance: 91.5
click at [137, 128] on div "00:01 03:25" at bounding box center [457, 130] width 659 height 32
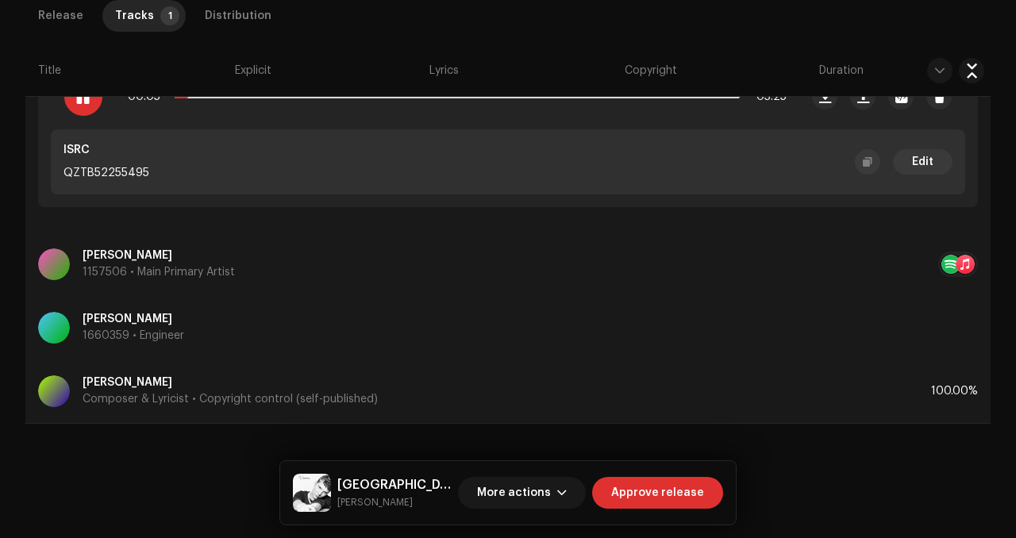
scroll to position [234, 0]
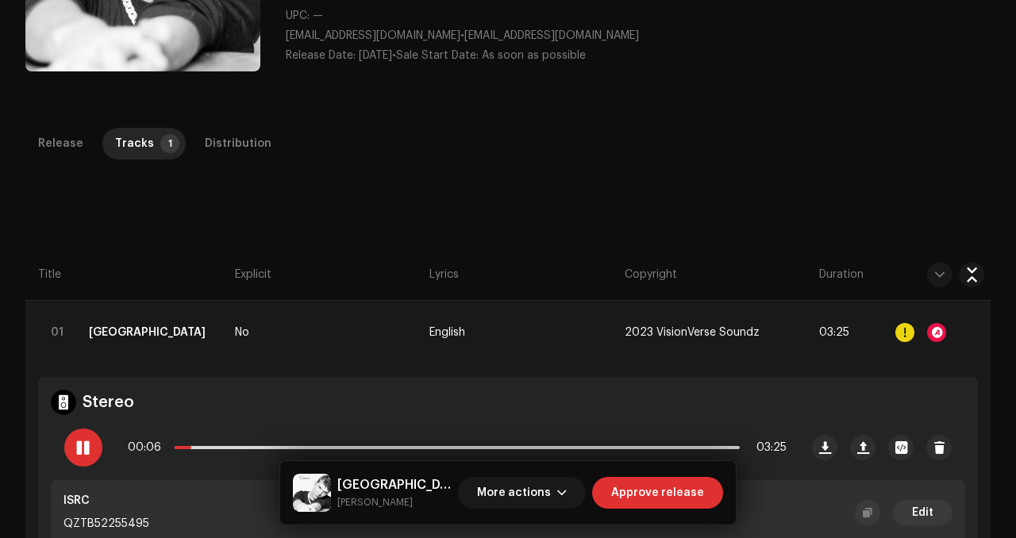
click at [216, 174] on div "Release Tracks 1 Distribution Compilation Is it a compilation? * No Yes Metadat…" at bounding box center [508, 451] width 1016 height 647
click at [225, 148] on div "Distribution" at bounding box center [238, 144] width 67 height 32
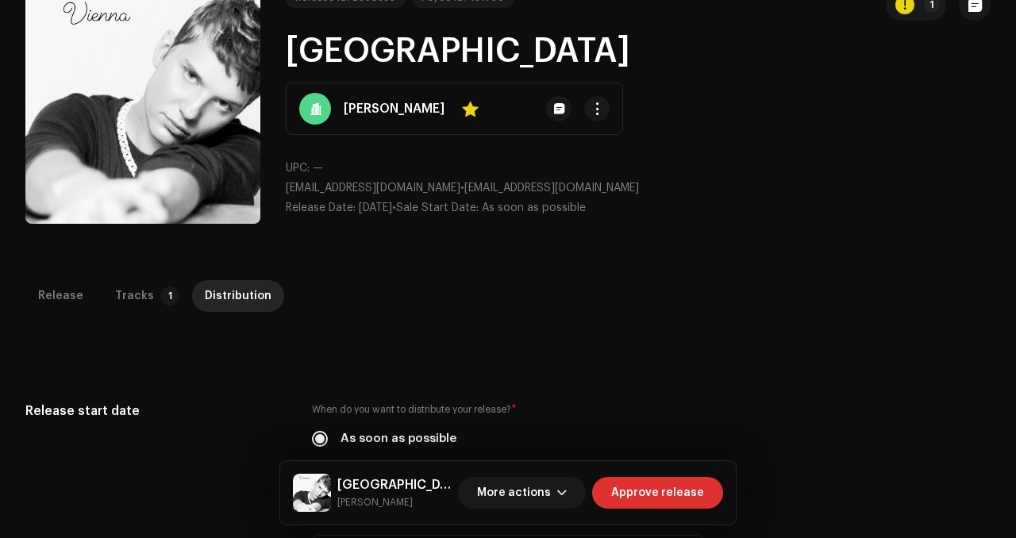
scroll to position [0, 0]
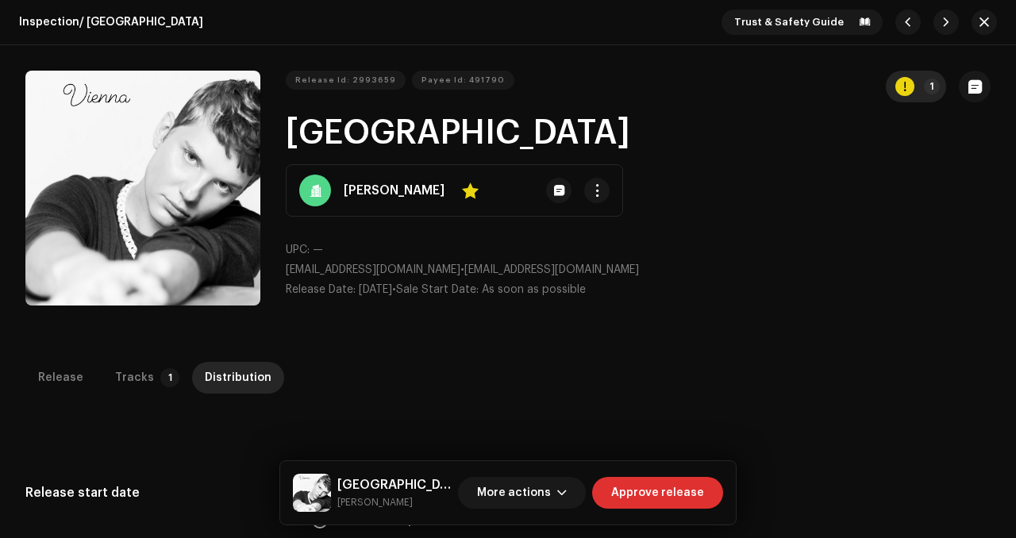
click at [903, 88] on div "button" at bounding box center [904, 86] width 19 height 19
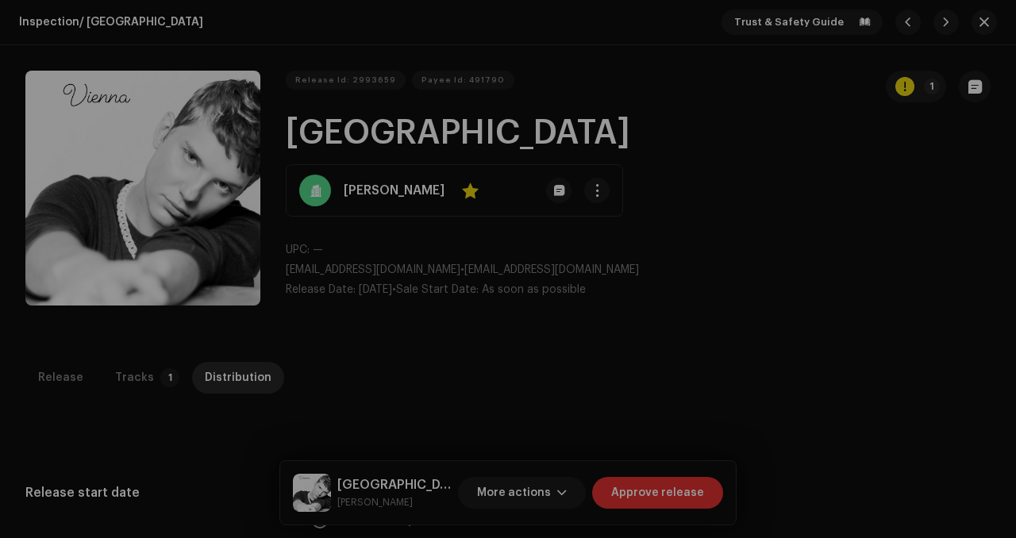
click at [849, 143] on div "Errors & Warnings Error Warnings 1 Please review these warnings to see if you n…" at bounding box center [508, 269] width 1016 height 538
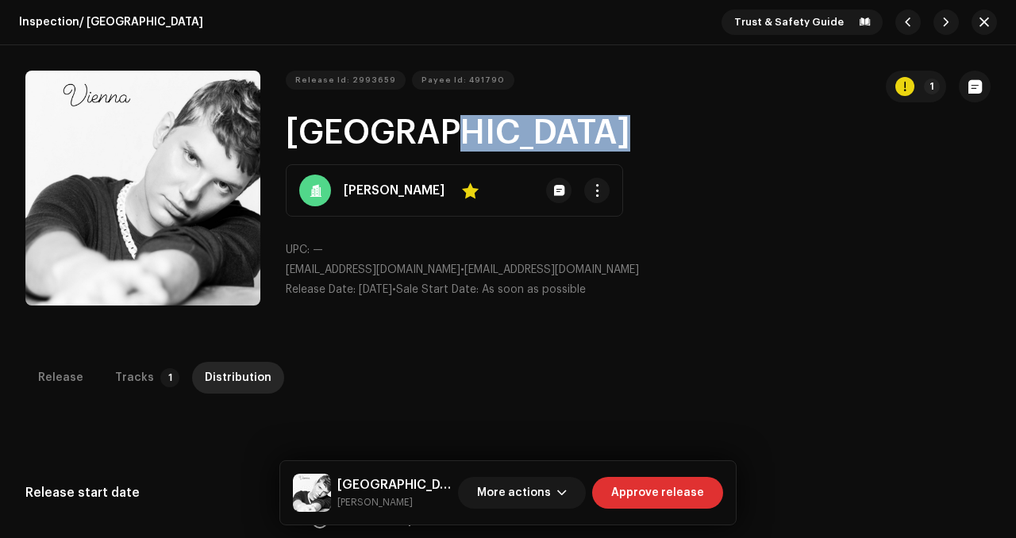
click at [849, 143] on h1 "[GEOGRAPHIC_DATA]" at bounding box center [638, 133] width 705 height 37
click at [148, 382] on p-tab "Tracks 1" at bounding box center [143, 378] width 83 height 32
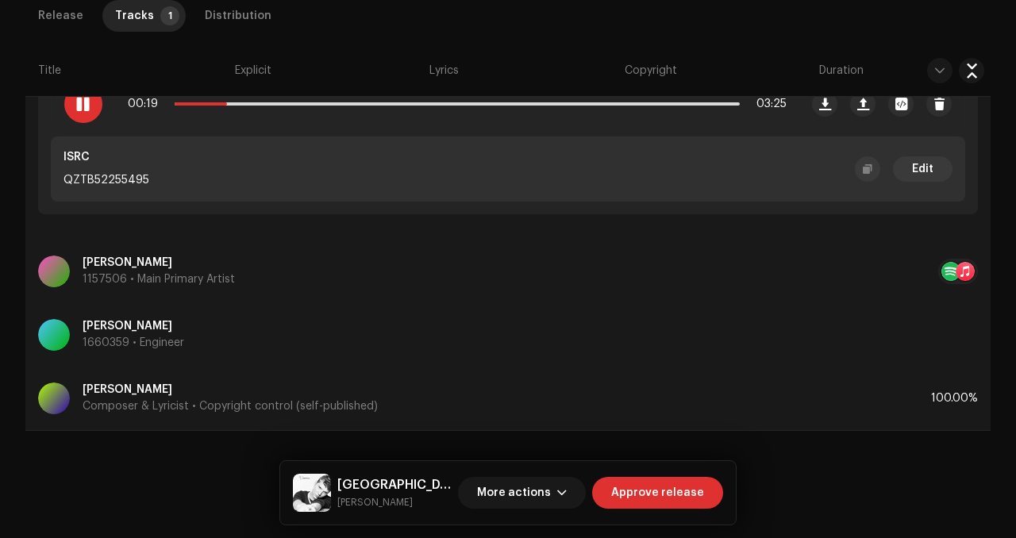
scroll to position [585, 0]
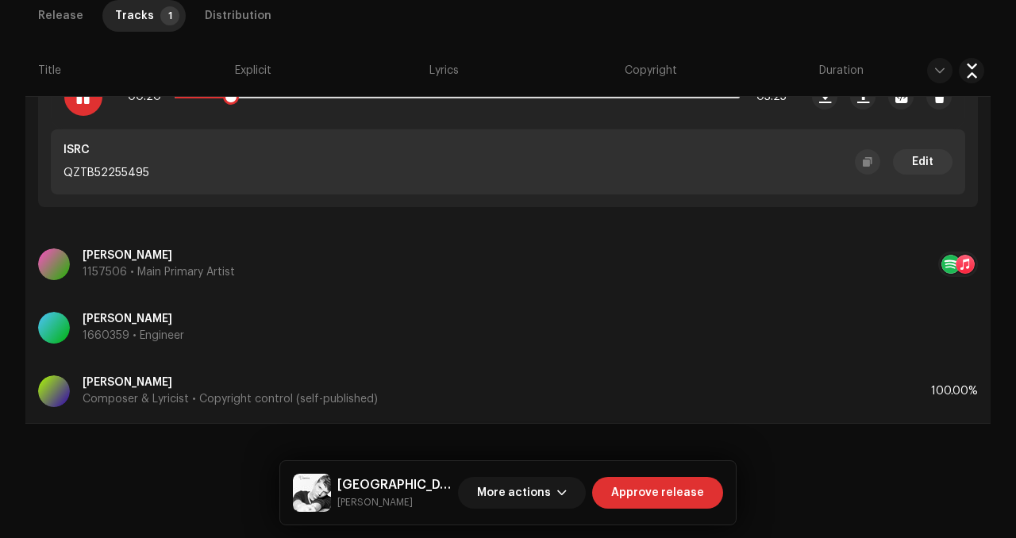
click at [73, 111] on div at bounding box center [83, 97] width 38 height 38
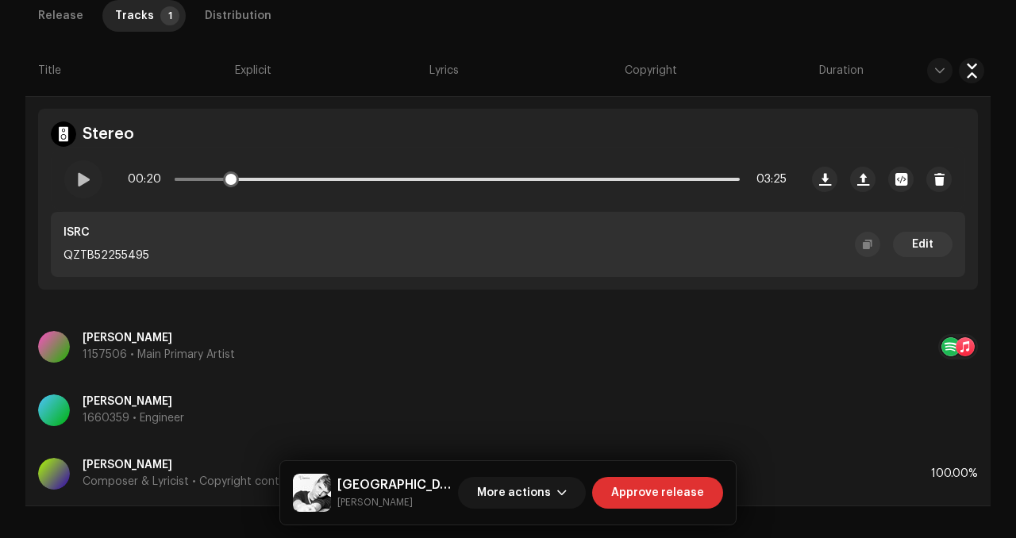
scroll to position [502, 0]
drag, startPoint x: 227, startPoint y: 173, endPoint x: 142, endPoint y: 158, distance: 86.3
click at [142, 158] on div "00:01 03:25" at bounding box center [426, 180] width 748 height 64
click at [66, 178] on div at bounding box center [83, 180] width 38 height 38
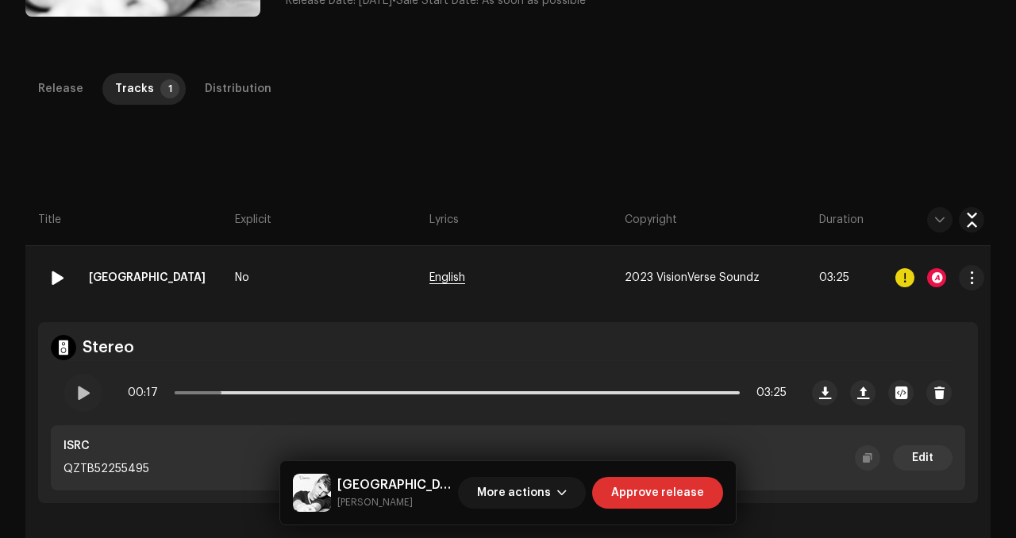
scroll to position [194, 0]
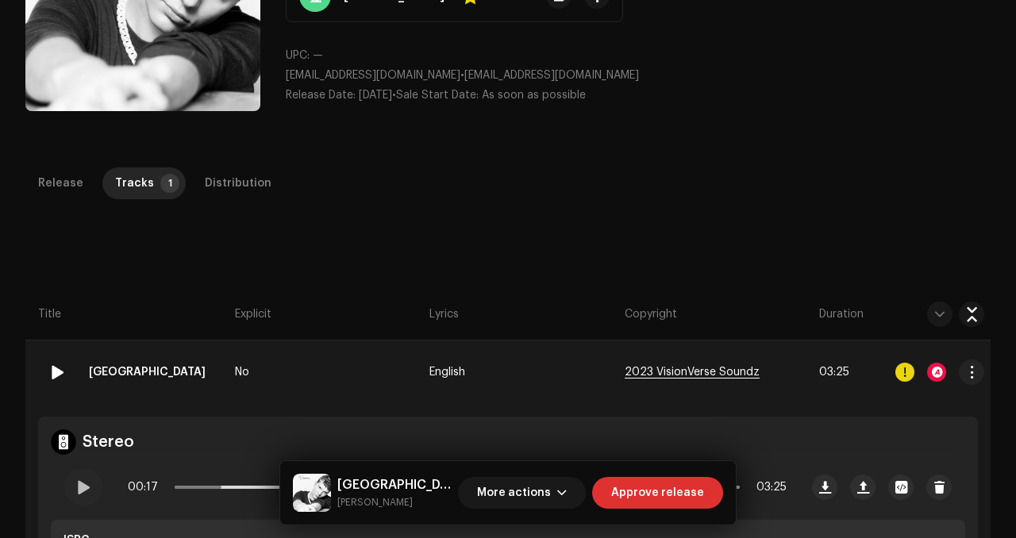
click at [679, 367] on span "2023 VisionVerse Soundz" at bounding box center [692, 373] width 135 height 12
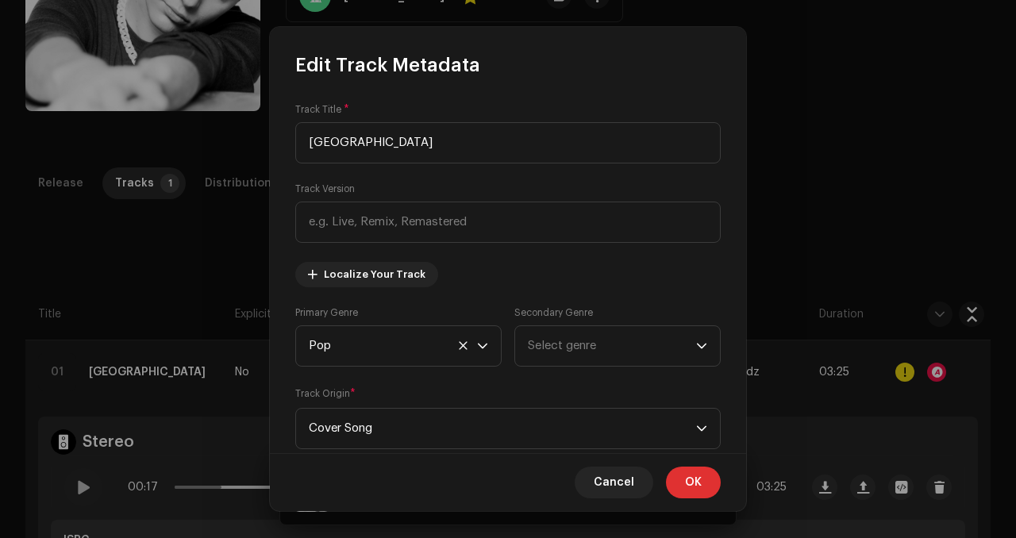
scroll to position [574, 0]
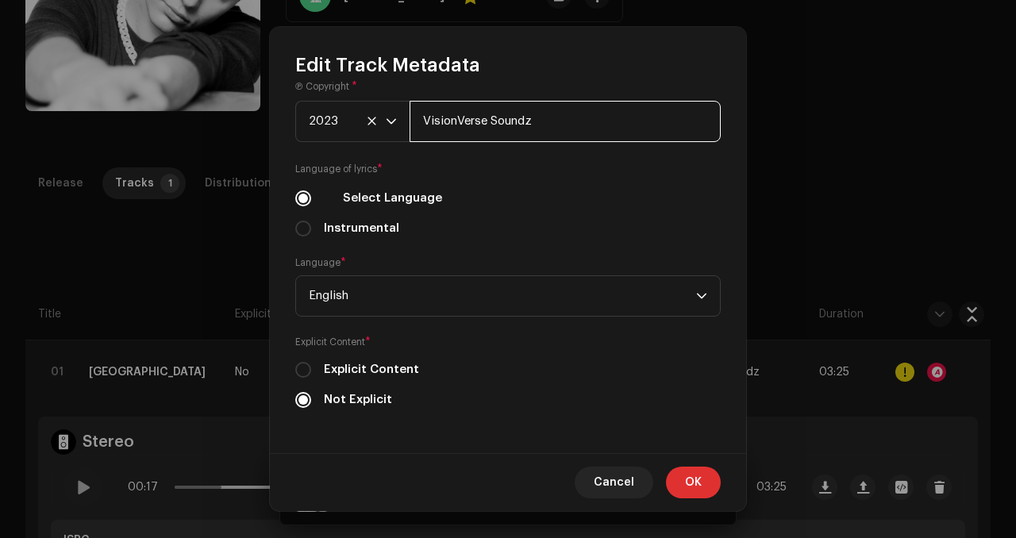
click at [587, 114] on input "VisionVerse Soundz" at bounding box center [565, 121] width 311 height 41
type input "VisionVerse Soundz, Distributed by Cage Riot"
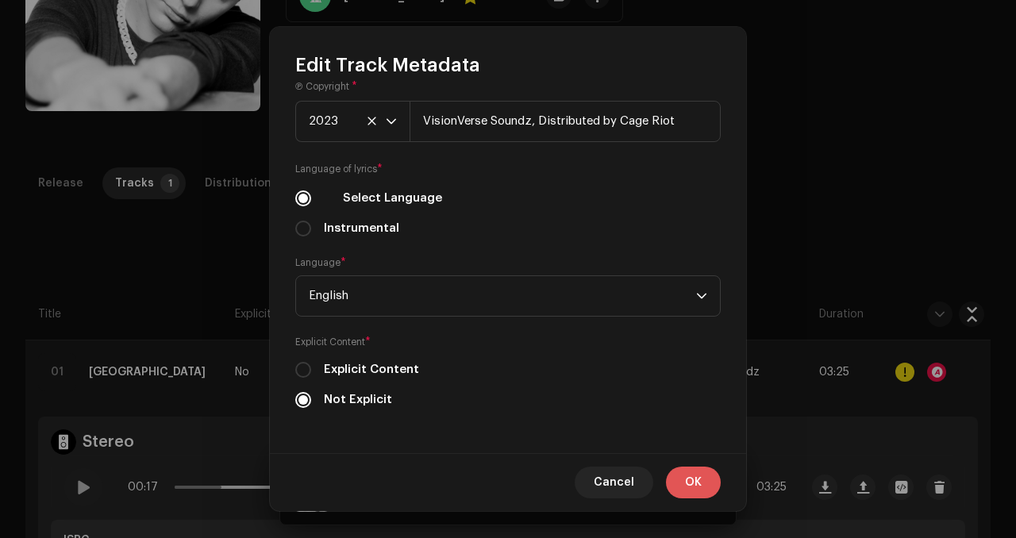
click at [680, 483] on button "OK" at bounding box center [693, 483] width 55 height 32
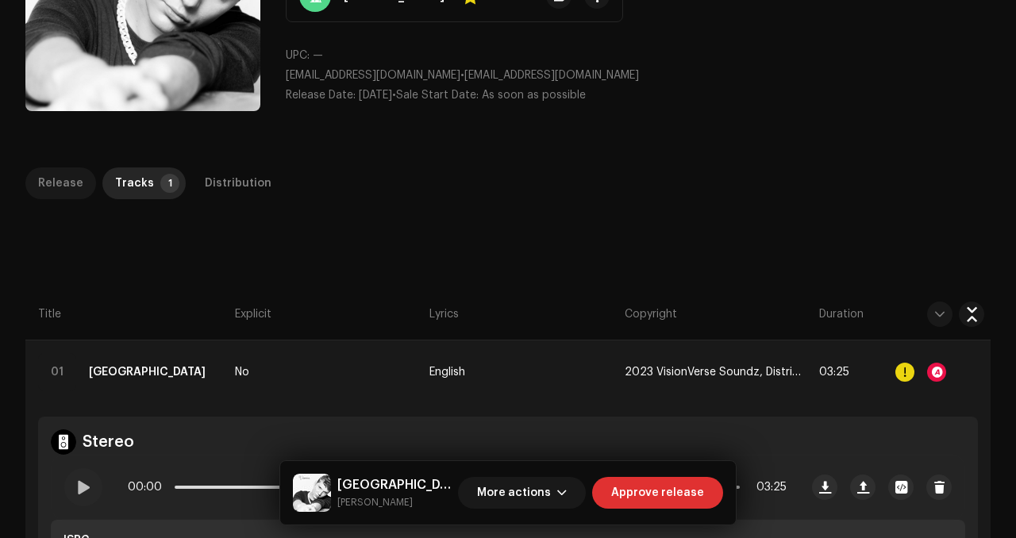
click at [71, 179] on div "Release" at bounding box center [60, 183] width 45 height 32
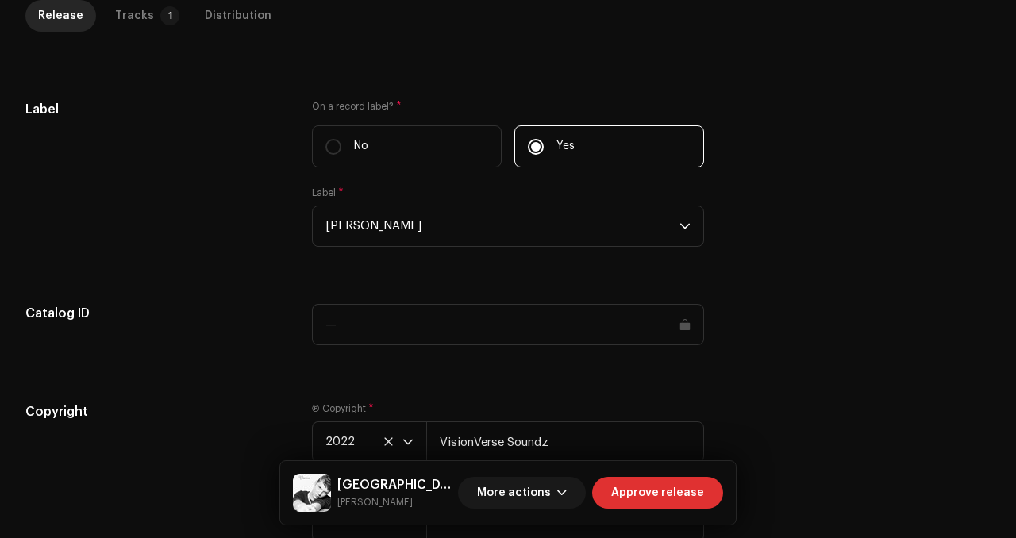
scroll to position [1576, 0]
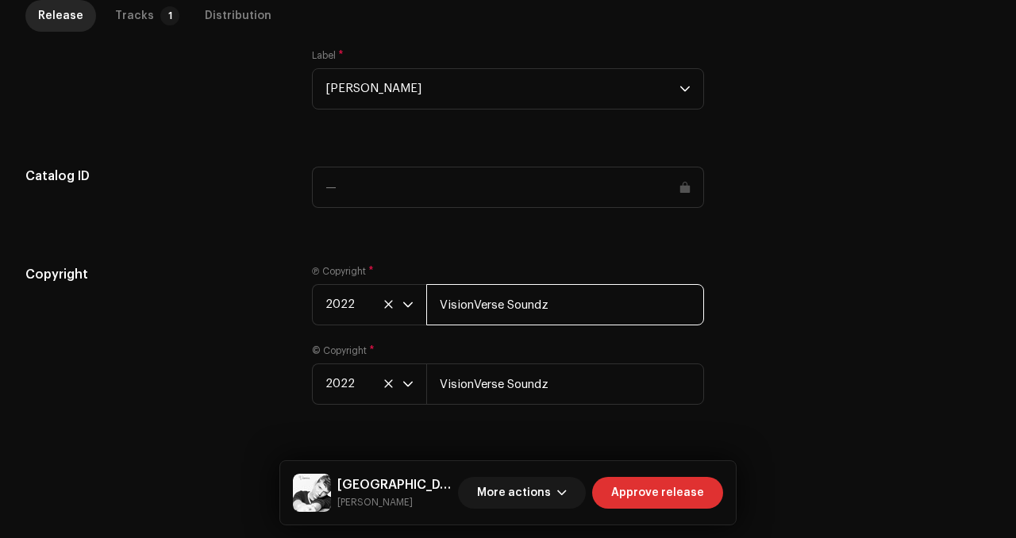
click at [593, 314] on input "VisionVerse Soundz" at bounding box center [565, 304] width 278 height 41
type input "VisionVerse Soundz, Distributed by Cage Riot"
click at [449, 52] on div "Label * [PERSON_NAME]" at bounding box center [508, 79] width 392 height 60
click at [447, 64] on div "Label * [PERSON_NAME]" at bounding box center [508, 79] width 392 height 60
click at [447, 90] on span "[PERSON_NAME]" at bounding box center [502, 89] width 354 height 40
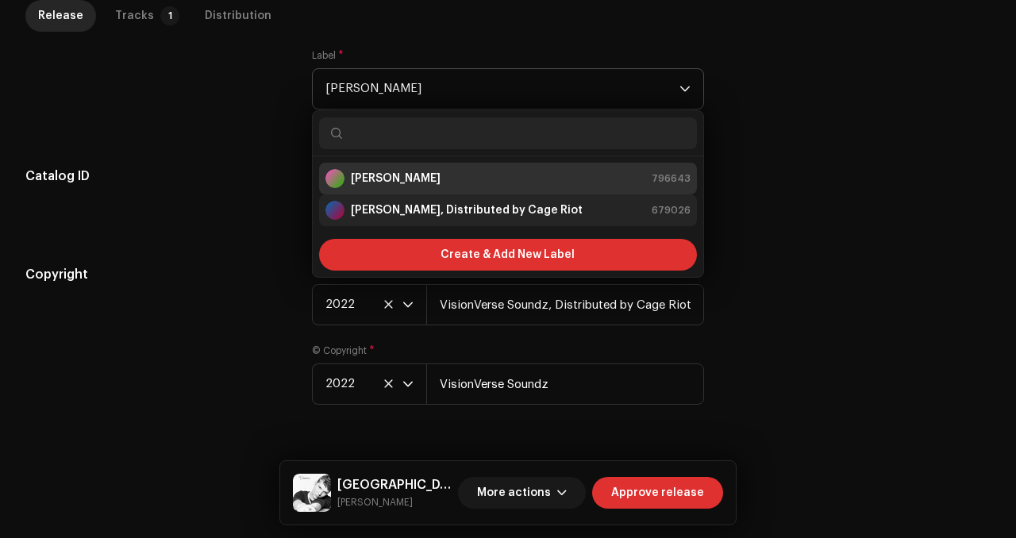
click at [464, 214] on strong "[PERSON_NAME], Distributed by Cage Riot" at bounding box center [467, 210] width 232 height 16
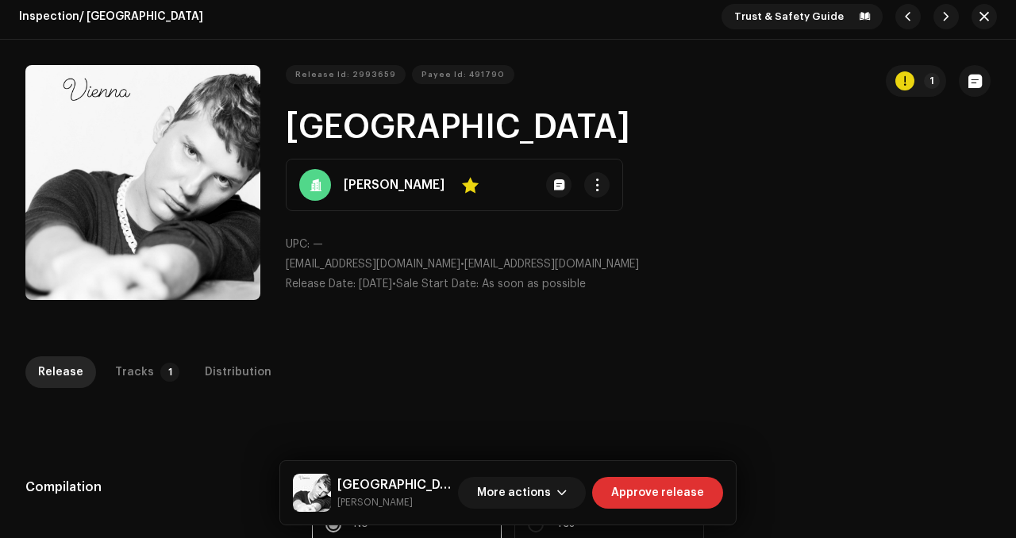
scroll to position [0, 0]
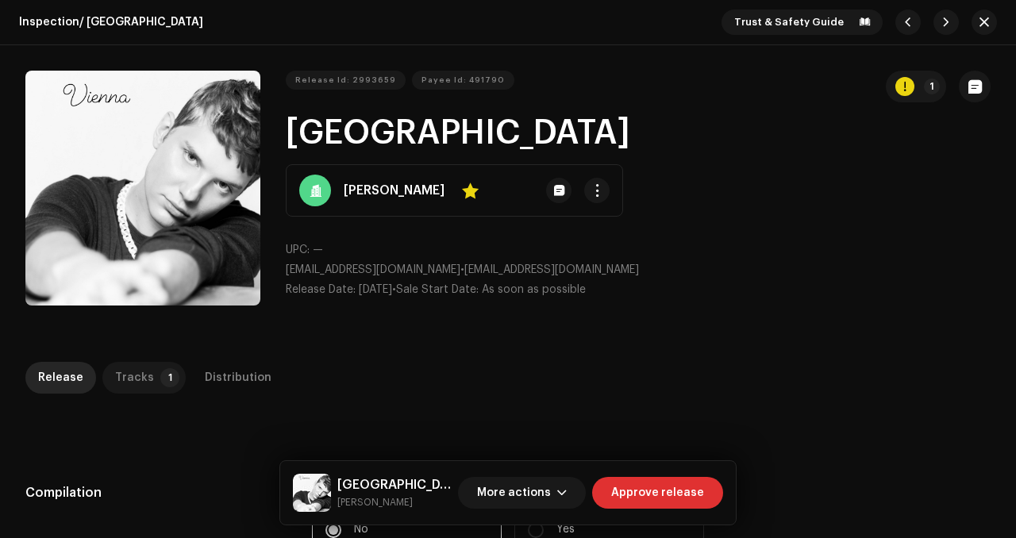
click at [121, 377] on div "Tracks" at bounding box center [134, 378] width 39 height 32
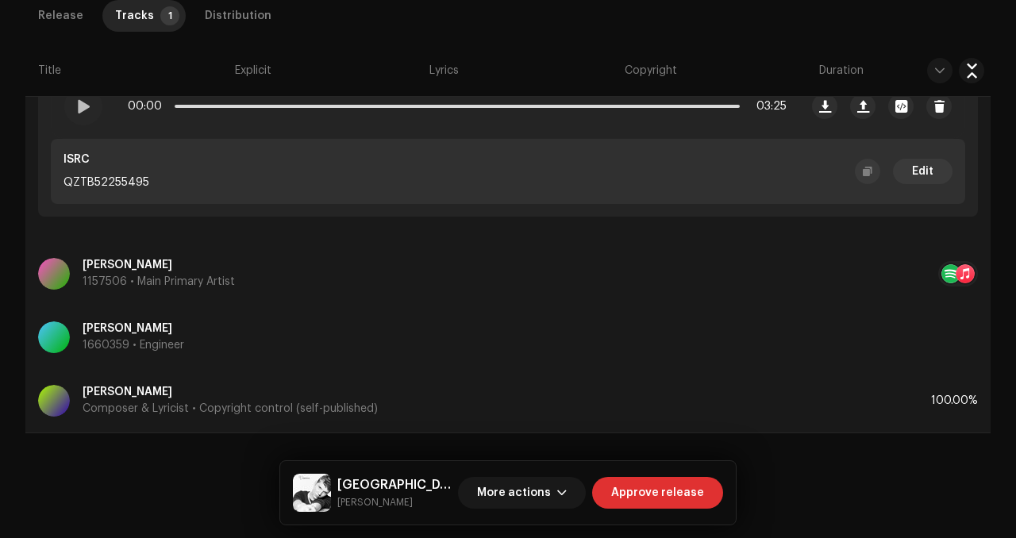
scroll to position [585, 0]
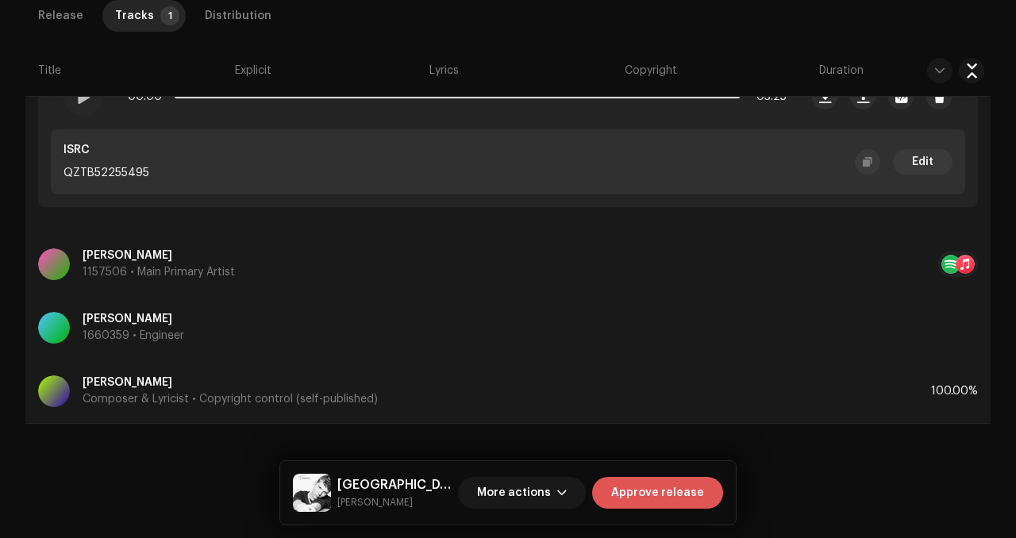
click at [659, 491] on span "Approve release" at bounding box center [657, 493] width 93 height 32
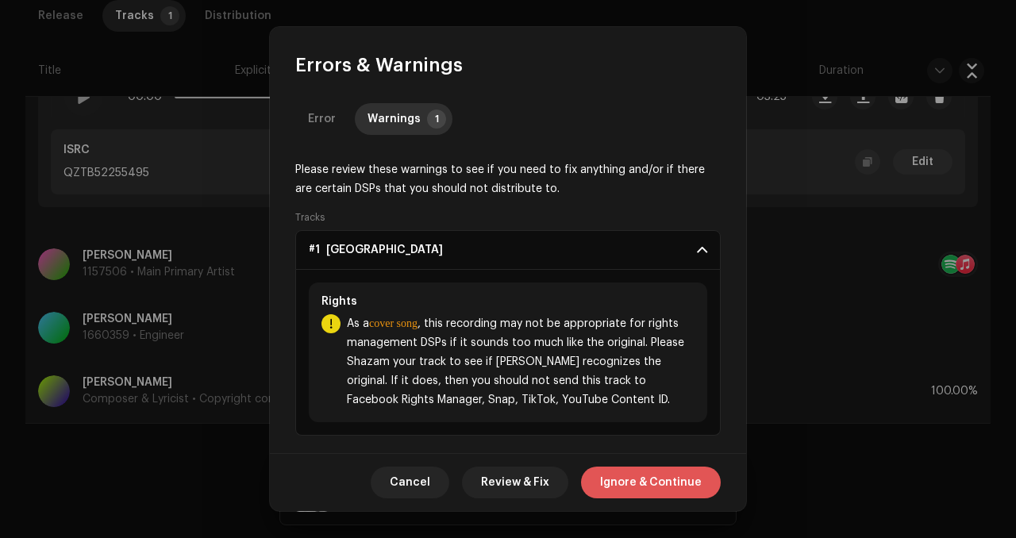
click at [664, 472] on span "Ignore & Continue" at bounding box center [651, 483] width 102 height 32
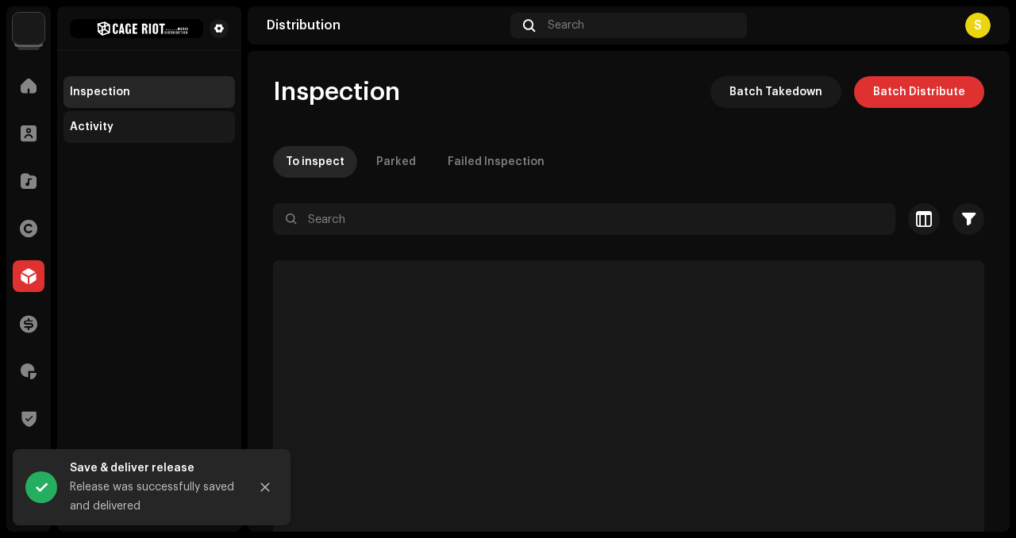
click at [112, 117] on div "Activity" at bounding box center [149, 127] width 171 height 32
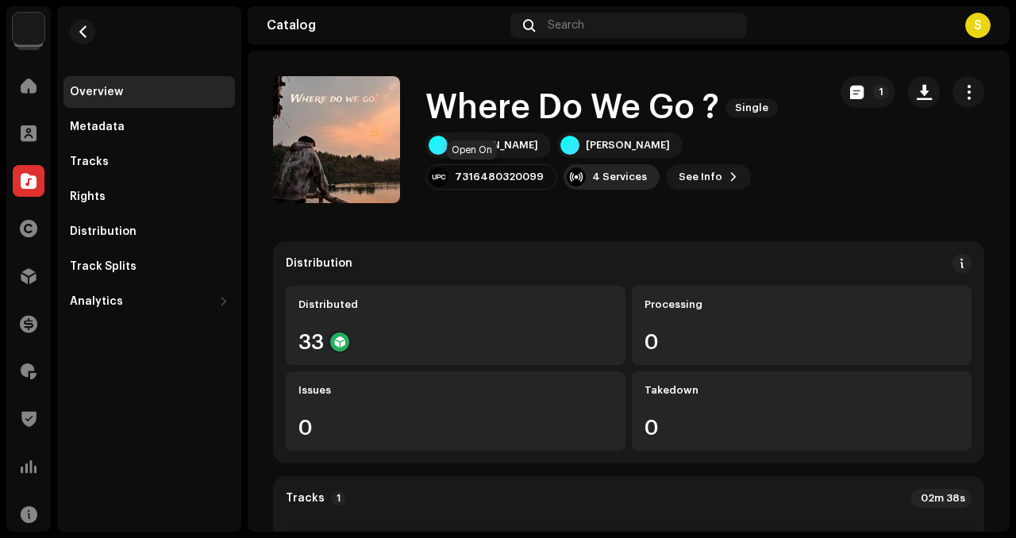
click at [592, 175] on div "4 Services" at bounding box center [619, 177] width 55 height 13
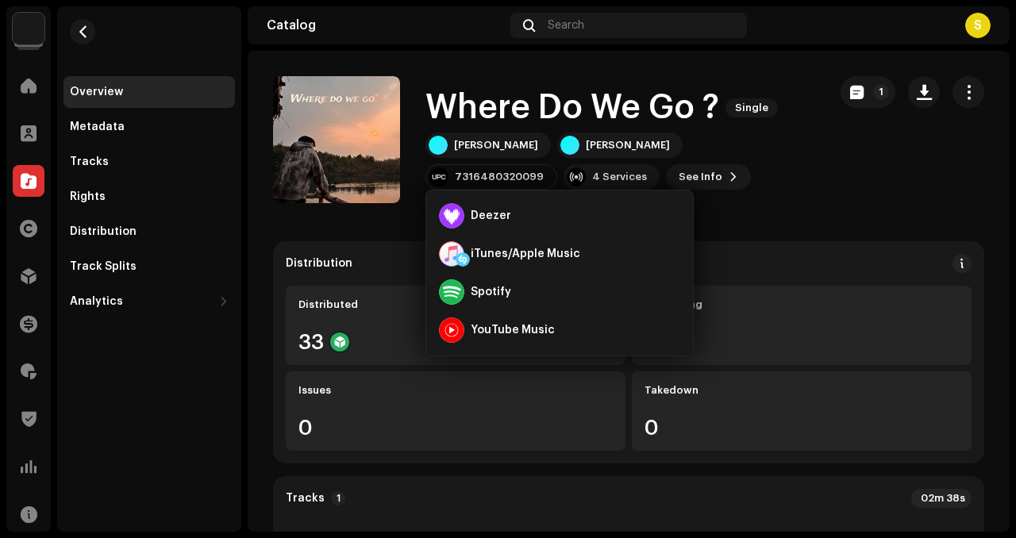
click at [740, 187] on div "Ronan KL Ronan KL 7316480320099 4 Services See Info 1" at bounding box center [620, 161] width 390 height 57
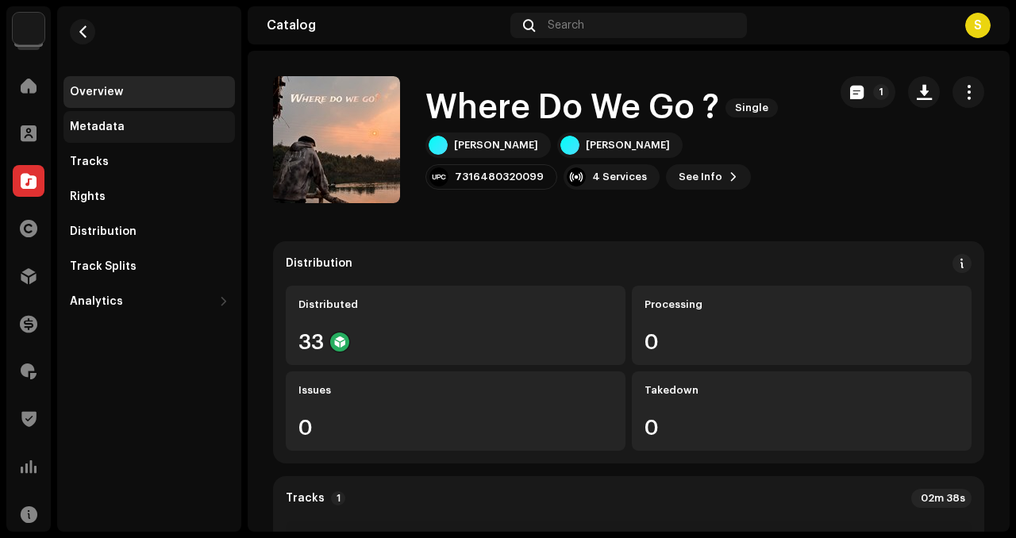
click at [131, 137] on div "Metadata" at bounding box center [149, 127] width 171 height 32
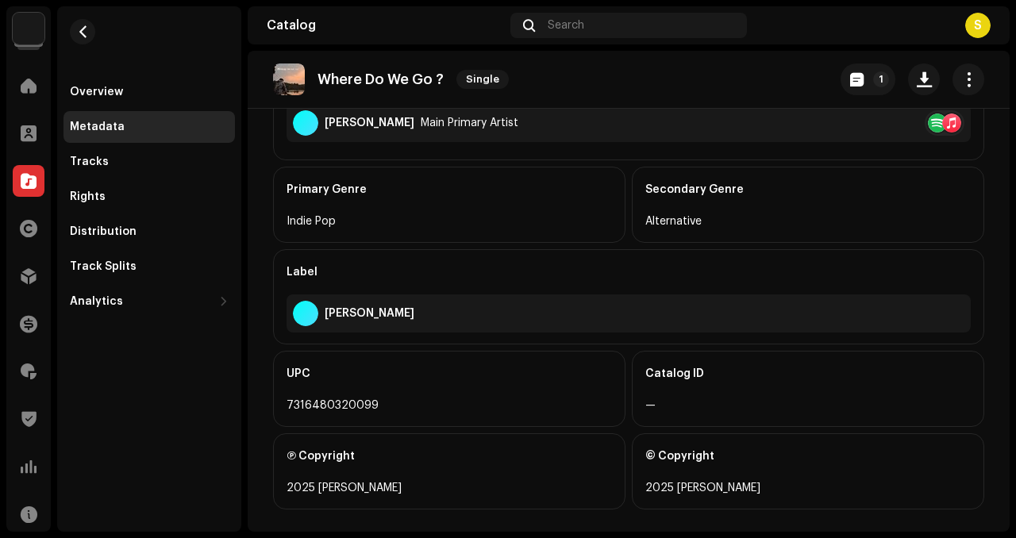
scroll to position [491, 0]
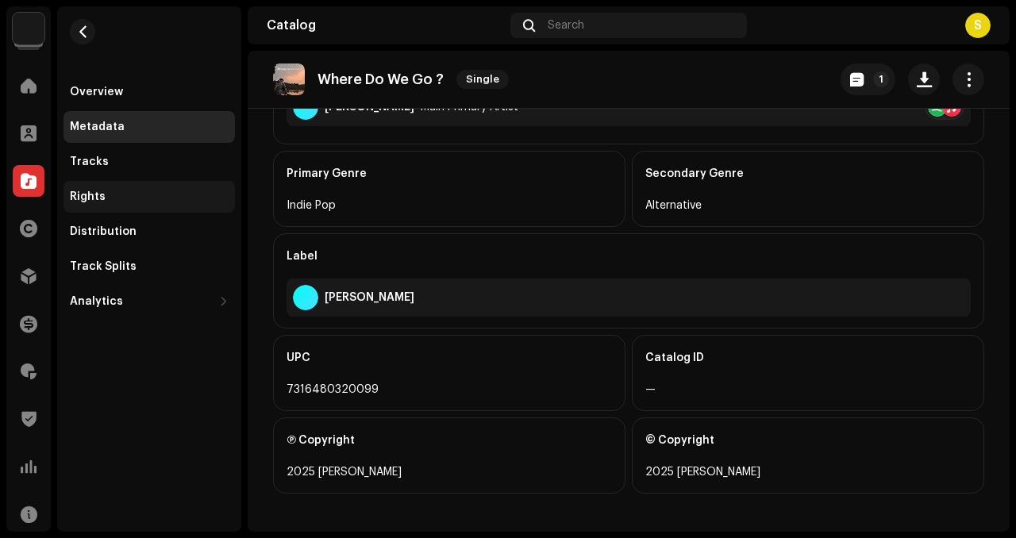
click at [129, 195] on div "Rights" at bounding box center [149, 197] width 159 height 13
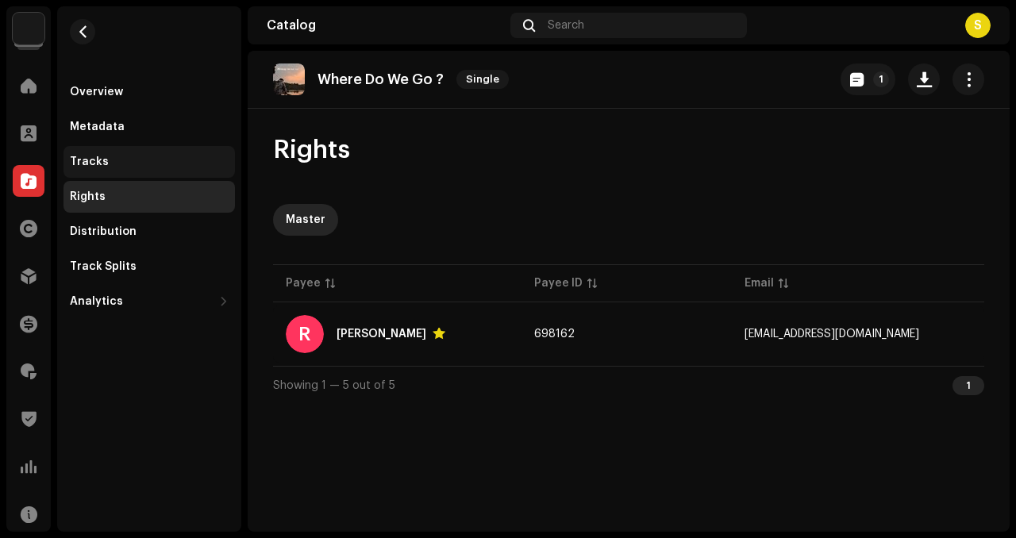
click at [136, 156] on div "Tracks" at bounding box center [149, 162] width 159 height 13
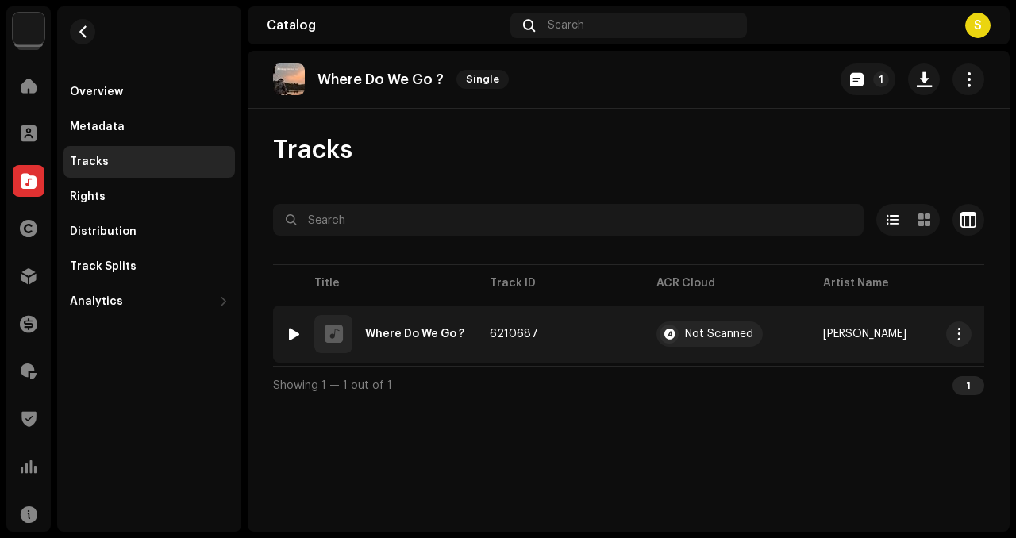
click at [407, 342] on div "1 Where Do We Go ?" at bounding box center [375, 334] width 179 height 38
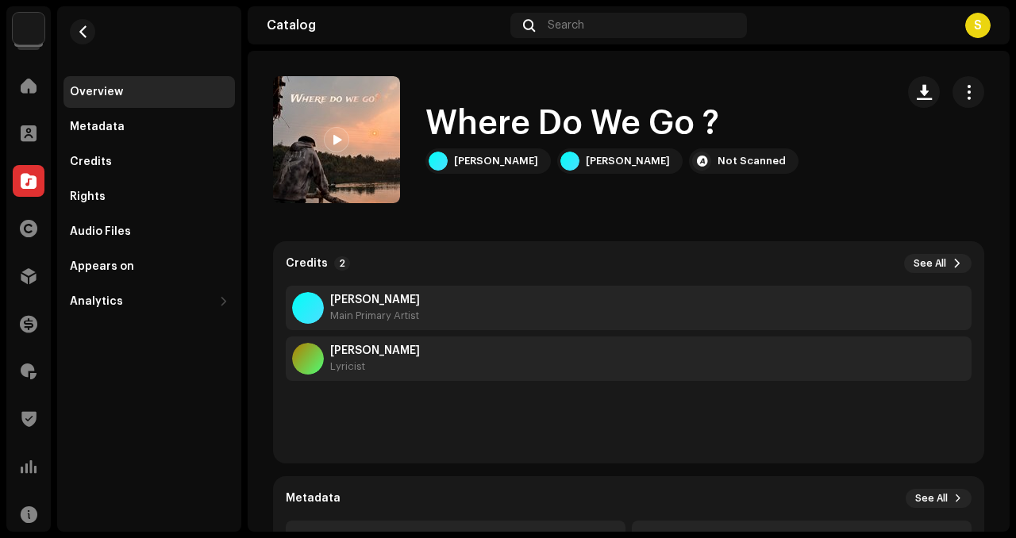
drag, startPoint x: 442, startPoint y: 348, endPoint x: 314, endPoint y: 348, distance: 127.8
click at [314, 348] on div "Ronan Khonglah Lyricist" at bounding box center [629, 359] width 686 height 44
click at [85, 23] on button "button" at bounding box center [82, 31] width 25 height 25
